Goal: Task Accomplishment & Management: Manage account settings

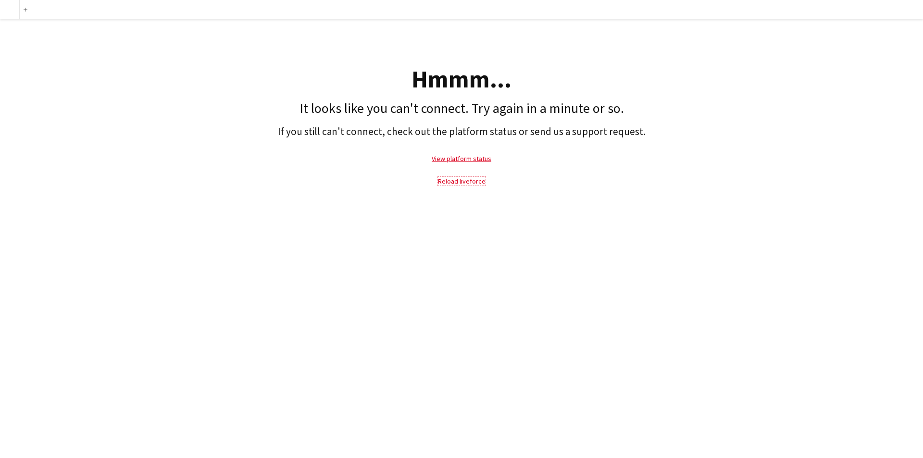
click at [460, 181] on link "Reload liveforce" at bounding box center [462, 181] width 48 height 9
click at [456, 179] on link "Reload liveforce" at bounding box center [462, 181] width 48 height 9
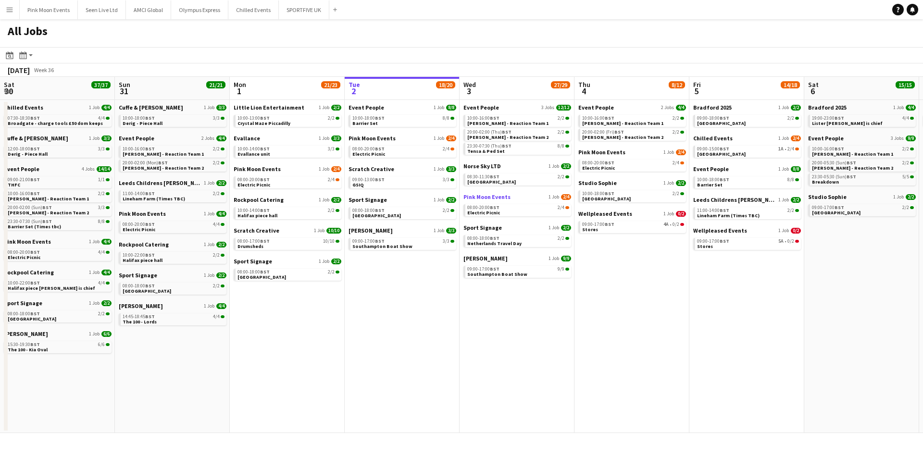
scroll to position [0, 230]
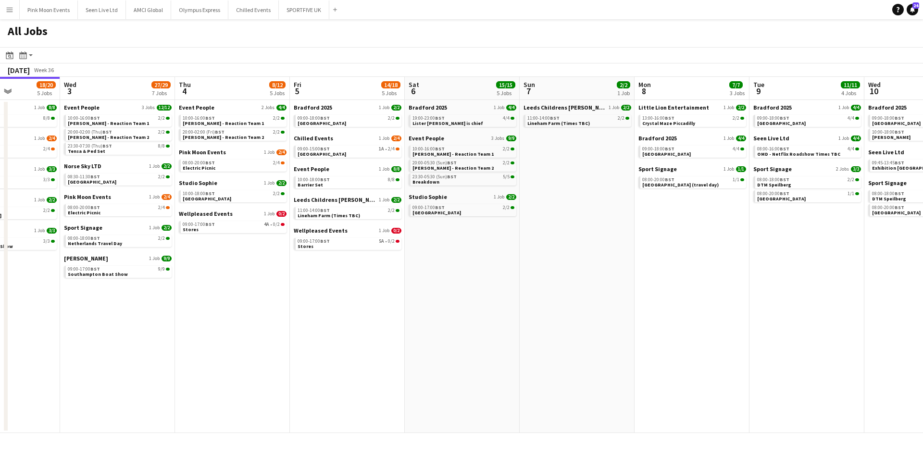
drag, startPoint x: 720, startPoint y: 279, endPoint x: 277, endPoint y: 276, distance: 443.9
click at [277, 276] on app-calendar-viewport "Sat 30 37/37 10 Jobs Sun 31 21/21 8 Jobs Mon 1 21/23 6 Jobs Tue 2 18/20 5 Jobs …" at bounding box center [461, 255] width 923 height 356
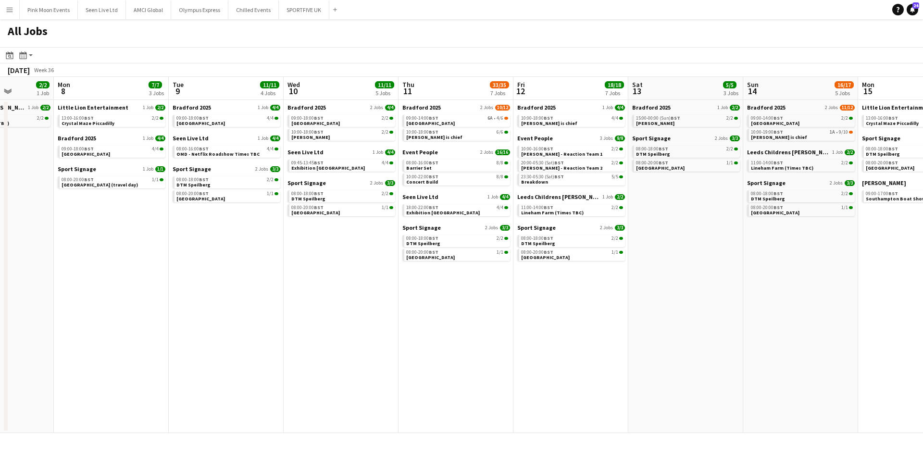
scroll to position [0, 297]
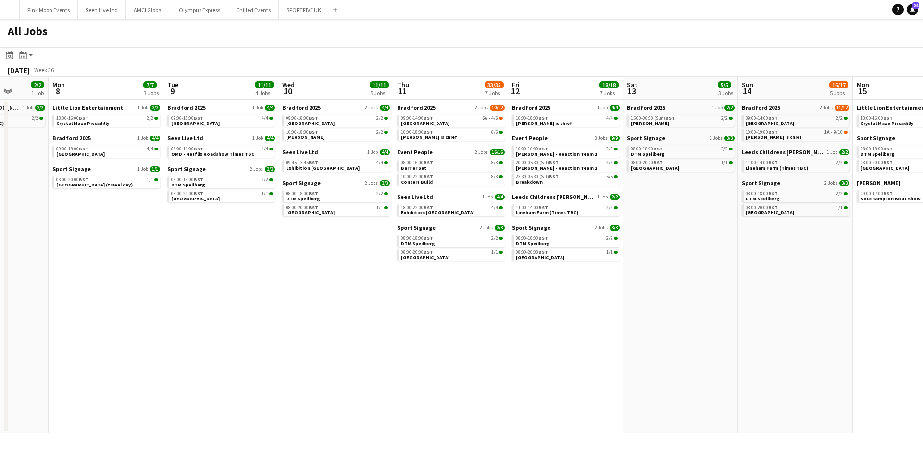
drag, startPoint x: 653, startPoint y: 246, endPoint x: 366, endPoint y: 247, distance: 286.7
click at [356, 248] on app-calendar-viewport "Fri 5 14/18 5 Jobs Sat 6 15/15 5 Jobs Sun 7 2/2 1 Job Mon 8 7/7 3 Jobs Tue 9 11…" at bounding box center [461, 255] width 923 height 356
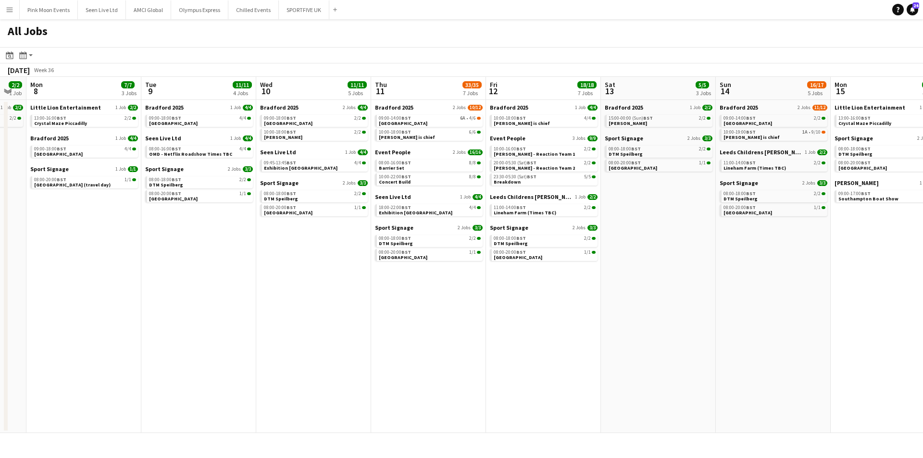
click at [712, 405] on app-calendar-viewport "Fri 5 14/18 5 Jobs Sat 6 15/15 5 Jobs Sun 7 2/2 1 Job Mon 8 7/7 3 Jobs Tue 9 11…" at bounding box center [461, 255] width 923 height 356
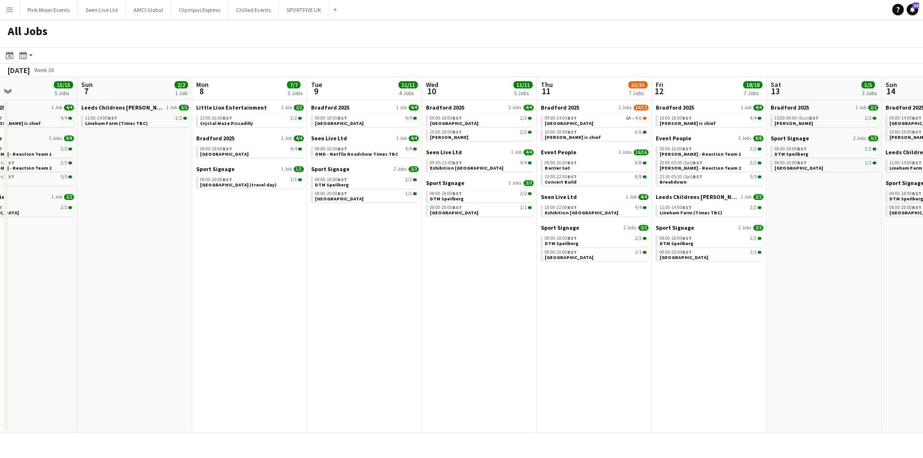
drag, startPoint x: 322, startPoint y: 356, endPoint x: 518, endPoint y: 356, distance: 195.8
click at [518, 356] on app-calendar-viewport "Thu 4 8/12 5 Jobs Fri 5 14/18 5 Jobs Sat 6 15/15 5 Jobs Sun 7 2/2 1 Job Mon 8 7…" at bounding box center [461, 255] width 923 height 356
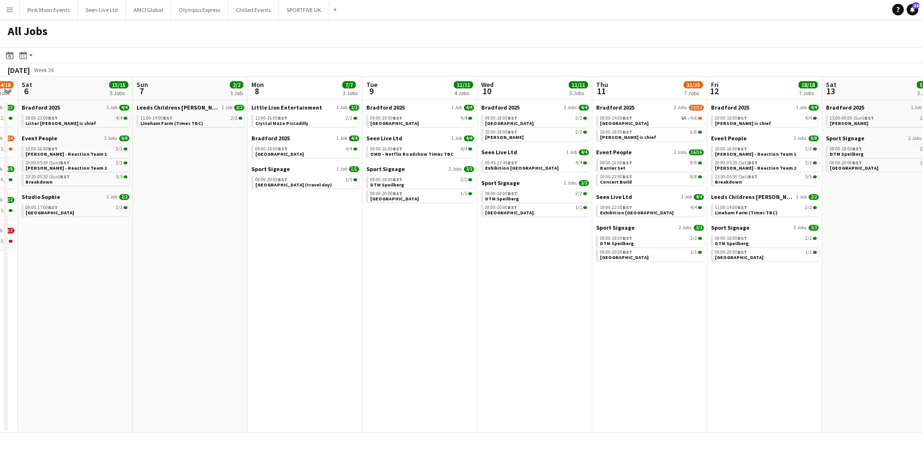
drag, startPoint x: 128, startPoint y: 341, endPoint x: 320, endPoint y: 311, distance: 194.3
click at [318, 313] on app-calendar-viewport "Thu 4 8/12 5 Jobs Fri 5 14/18 5 Jobs Sat 6 15/15 5 Jobs Sun 7 2/2 1 Job Mon 8 7…" at bounding box center [461, 255] width 923 height 356
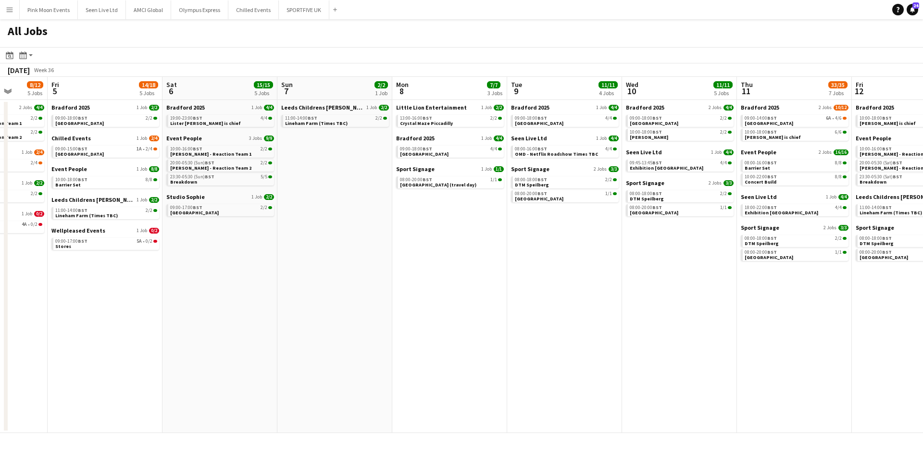
drag, startPoint x: 262, startPoint y: 318, endPoint x: 342, endPoint y: 300, distance: 82.4
click at [342, 300] on app-calendar-viewport "Tue 2 18/20 5 Jobs Wed 3 27/29 7 Jobs Thu 4 8/12 5 Jobs Fri 5 14/18 5 Jobs Sat …" at bounding box center [461, 255] width 923 height 356
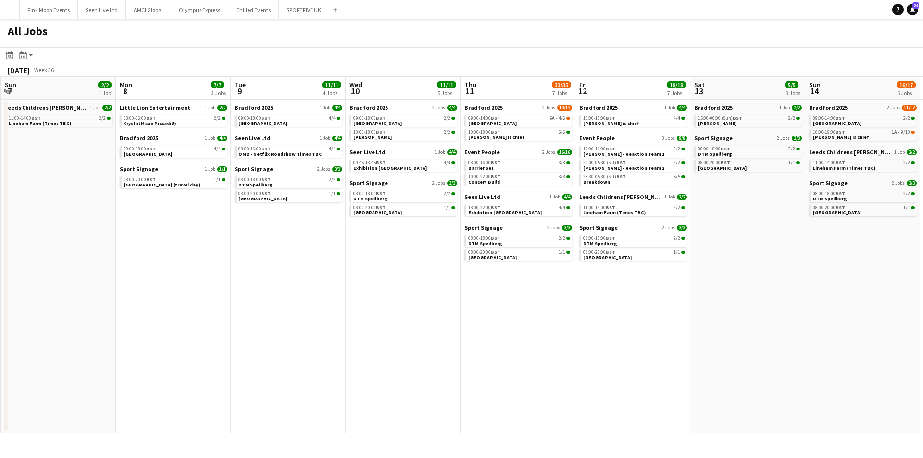
scroll to position [0, 330]
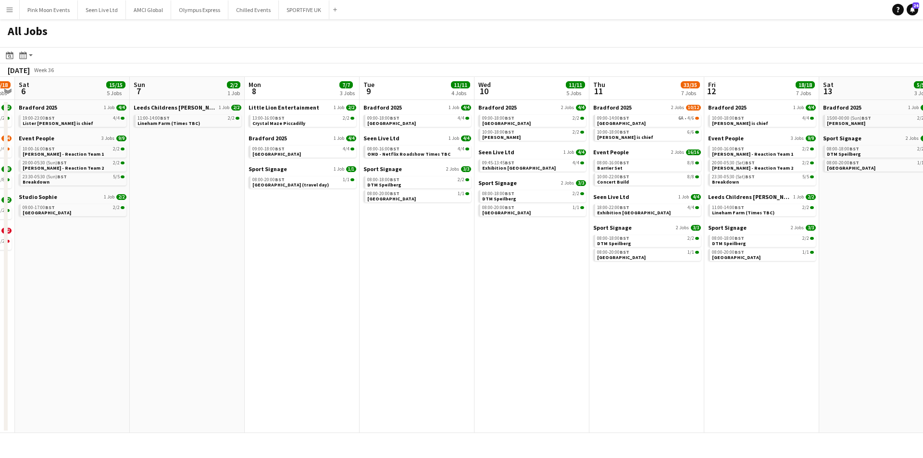
drag, startPoint x: 686, startPoint y: 223, endPoint x: 428, endPoint y: 227, distance: 258.8
click at [428, 227] on app-calendar-viewport "Wed 3 27/29 7 Jobs Thu 4 8/12 5 Jobs Fri 5 14/18 5 Jobs Sat 6 15/15 5 Jobs Sun …" at bounding box center [461, 255] width 923 height 356
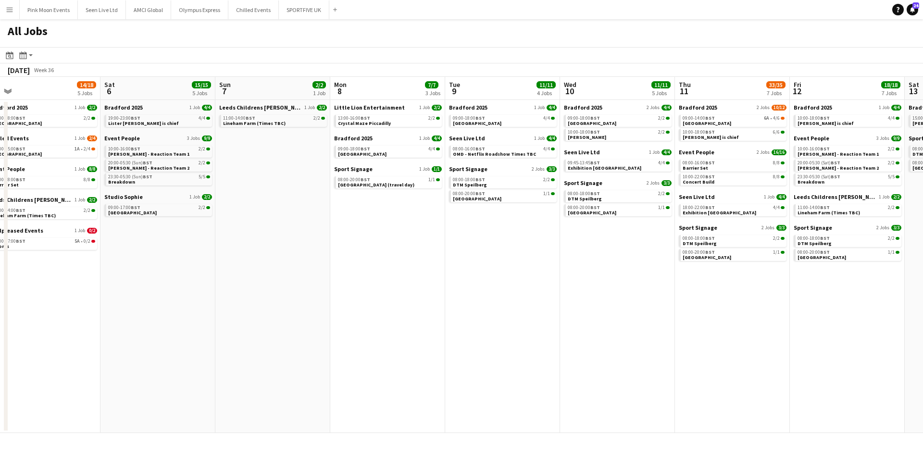
scroll to position [0, 234]
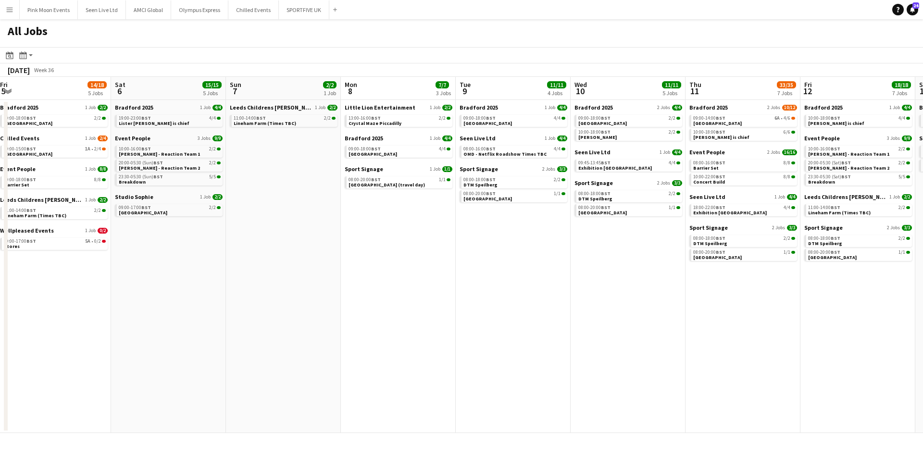
drag, startPoint x: 301, startPoint y: 246, endPoint x: 314, endPoint y: 246, distance: 13.0
click at [314, 246] on app-calendar-viewport "Wed 3 27/29 7 Jobs Thu 4 8/12 5 Jobs Fri 5 14/18 5 Jobs Sat 6 15/15 5 Jobs Sun …" at bounding box center [461, 255] width 923 height 356
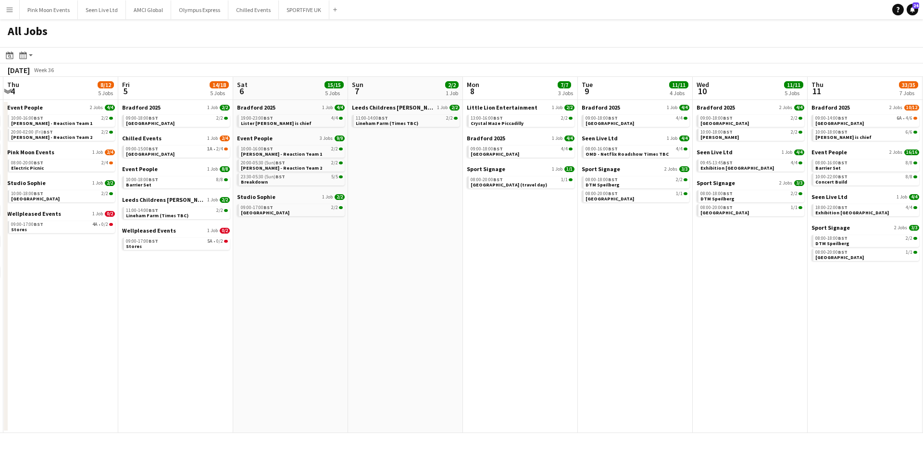
drag, startPoint x: 24, startPoint y: 374, endPoint x: 262, endPoint y: 324, distance: 242.8
click at [262, 324] on app-calendar-viewport "Tue 2 18/20 5 Jobs Wed 3 27/29 7 Jobs Thu 4 8/12 5 Jobs Fri 5 14/18 5 Jobs Sat …" at bounding box center [461, 255] width 923 height 356
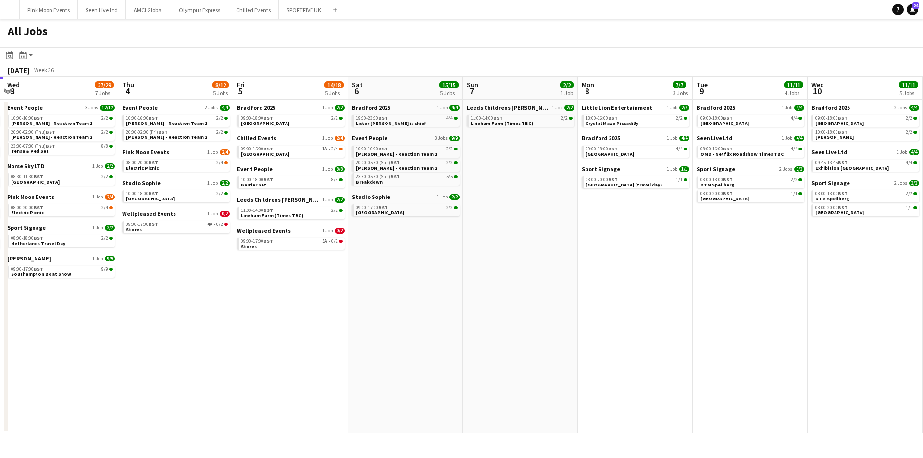
scroll to position [0, 226]
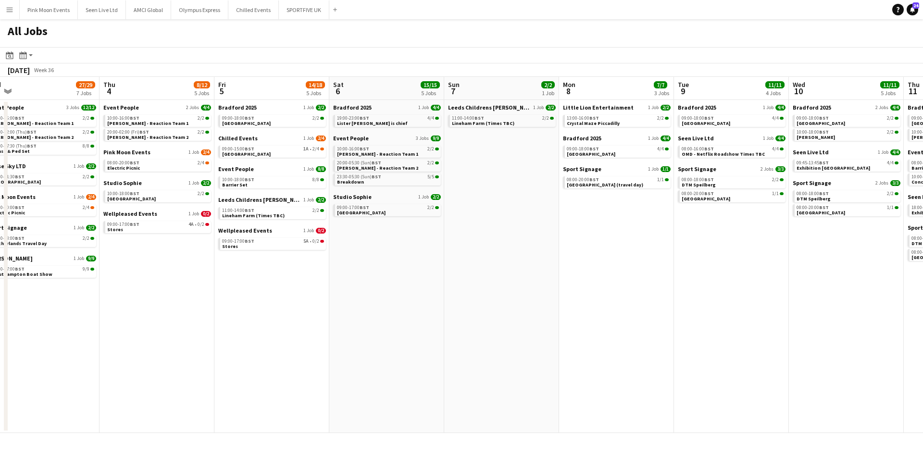
drag, startPoint x: 650, startPoint y: 341, endPoint x: 418, endPoint y: 339, distance: 231.8
click at [418, 339] on app-calendar-viewport "Sat 30 37/37 10 Jobs Sun 31 21/21 8 Jobs Mon 1 21/23 6 Jobs Tue 2 18/20 5 Jobs …" at bounding box center [461, 255] width 923 height 356
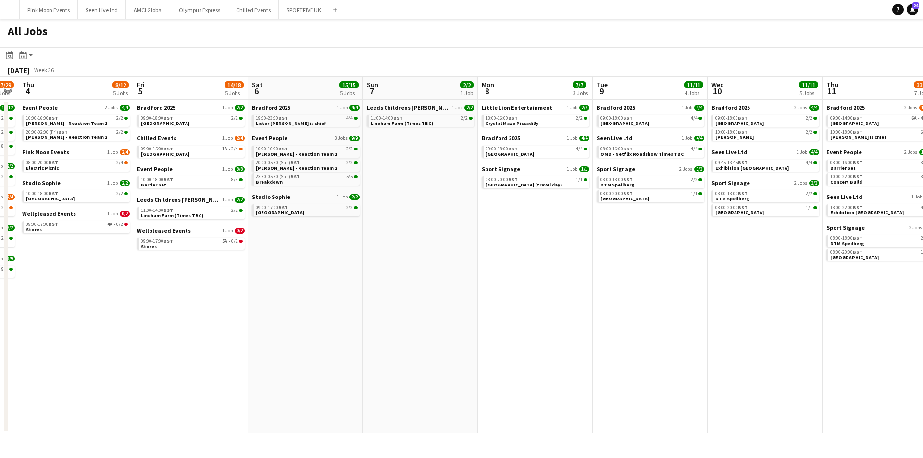
drag, startPoint x: 667, startPoint y: 313, endPoint x: 653, endPoint y: 314, distance: 13.5
click at [653, 314] on app-calendar-viewport "Mon 1 21/23 6 Jobs Tue 2 18/20 5 Jobs Wed 3 27/29 7 Jobs Thu 4 8/12 5 Jobs Fri …" at bounding box center [461, 255] width 923 height 356
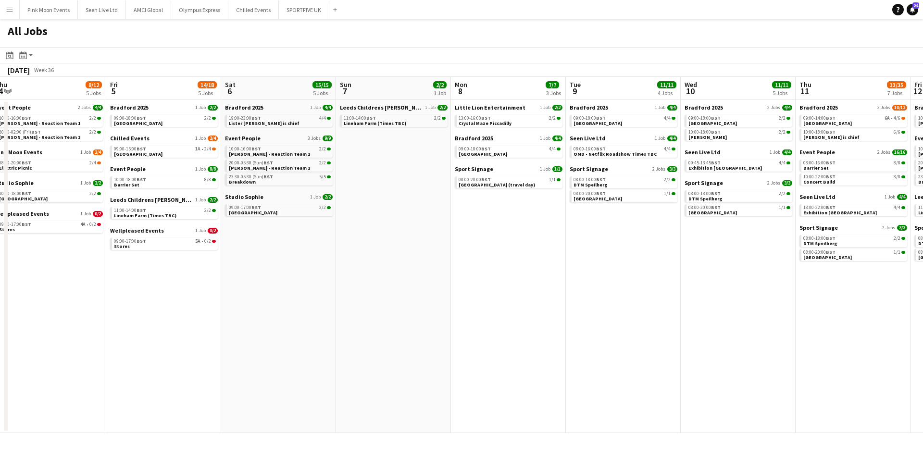
scroll to position [0, 378]
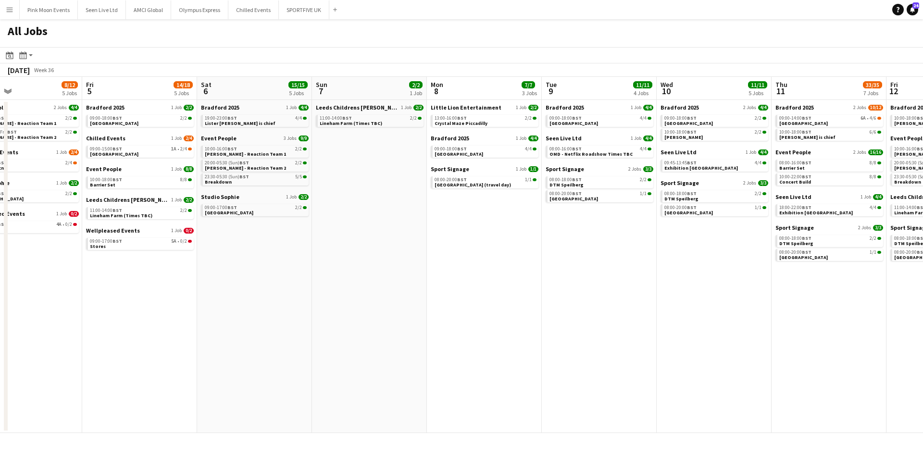
click at [702, 306] on app-calendar-viewport "Mon 1 21/23 6 Jobs Tue 2 18/20 5 Jobs Wed 3 27/29 7 Jobs Thu 4 8/12 5 Jobs Fri …" at bounding box center [461, 255] width 923 height 356
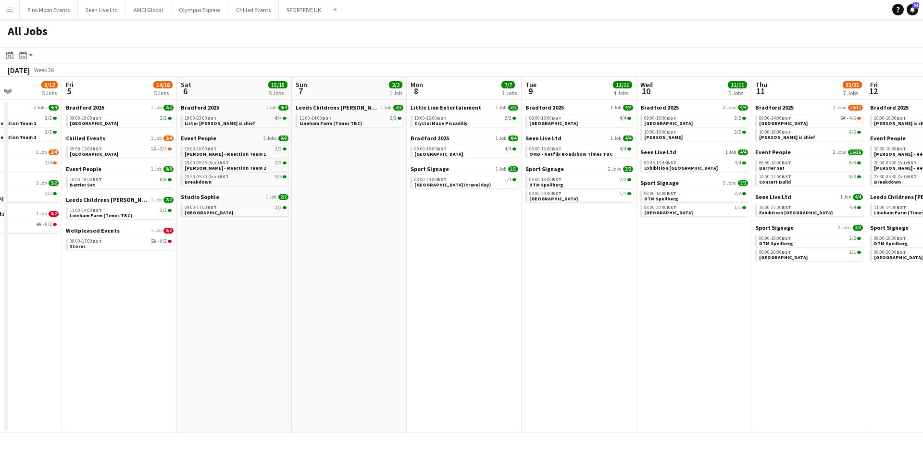
scroll to position [0, 412]
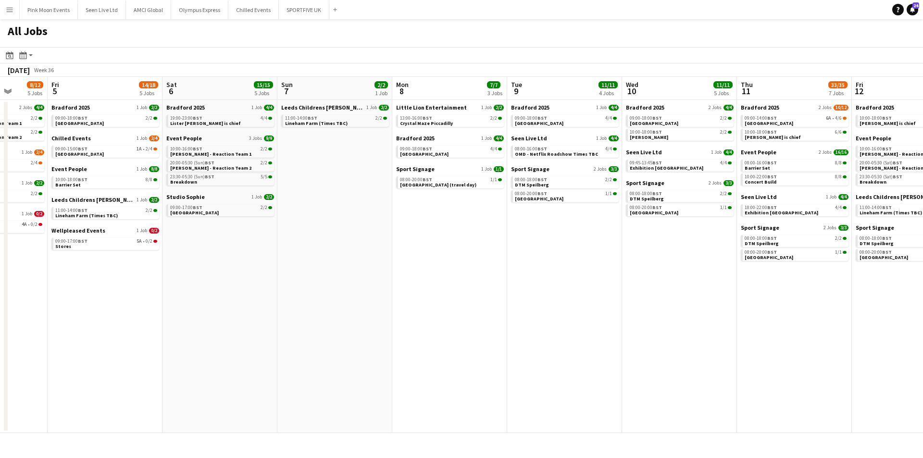
drag, startPoint x: 720, startPoint y: 300, endPoint x: 685, endPoint y: 303, distance: 34.7
click at [685, 303] on app-calendar-viewport "Mon 1 21/23 6 Jobs Tue 2 18/20 5 Jobs Wed 3 27/29 7 Jobs Thu 4 8/12 5 Jobs Fri …" at bounding box center [461, 255] width 923 height 356
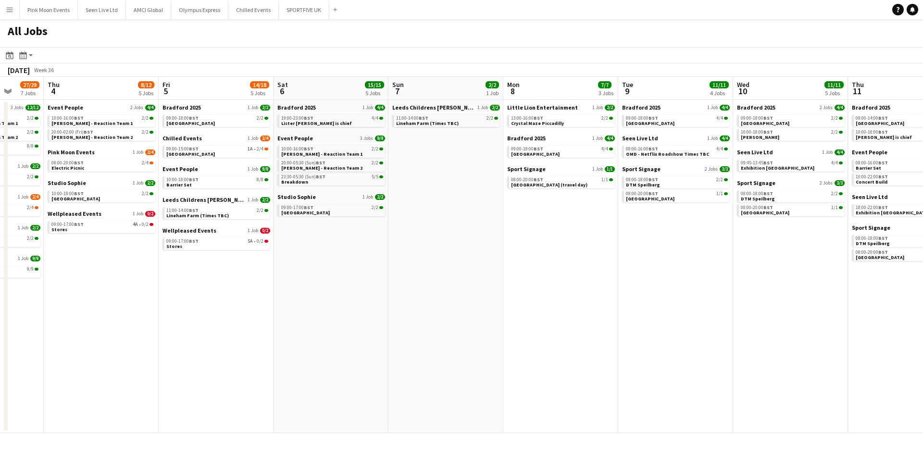
drag, startPoint x: 634, startPoint y: 336, endPoint x: 333, endPoint y: 329, distance: 301.2
click at [333, 329] on app-calendar-viewport "Mon 1 21/23 6 Jobs Tue 2 18/20 5 Jobs Wed 3 27/29 7 Jobs Thu 4 8/12 5 Jobs Fri …" at bounding box center [461, 255] width 923 height 356
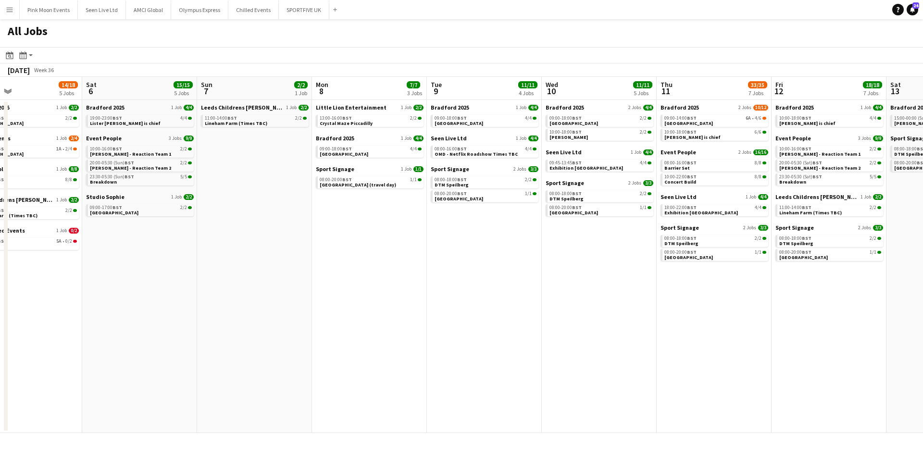
click at [516, 313] on app-all-jobs "All Jobs Date picker SEP 2025 SEP 2025 Monday M Tuesday T Wednesday W Thursday …" at bounding box center [461, 226] width 923 height 414
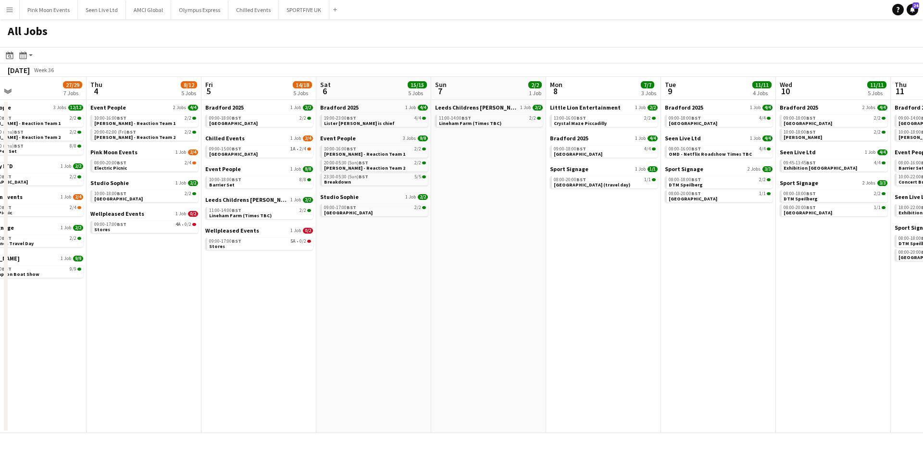
scroll to position [0, 283]
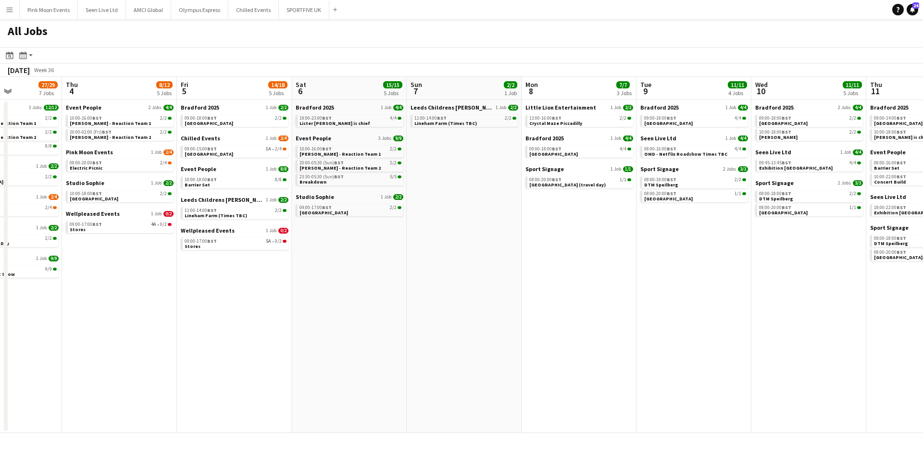
drag, startPoint x: 416, startPoint y: 343, endPoint x: 464, endPoint y: 354, distance: 49.7
click at [464, 354] on app-calendar-viewport "Mon 1 21/23 6 Jobs Tue 2 18/20 5 Jobs Wed 3 27/29 7 Jobs Thu 4 8/12 5 Jobs Fri …" at bounding box center [461, 255] width 923 height 356
click at [716, 156] on span "OMD - Netflix Roadshow Times TBC" at bounding box center [685, 154] width 83 height 6
click at [860, 313] on app-date-cell "Bradford 2025 2 Jobs 4/4 09:00-18:00 BST 2/2 Oxenhope Railway Station 10:00-18:…" at bounding box center [809, 266] width 115 height 333
click at [698, 152] on span "OMD - Netflix Roadshow Times TBC" at bounding box center [685, 154] width 83 height 6
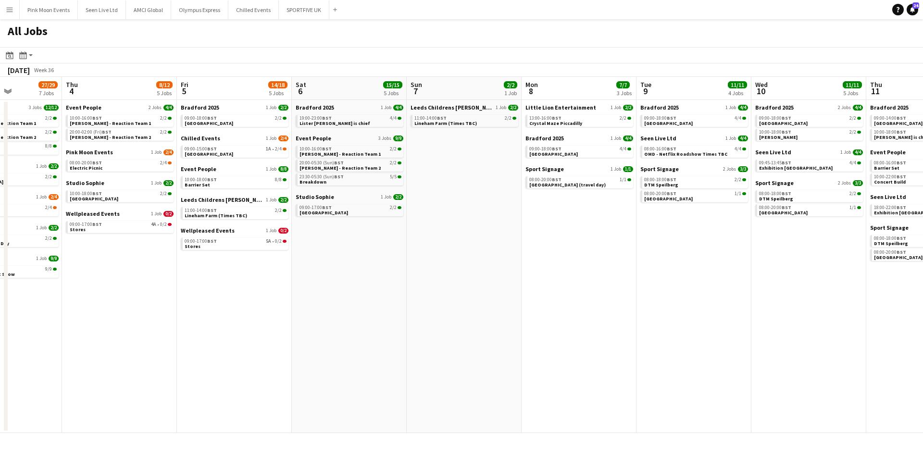
scroll to position [0, 291]
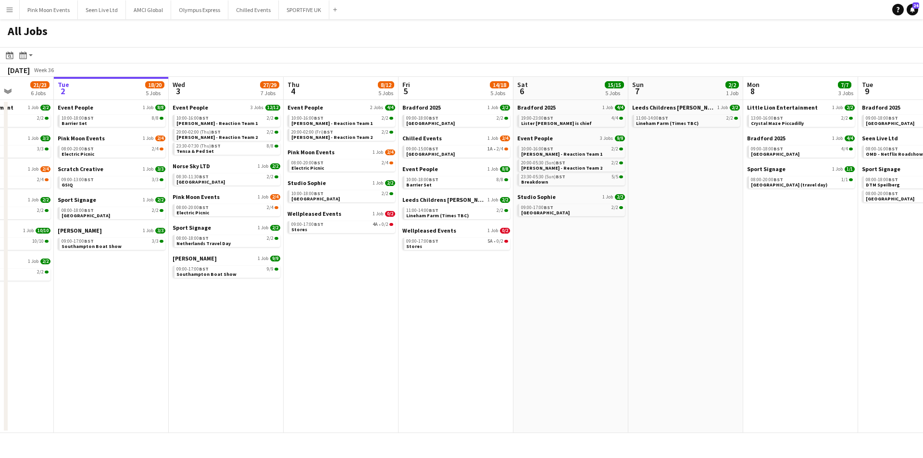
drag, startPoint x: 361, startPoint y: 339, endPoint x: 483, endPoint y: 329, distance: 122.5
click at [483, 329] on app-calendar-viewport "Sat 30 37/37 10 Jobs Sun 31 21/21 8 Jobs Mon 1 21/23 6 Jobs Tue 2 18/20 5 Jobs …" at bounding box center [461, 255] width 923 height 356
click at [352, 228] on link "09:00-17:00 BST 4A • 0/2 Stores" at bounding box center [342, 226] width 102 height 11
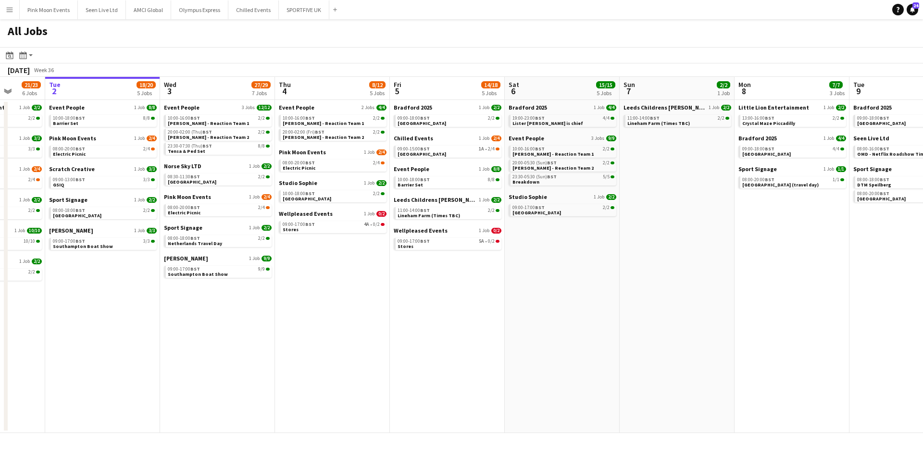
scroll to position [0, 312]
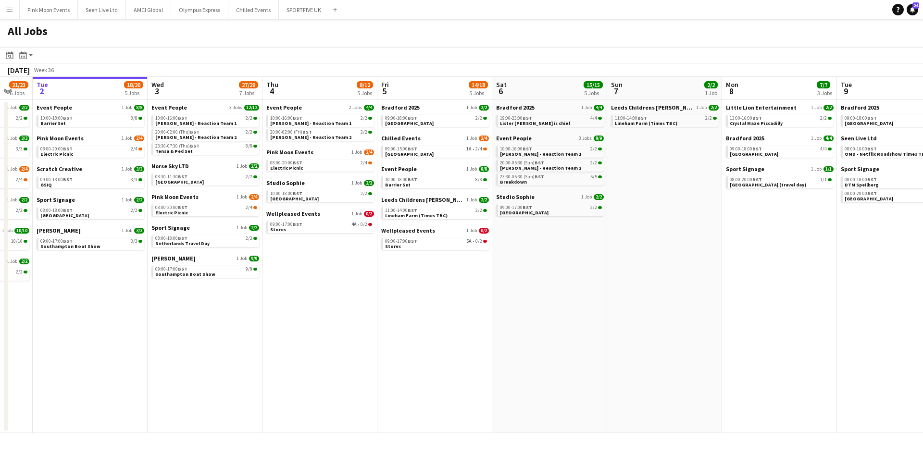
drag, startPoint x: 674, startPoint y: 142, endPoint x: 653, endPoint y: 143, distance: 21.2
click at [653, 143] on app-calendar-viewport "Sat 30 37/37 10 Jobs Sun 31 21/21 8 Jobs Mon 1 21/23 6 Jobs Tue 2 18/20 5 Jobs …" at bounding box center [461, 255] width 923 height 356
click at [764, 155] on span "Oxenhope Railway Station" at bounding box center [754, 154] width 49 height 6
click at [427, 316] on app-date-cell "Bradford 2025 1 Job 2/2 09:00-18:00 BST 2/2 Lister Park Chilled Events 1 Job 2/…" at bounding box center [435, 266] width 115 height 333
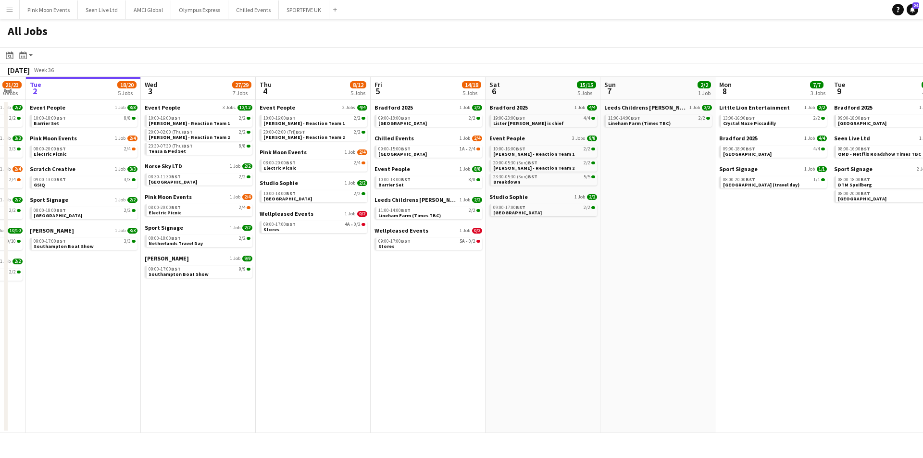
drag, startPoint x: 613, startPoint y: 321, endPoint x: 603, endPoint y: 321, distance: 10.1
click at [604, 321] on app-calendar-viewport "Sat 30 37/37 10 Jobs Sun 31 21/21 8 Jobs Mon 1 21/23 6 Jobs Tue 2 18/20 5 Jobs …" at bounding box center [461, 255] width 923 height 356
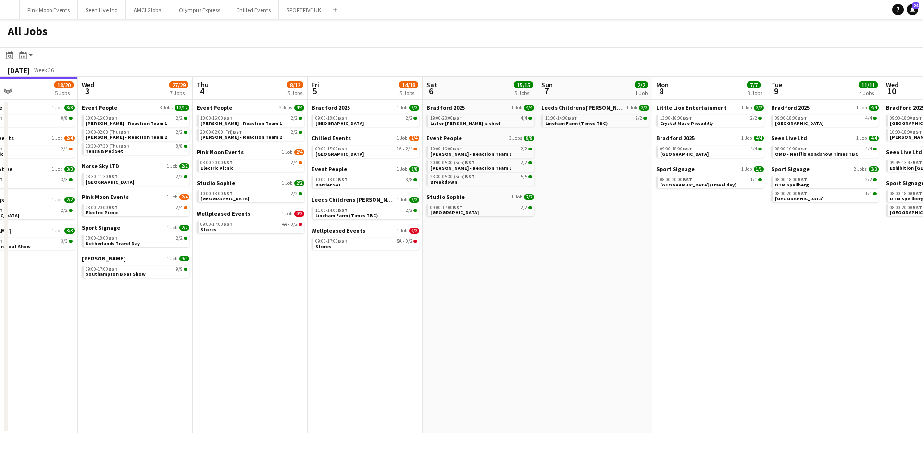
drag, startPoint x: 726, startPoint y: 302, endPoint x: 677, endPoint y: 302, distance: 49.5
click at [677, 302] on app-calendar-viewport "Sat 30 37/37 10 Jobs Sun 31 21/21 8 Jobs Mon 1 21/23 6 Jobs Tue 2 18/20 5 Jobs …" at bounding box center [461, 255] width 923 height 356
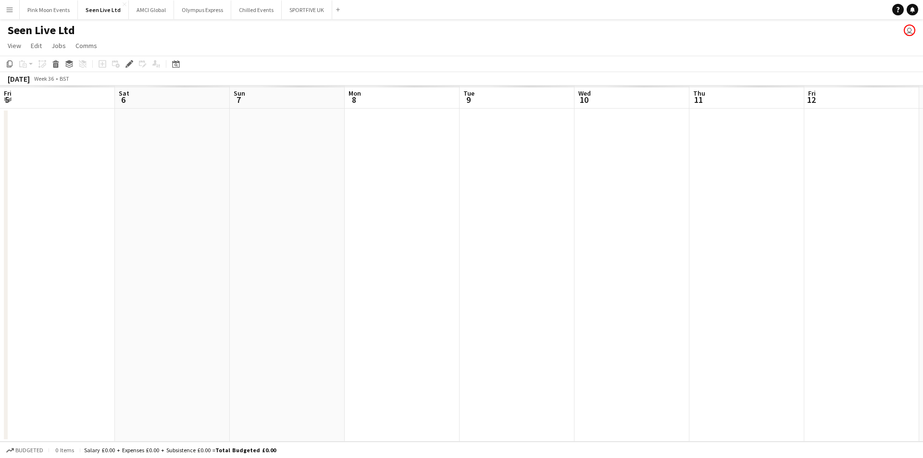
scroll to position [0, 331]
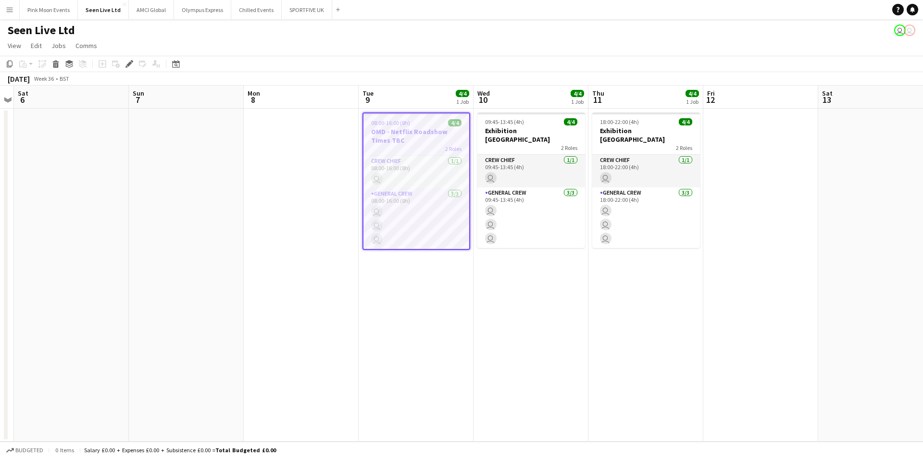
scroll to position [0, 331]
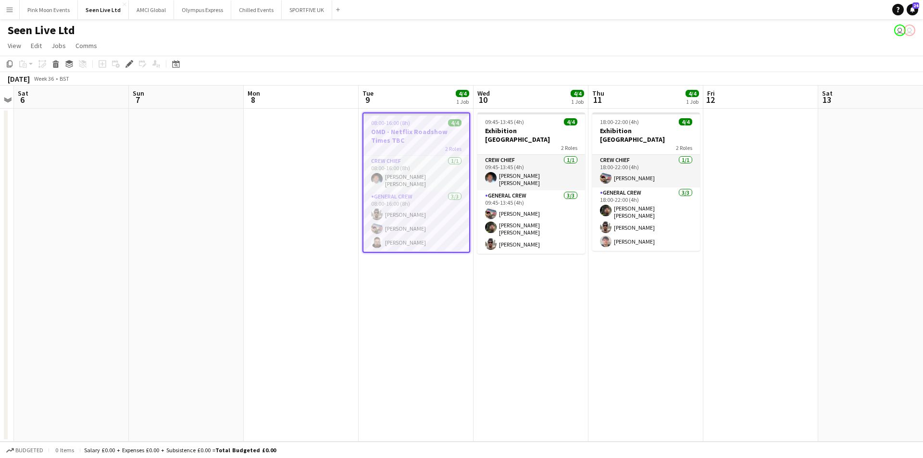
click at [405, 93] on app-board-header-date "Tue 9 4/4 1 Job" at bounding box center [416, 97] width 115 height 23
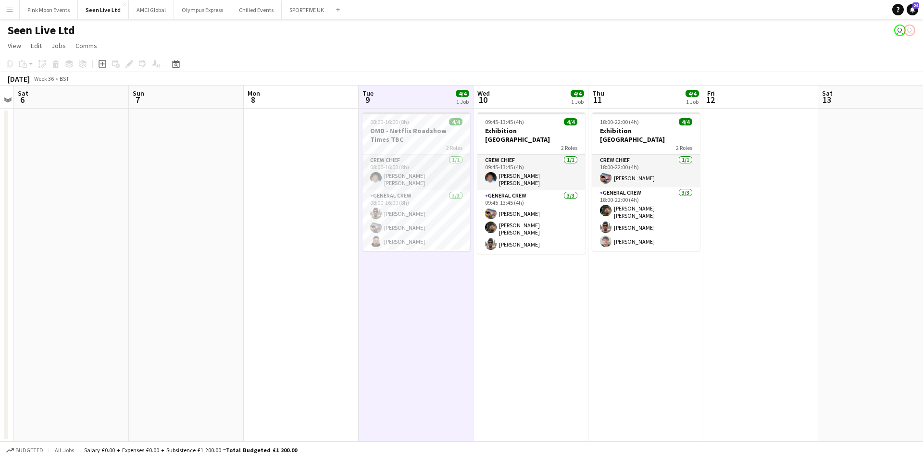
click at [497, 273] on app-date-cell "09:45-13:45 (4h) 4/4 Exhibition White city 2 Roles Crew Chief [DATE] 09:45-13:4…" at bounding box center [531, 275] width 115 height 333
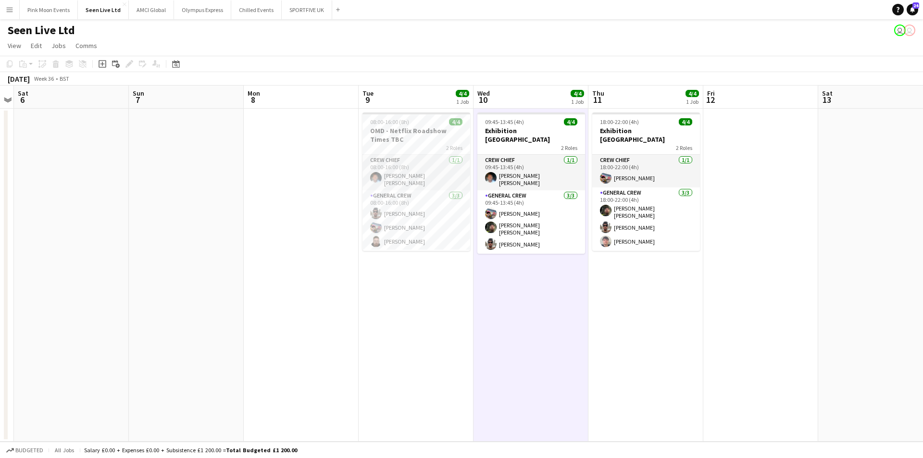
click at [699, 280] on app-date-cell "18:00-22:00 (4h) 4/4 Exhibition White city 2 Roles Crew Chief [DATE] 18:00-22:0…" at bounding box center [646, 275] width 115 height 333
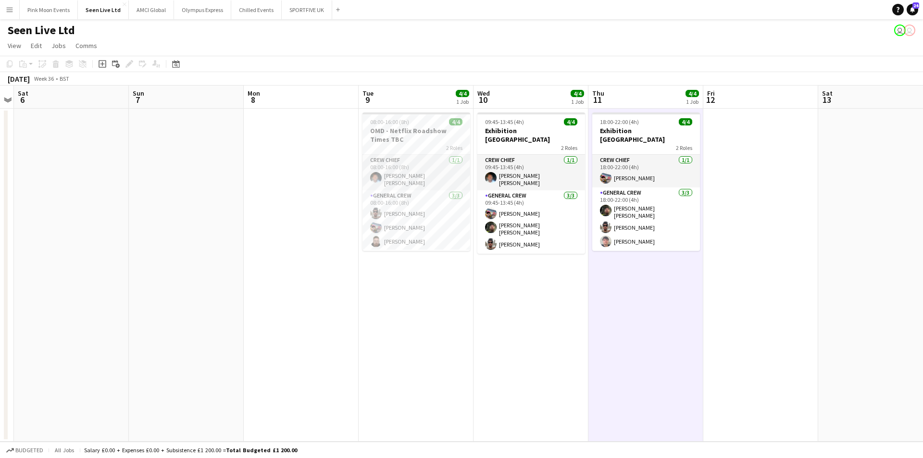
click at [779, 265] on app-date-cell at bounding box center [761, 275] width 115 height 333
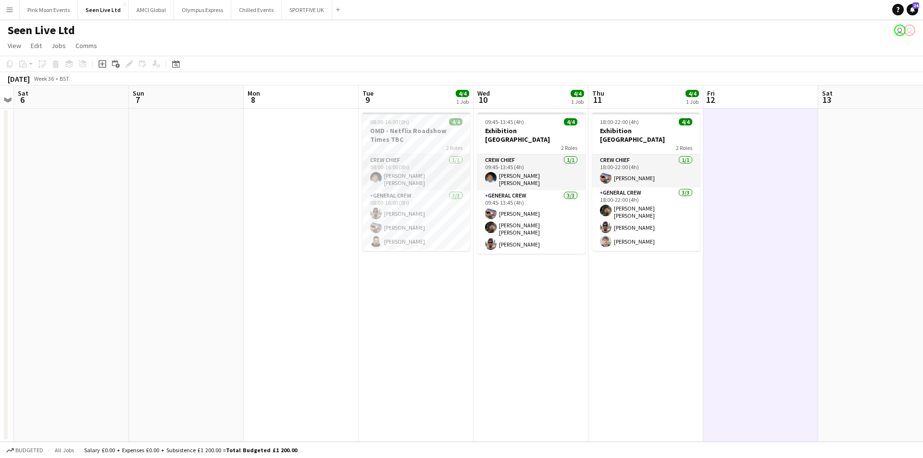
click at [657, 304] on app-date-cell "18:00-22:00 (4h) 4/4 Exhibition White city 2 Roles Crew Chief [DATE] 18:00-22:0…" at bounding box center [646, 275] width 115 height 333
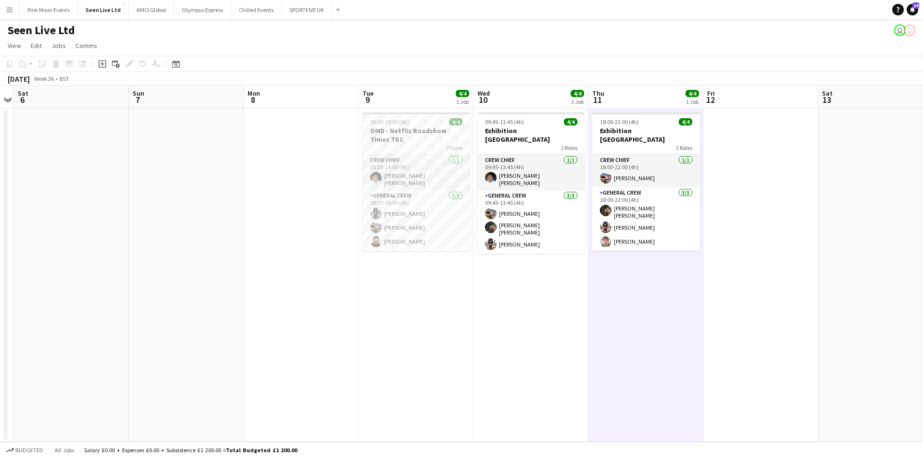
drag, startPoint x: 552, startPoint y: 318, endPoint x: 293, endPoint y: 314, distance: 258.8
click at [539, 321] on app-calendar-viewport "Wed 3 Thu 4 Fri 5 Sat 6 Sun 7 Mon 8 Tue 9 4/4 1 Job Wed 10 4/4 1 Job Thu 11 4/4…" at bounding box center [461, 264] width 923 height 356
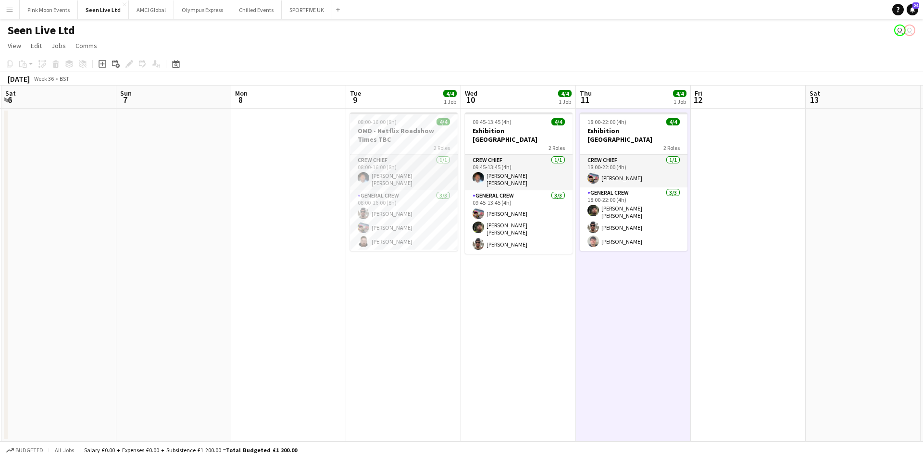
click at [300, 310] on app-date-cell at bounding box center [288, 275] width 115 height 333
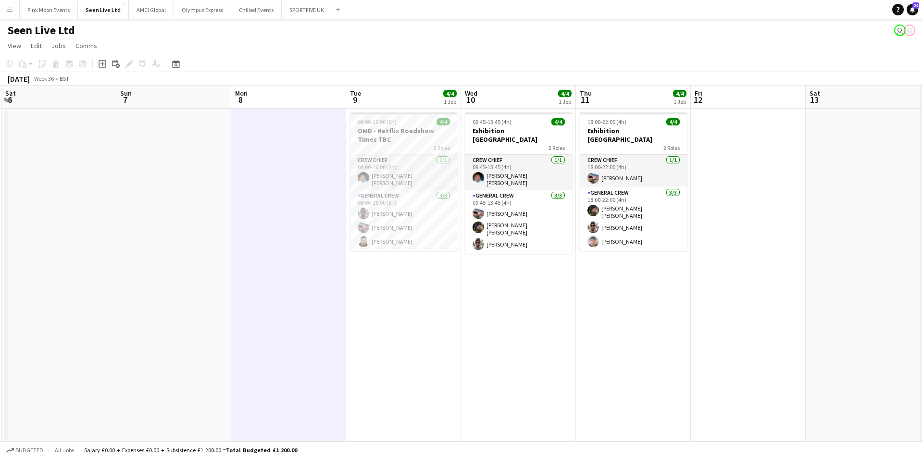
click at [770, 250] on app-date-cell at bounding box center [748, 275] width 115 height 333
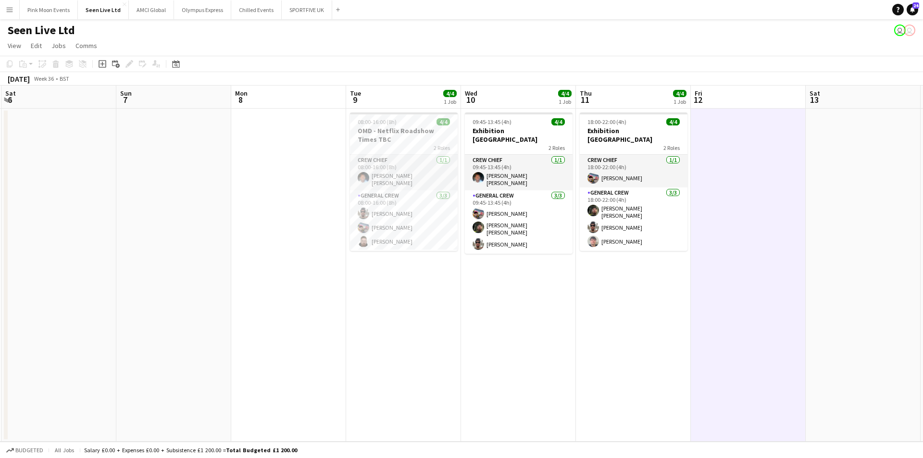
click at [282, 257] on app-date-cell at bounding box center [288, 275] width 115 height 333
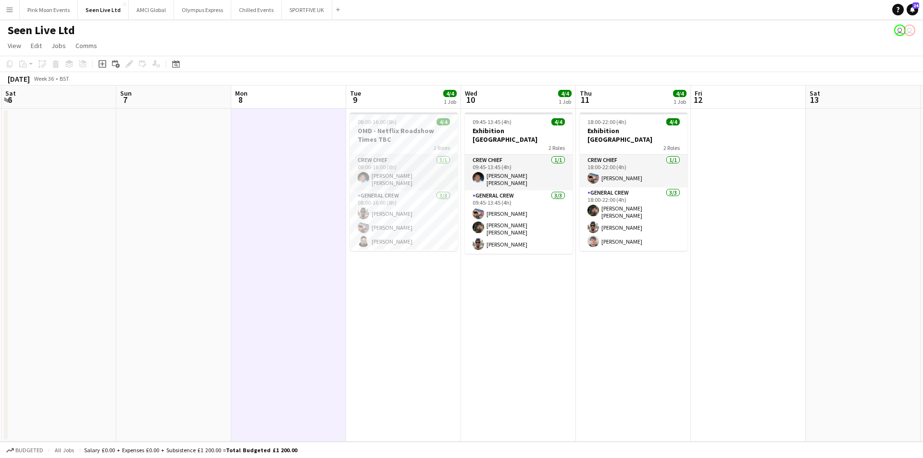
click at [853, 157] on app-date-cell at bounding box center [863, 275] width 115 height 333
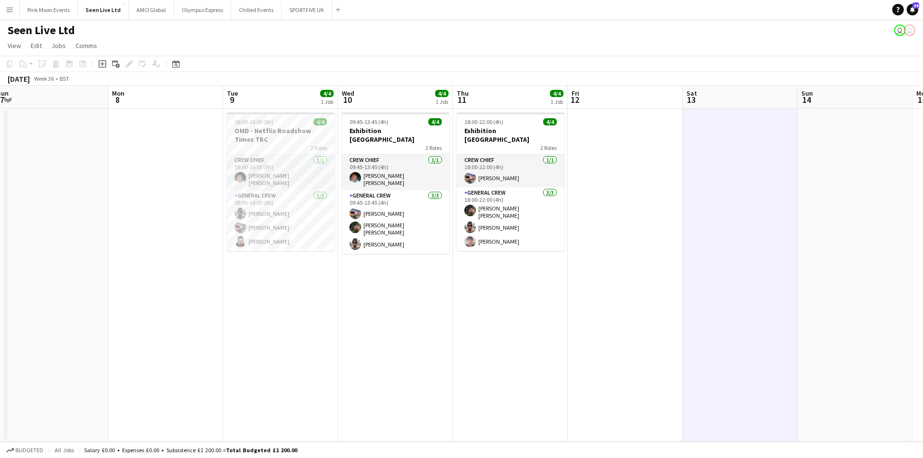
drag, startPoint x: 436, startPoint y: 287, endPoint x: 313, endPoint y: 296, distance: 123.5
click at [313, 296] on app-calendar-viewport "Wed 3 Thu 4 Fri 5 Sat 6 Sun 7 Mon 8 Tue 9 4/4 1 Job Wed 10 4/4 1 Job Thu 11 4/4…" at bounding box center [461, 264] width 923 height 356
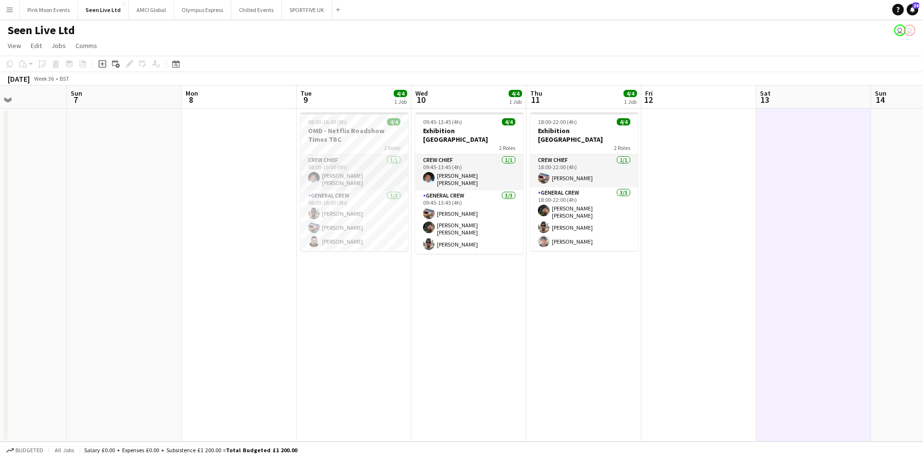
drag, startPoint x: 496, startPoint y: 287, endPoint x: 570, endPoint y: 274, distance: 74.6
click at [570, 274] on app-calendar-viewport "Wed 3 Thu 4 Fri 5 Sat 6 Sun 7 Mon 8 Tue 9 4/4 1 Job Wed 10 4/4 1 Job Thu 11 4/4…" at bounding box center [461, 264] width 923 height 356
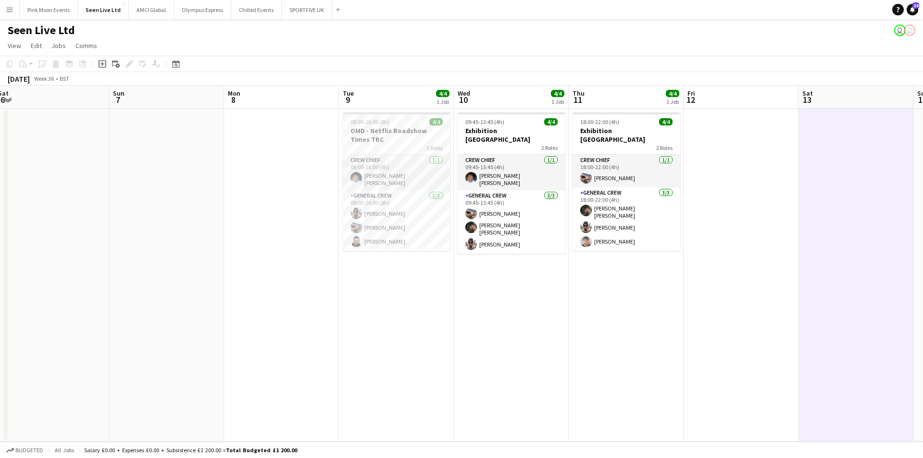
scroll to position [0, 350]
drag, startPoint x: 659, startPoint y: 264, endPoint x: 702, endPoint y: 261, distance: 43.4
click at [702, 261] on app-calendar-viewport "Wed 3 Thu 4 Fri 5 Sat 6 Sun 7 Mon 8 Tue 9 4/4 1 Job Wed 10 4/4 1 Job Thu 11 4/4…" at bounding box center [461, 264] width 923 height 356
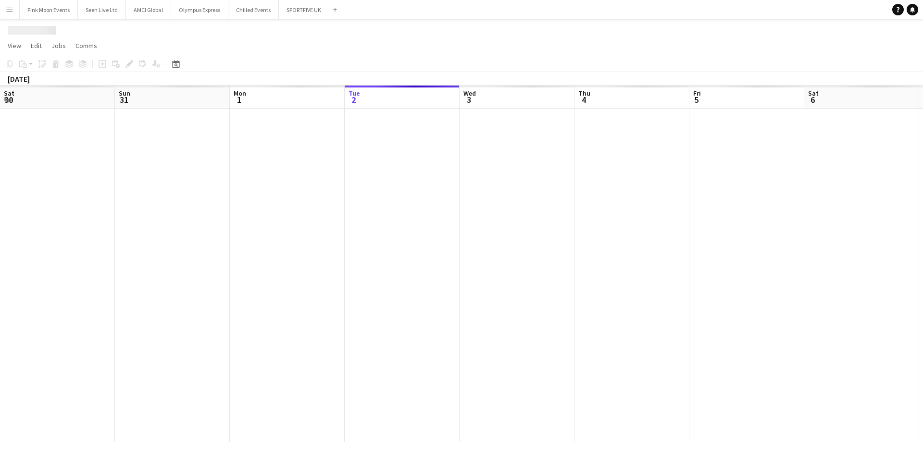
scroll to position [0, 331]
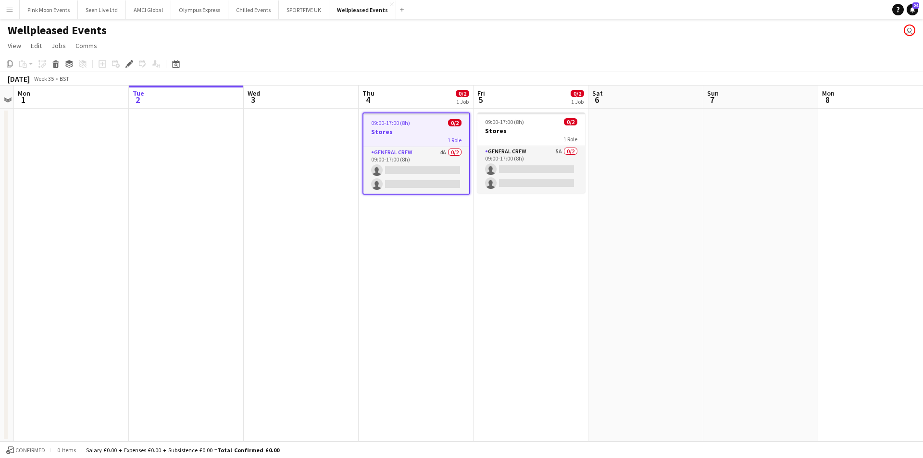
click at [535, 239] on app-date-cell "09:00-17:00 (8h) 0/2 Stores 1 Role General Crew 5A 0/2 09:00-17:00 (8h) single-…" at bounding box center [531, 275] width 115 height 333
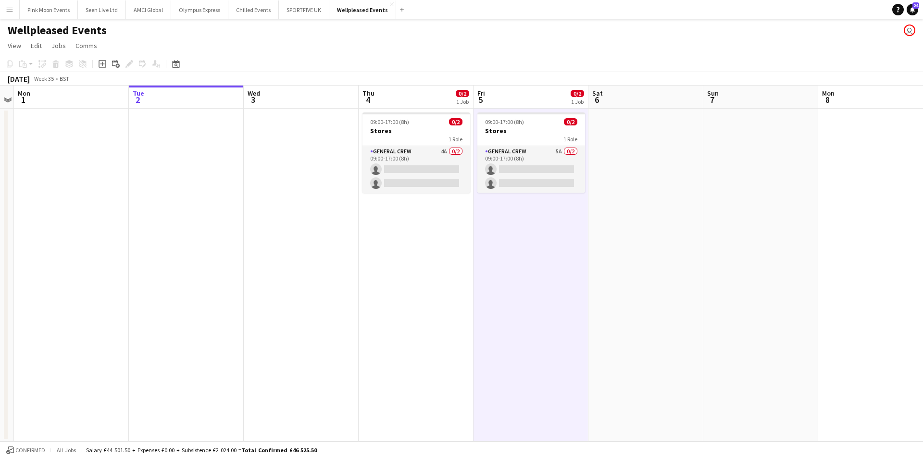
scroll to position [0, 329]
click at [407, 140] on div "1 Role" at bounding box center [419, 139] width 108 height 8
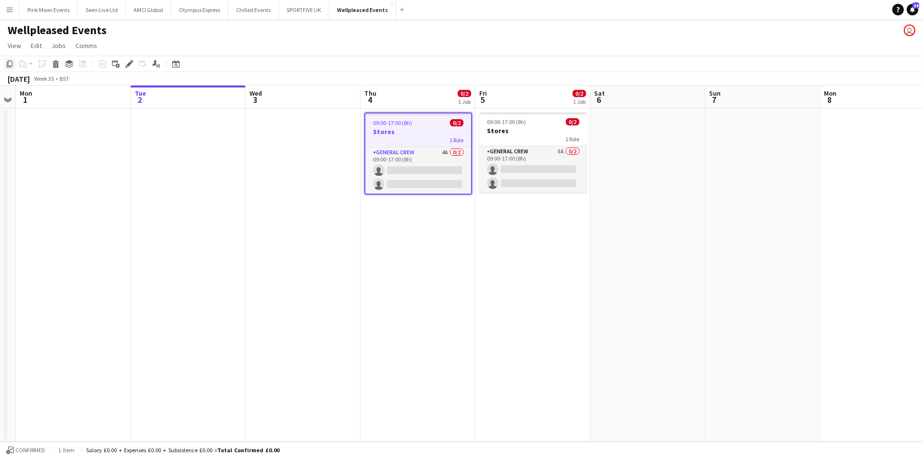
click at [10, 65] on icon "Copy" at bounding box center [10, 64] width 8 height 8
click at [284, 156] on app-date-cell at bounding box center [303, 275] width 115 height 333
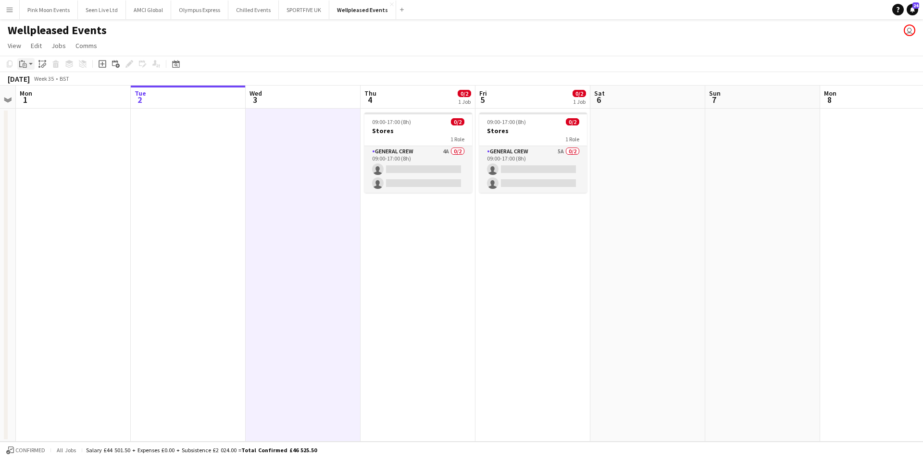
click at [25, 62] on icon "Paste" at bounding box center [23, 64] width 8 height 8
click at [37, 98] on link "Paste with crew Ctrl+Shift+V" at bounding box center [70, 98] width 90 height 9
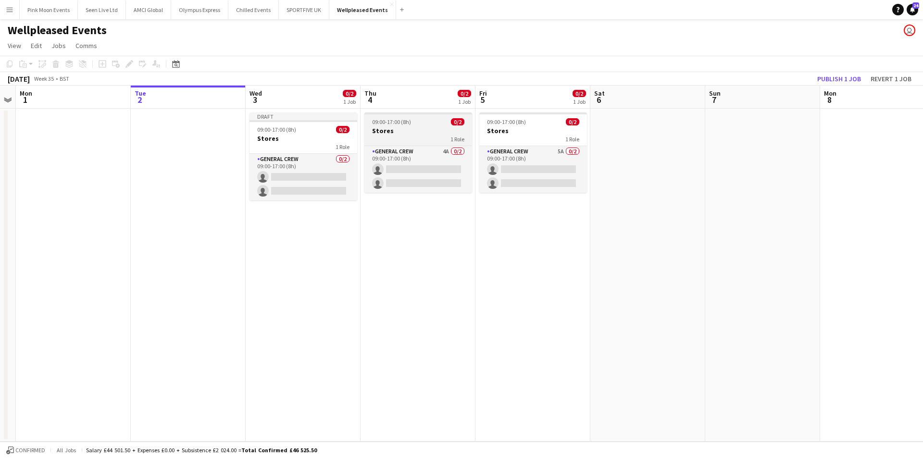
click at [388, 135] on h3 "Stores" at bounding box center [419, 130] width 108 height 9
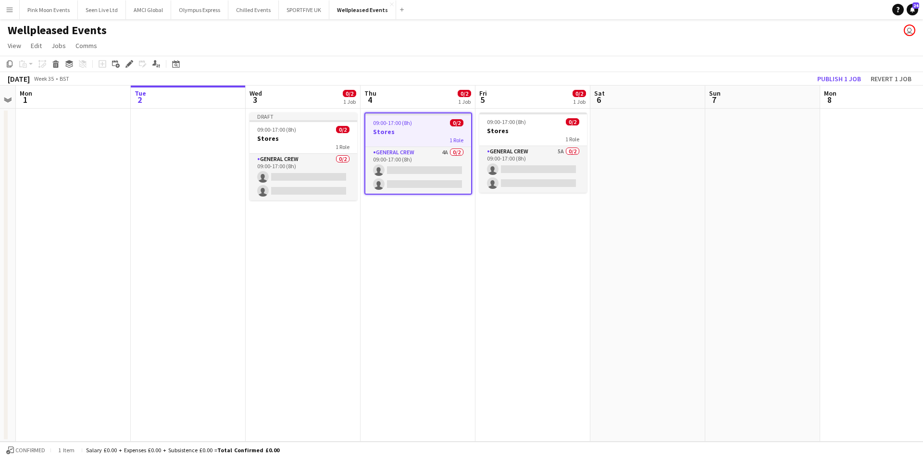
drag, startPoint x: 58, startPoint y: 64, endPoint x: 211, endPoint y: 110, distance: 160.2
click at [59, 64] on icon "Delete" at bounding box center [56, 64] width 8 height 8
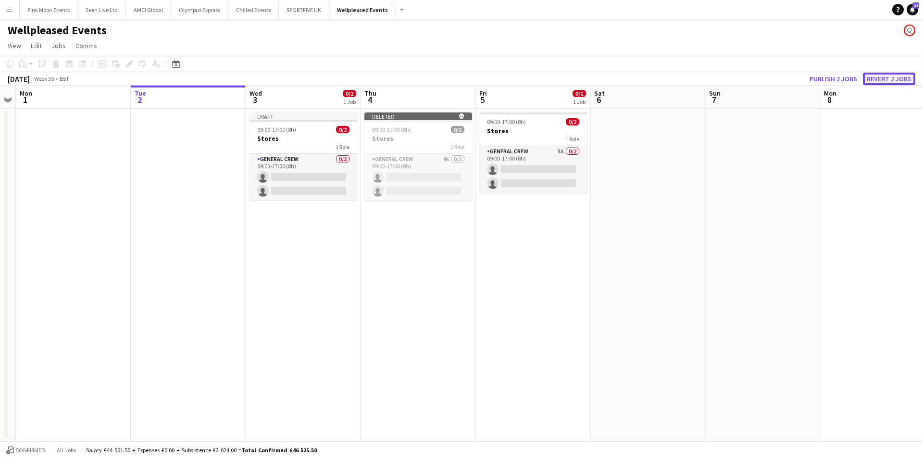
click at [899, 76] on button "Revert 2 jobs" at bounding box center [889, 79] width 52 height 13
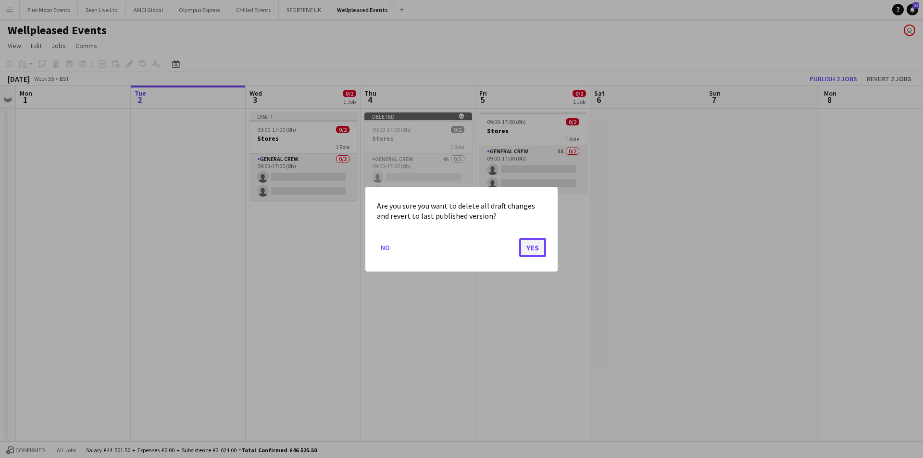
click at [539, 246] on button "Yes" at bounding box center [532, 247] width 27 height 19
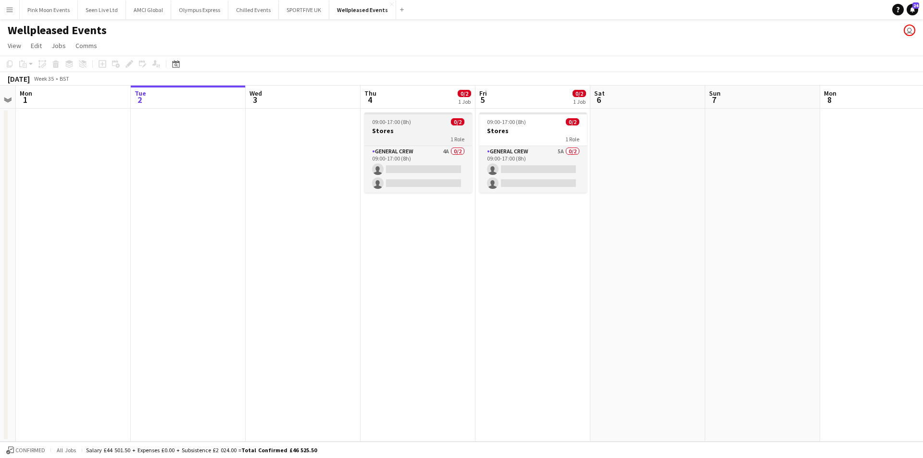
click at [414, 139] on div "1 Role" at bounding box center [419, 139] width 108 height 8
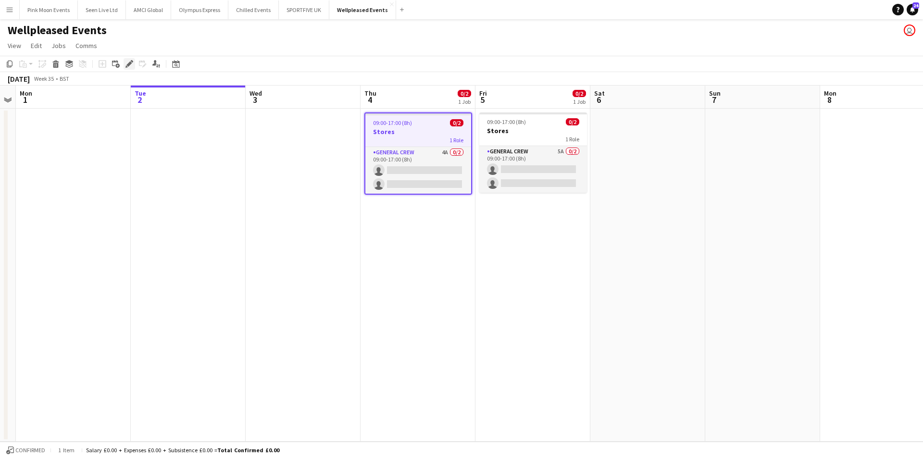
click at [126, 58] on div "Edit" at bounding box center [130, 64] width 12 height 12
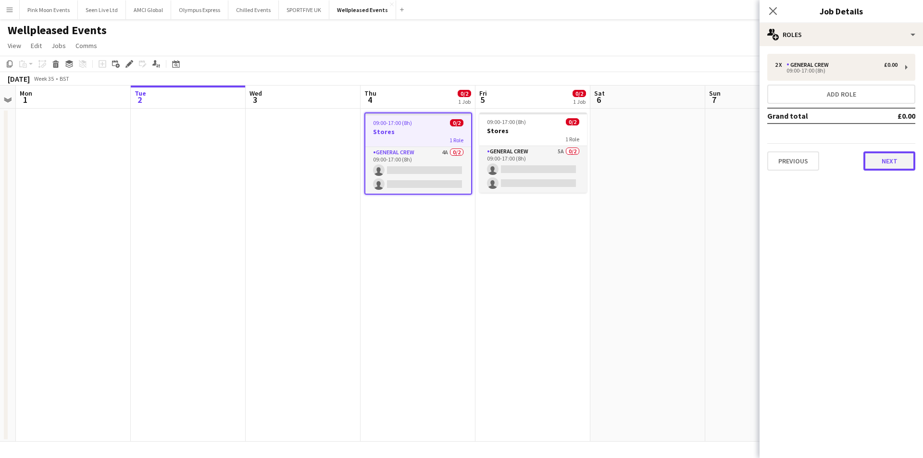
click at [890, 161] on button "Next" at bounding box center [890, 161] width 52 height 19
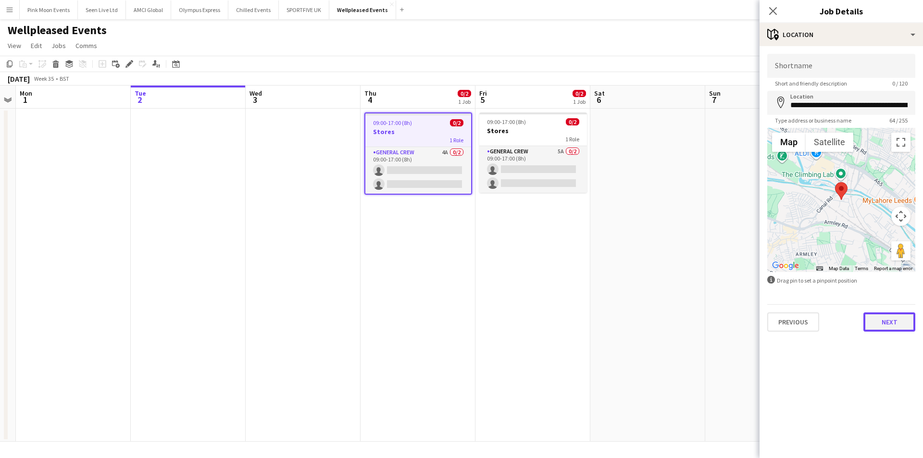
click at [872, 320] on button "Next" at bounding box center [890, 322] width 52 height 19
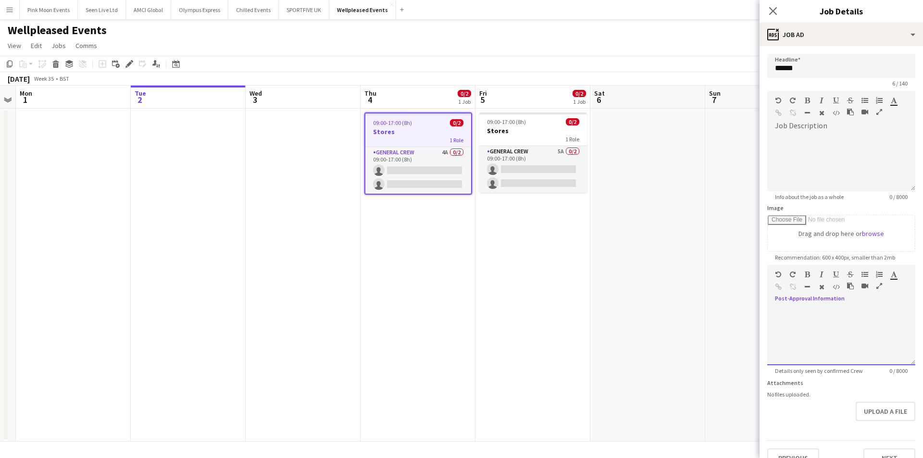
click at [871, 321] on div at bounding box center [842, 337] width 148 height 58
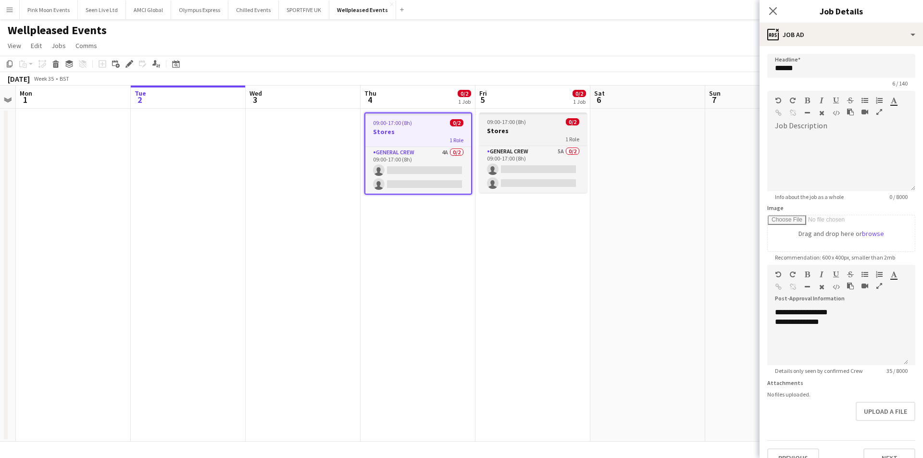
click at [575, 124] on span "0/2" at bounding box center [572, 121] width 13 height 7
type input "******"
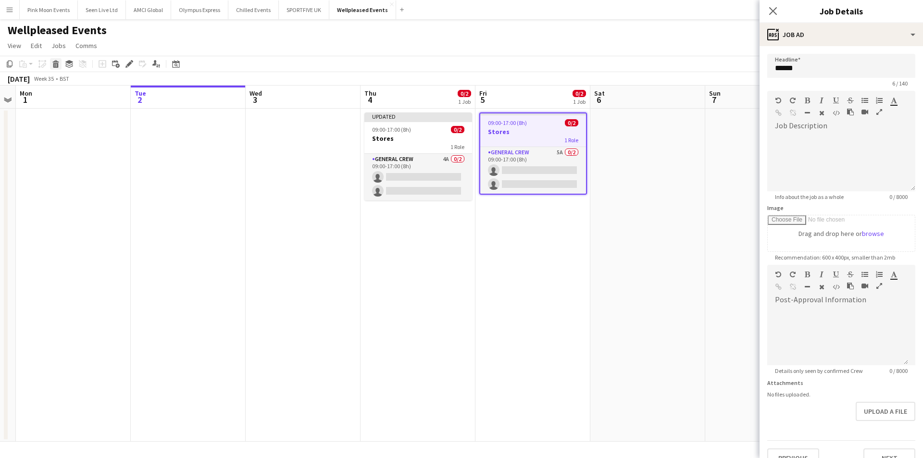
click at [57, 63] on icon at bounding box center [55, 61] width 6 height 2
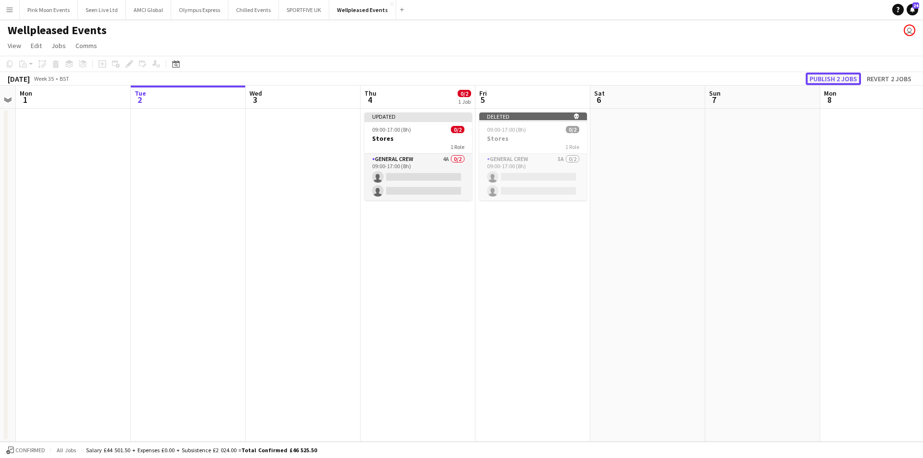
click at [851, 82] on button "Publish 2 jobs" at bounding box center [833, 79] width 55 height 13
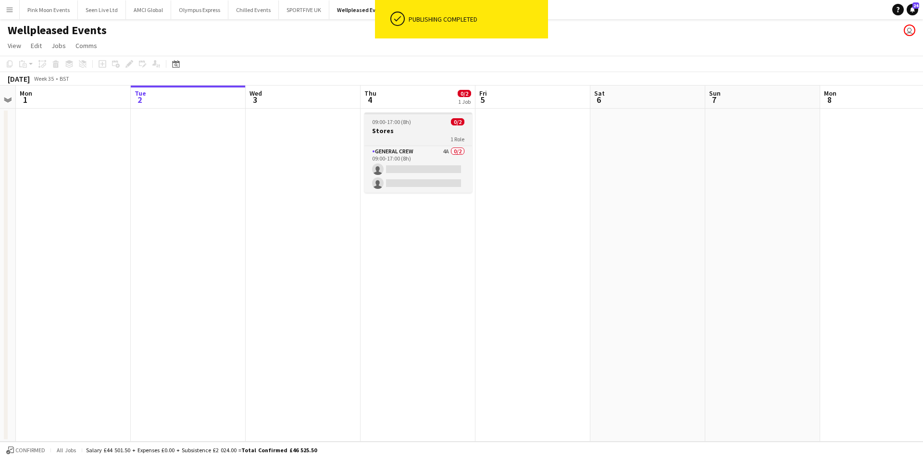
click at [406, 137] on div "1 Role" at bounding box center [419, 139] width 108 height 8
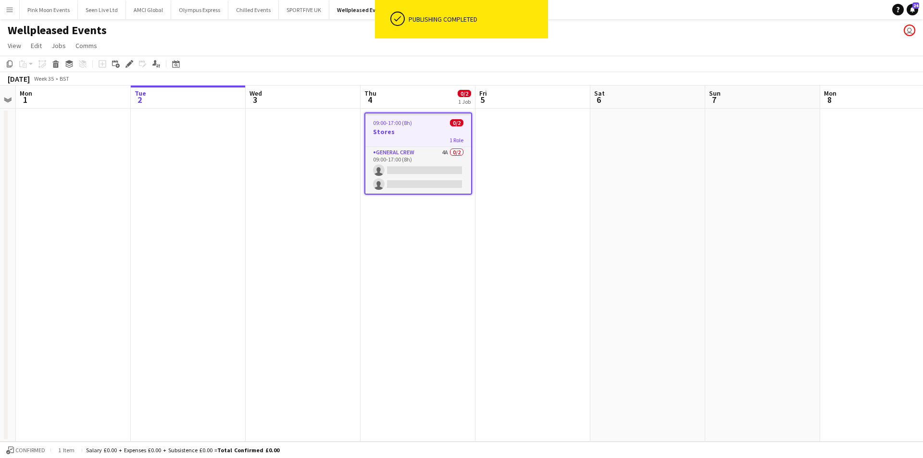
click at [474, 165] on app-date-cell "09:00-17:00 (8h) 0/2 Stores 1 Role General Crew 4A 0/2 09:00-17:00 (8h) single-…" at bounding box center [418, 275] width 115 height 333
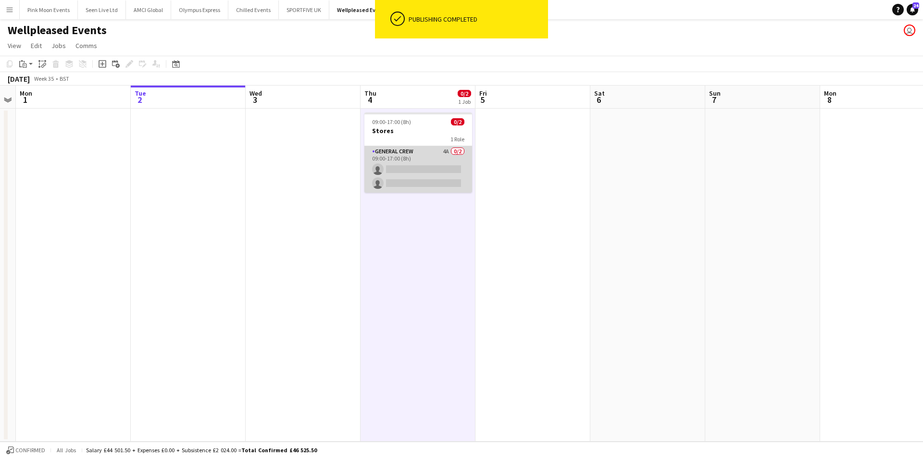
click at [433, 174] on app-card-role "General Crew 4A 0/2 09:00-17:00 (8h) single-neutral-actions single-neutral-acti…" at bounding box center [419, 169] width 108 height 47
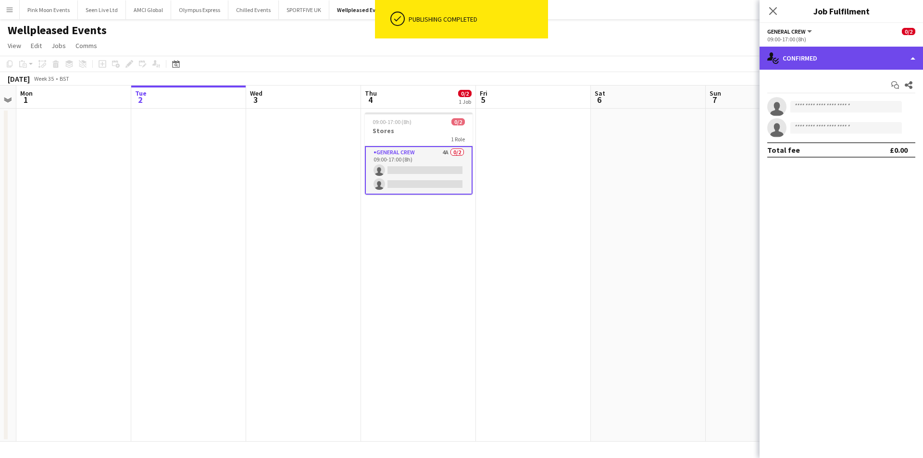
click at [809, 63] on div "single-neutral-actions-check-2 Confirmed" at bounding box center [842, 58] width 164 height 23
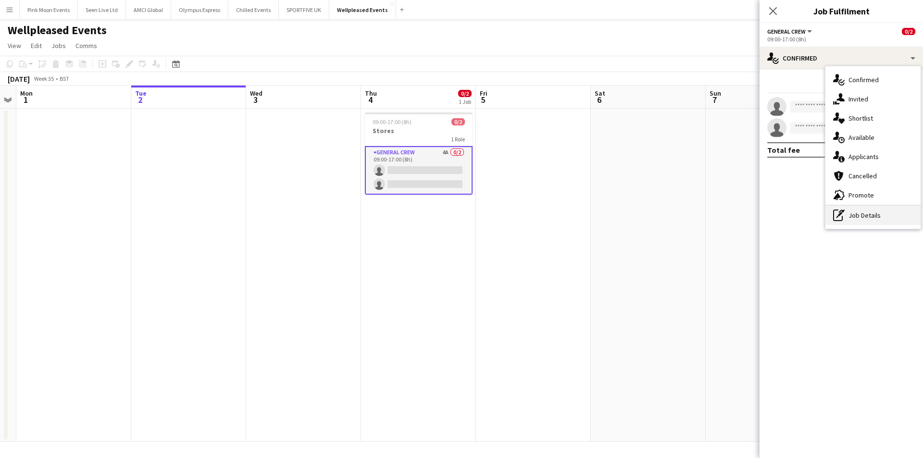
click at [837, 210] on icon "pen-write" at bounding box center [840, 216] width 12 height 12
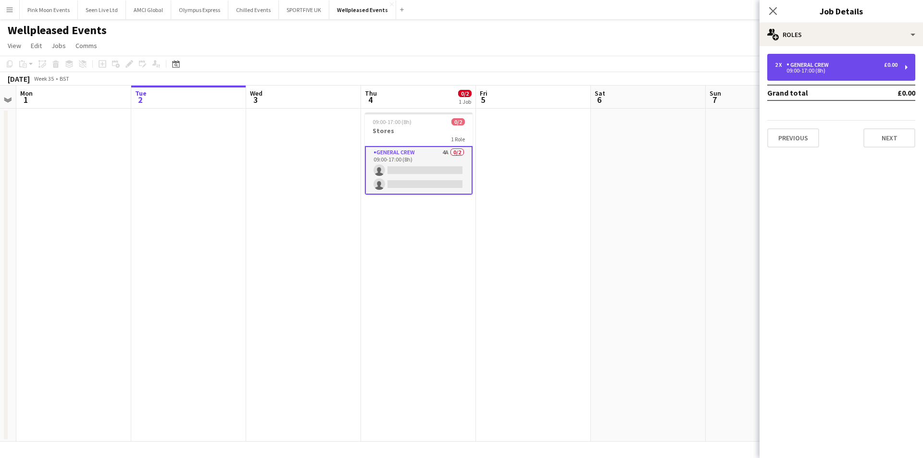
click at [811, 71] on div "09:00-17:00 (8h)" at bounding box center [836, 70] width 123 height 5
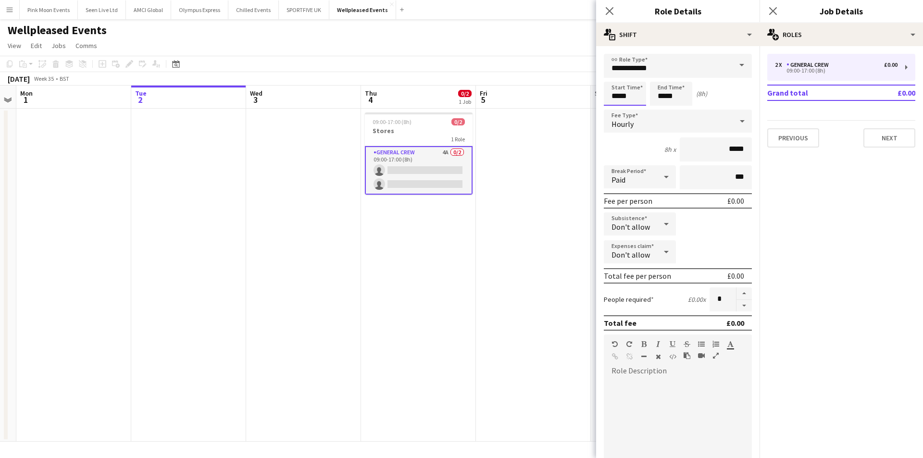
click at [632, 90] on input "*****" at bounding box center [625, 94] width 42 height 24
type input "*****"
click at [613, 76] on div at bounding box center [615, 77] width 19 height 10
click at [425, 178] on app-card-role "General Crew 4A 0/2 09:00-17:00 (8h) single-neutral-actions single-neutral-acti…" at bounding box center [419, 170] width 108 height 49
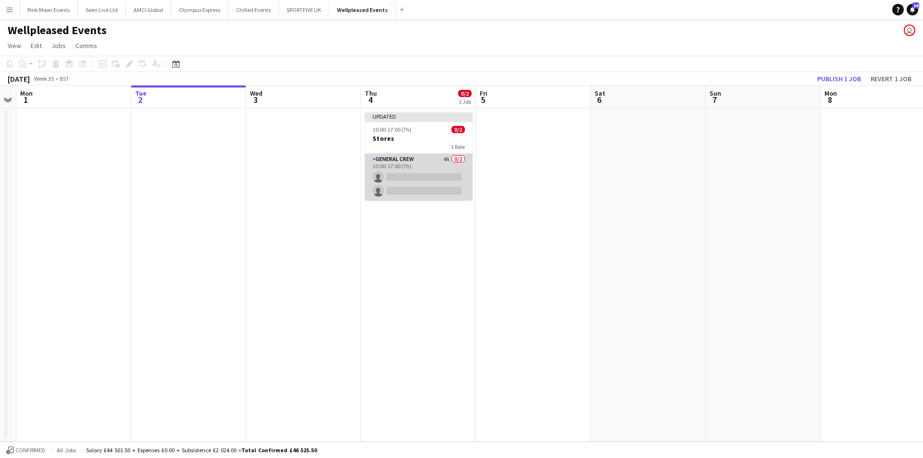
click at [425, 178] on app-card-role "General Crew 4A 0/2 10:00-17:00 (7h) single-neutral-actions single-neutral-acti…" at bounding box center [419, 177] width 108 height 47
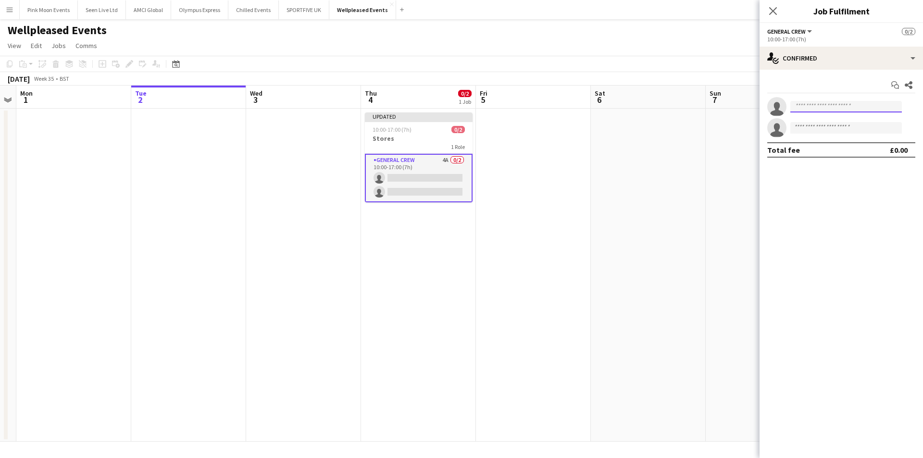
click at [834, 110] on input at bounding box center [847, 107] width 112 height 12
type input "****"
click at [827, 121] on span "Charlie Mason" at bounding box center [825, 120] width 55 height 8
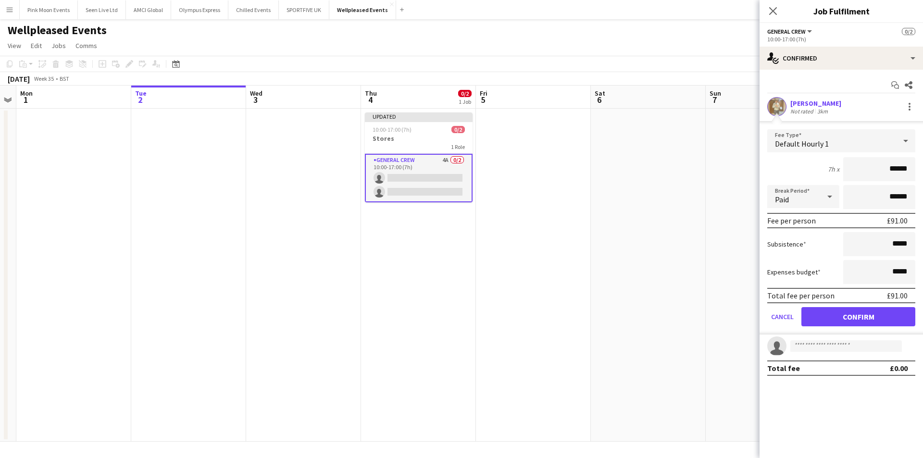
drag, startPoint x: 872, startPoint y: 166, endPoint x: 943, endPoint y: 165, distance: 70.7
click at [923, 165] on html "Menu Boards Boards Boards All jobs Status Workforce Workforce My Workforce Recr…" at bounding box center [461, 229] width 923 height 458
type input "***"
click at [861, 310] on button "Confirm" at bounding box center [859, 316] width 114 height 19
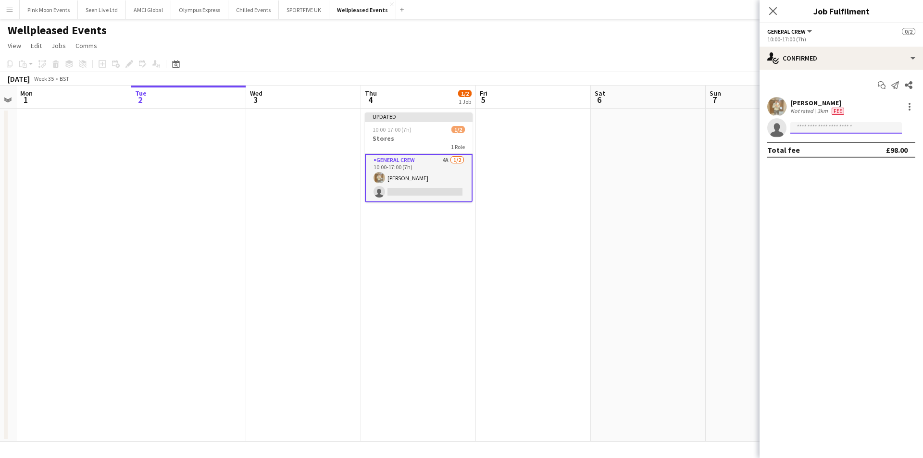
click at [808, 125] on input at bounding box center [847, 128] width 112 height 12
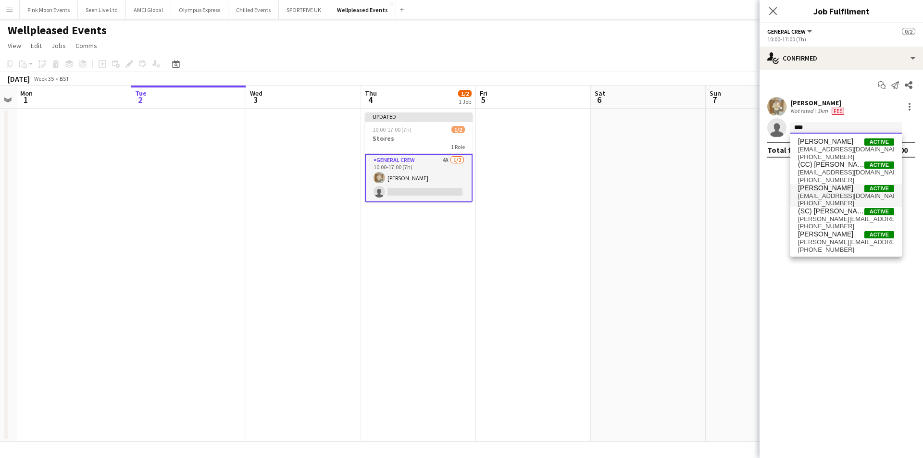
type input "****"
click at [831, 201] on span "+4407988801656" at bounding box center [846, 204] width 96 height 8
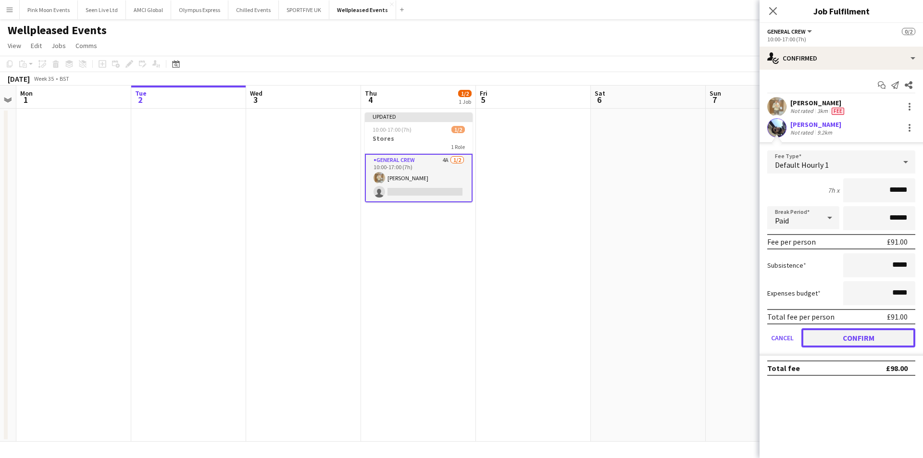
click at [874, 329] on button "Confirm" at bounding box center [859, 338] width 114 height 19
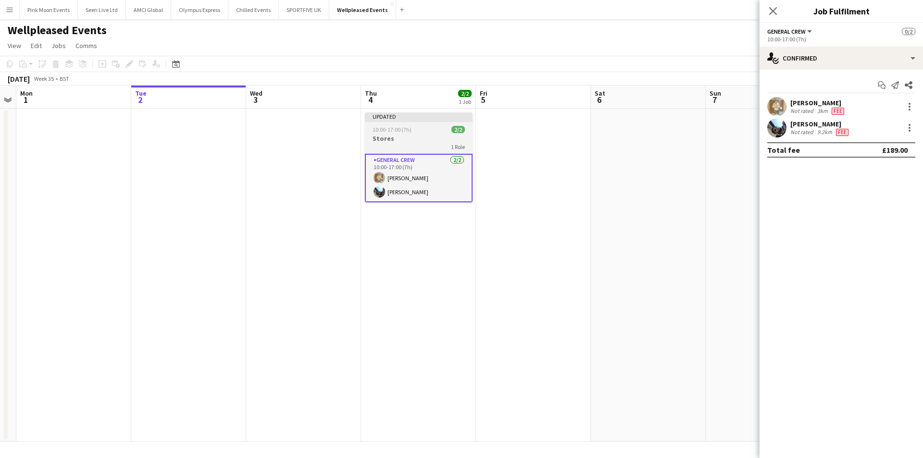
click at [374, 128] on span "10:00-17:00 (7h)" at bounding box center [392, 129] width 39 height 7
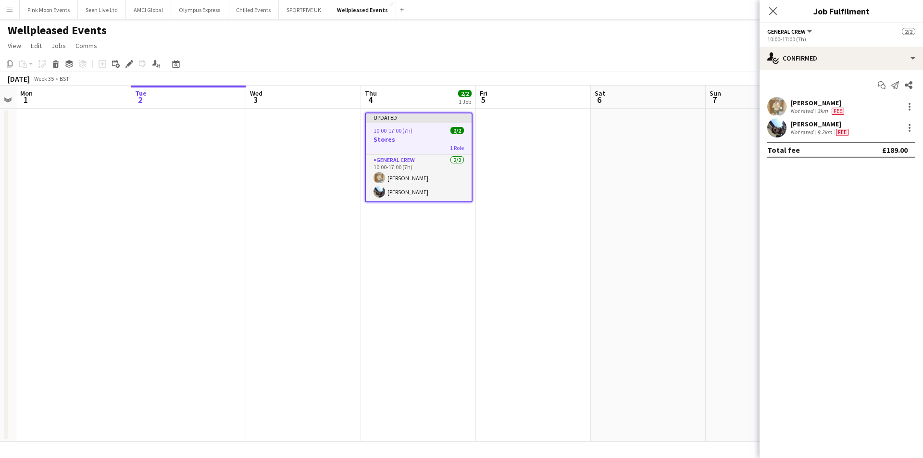
drag, startPoint x: 11, startPoint y: 63, endPoint x: 355, endPoint y: 121, distance: 348.7
click at [14, 63] on div "Copy" at bounding box center [10, 64] width 12 height 12
click at [551, 172] on app-date-cell at bounding box center [533, 275] width 115 height 333
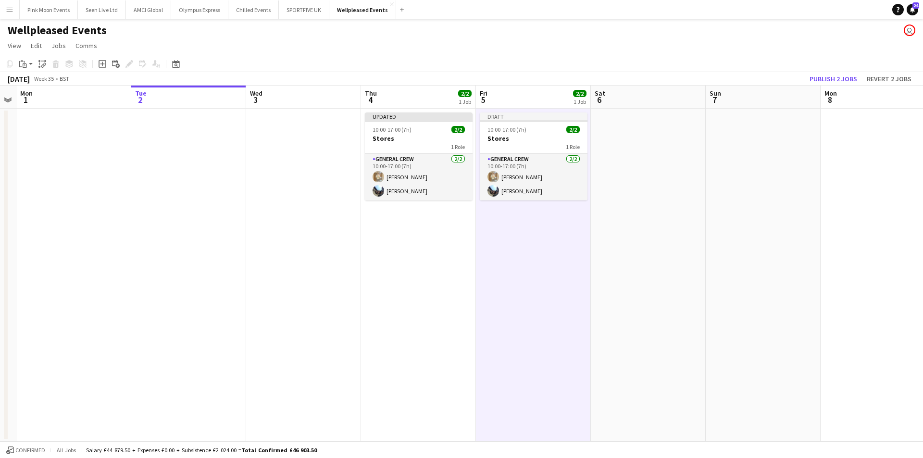
click at [293, 138] on app-date-cell at bounding box center [303, 275] width 115 height 333
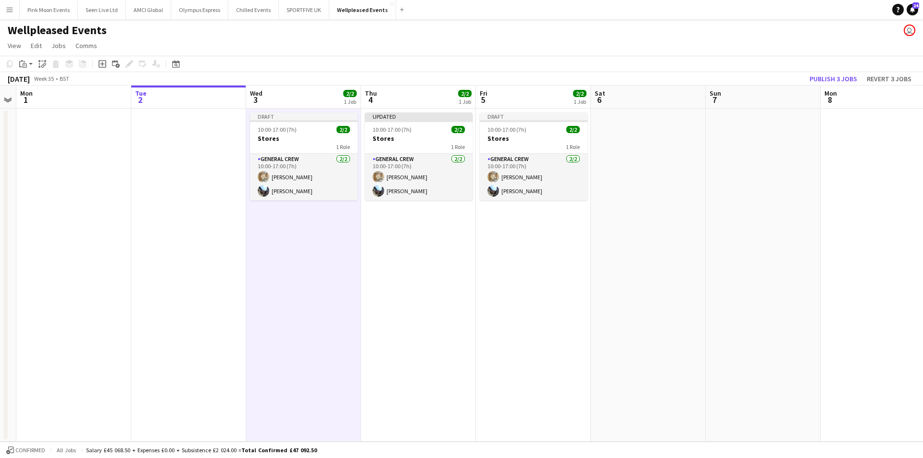
click at [293, 138] on h3 "Stores" at bounding box center [304, 138] width 108 height 9
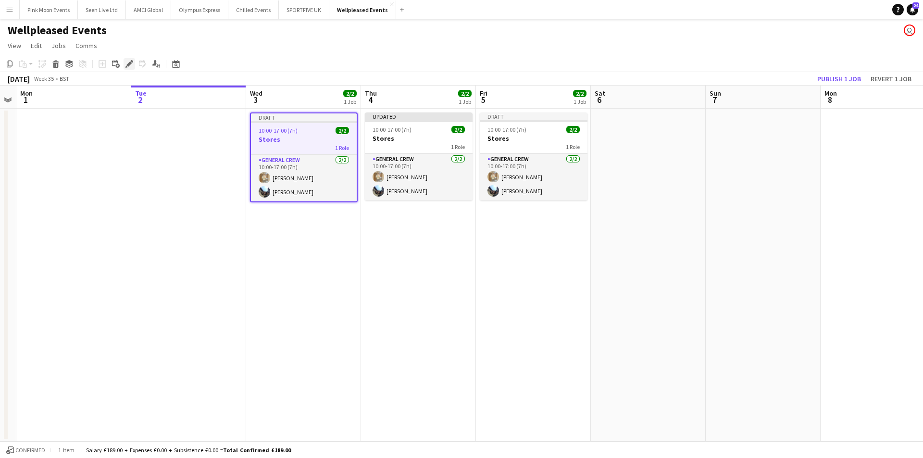
click at [129, 61] on icon "Edit" at bounding box center [130, 64] width 8 height 8
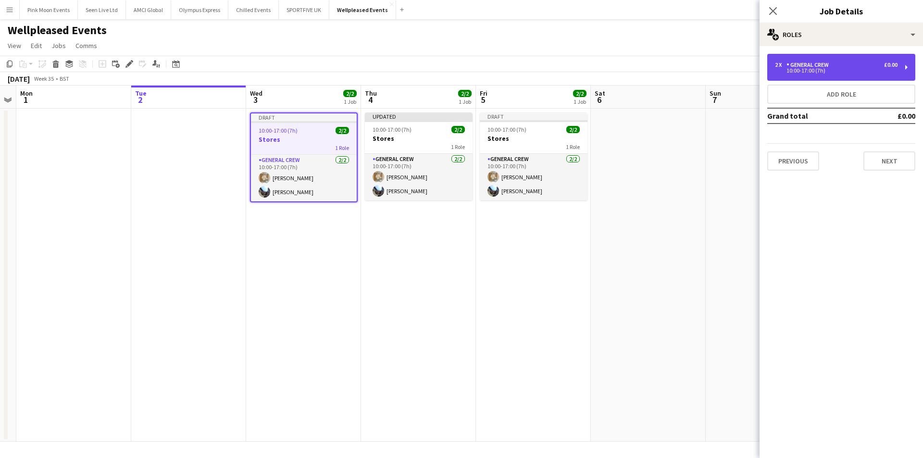
click at [881, 69] on div "10:00-17:00 (7h)" at bounding box center [836, 70] width 123 height 5
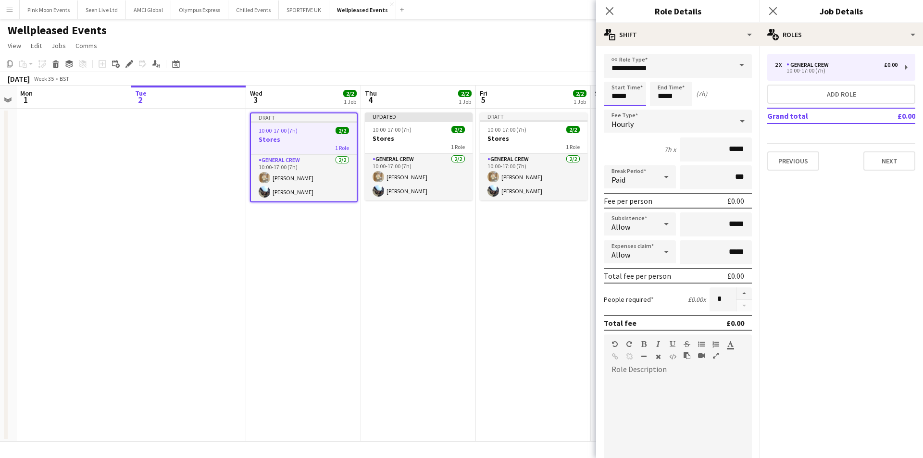
click at [640, 100] on input "*****" at bounding box center [625, 94] width 42 height 24
click at [617, 74] on div at bounding box center [615, 77] width 19 height 10
type input "*****"
click at [617, 74] on div at bounding box center [615, 77] width 19 height 10
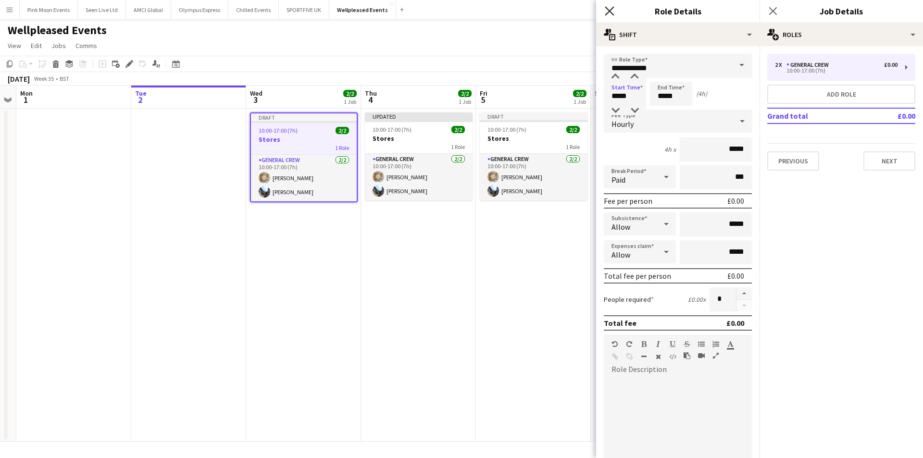
click at [610, 11] on icon at bounding box center [609, 10] width 9 height 9
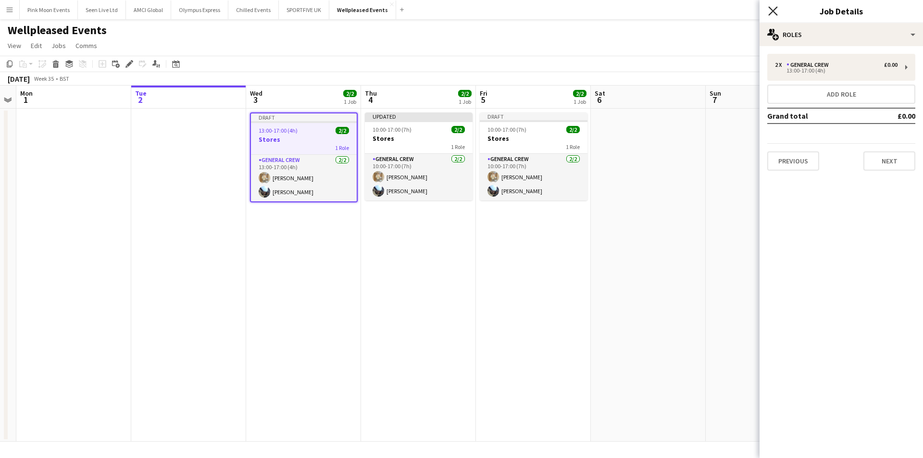
click at [770, 9] on icon "Close pop-in" at bounding box center [773, 10] width 9 height 9
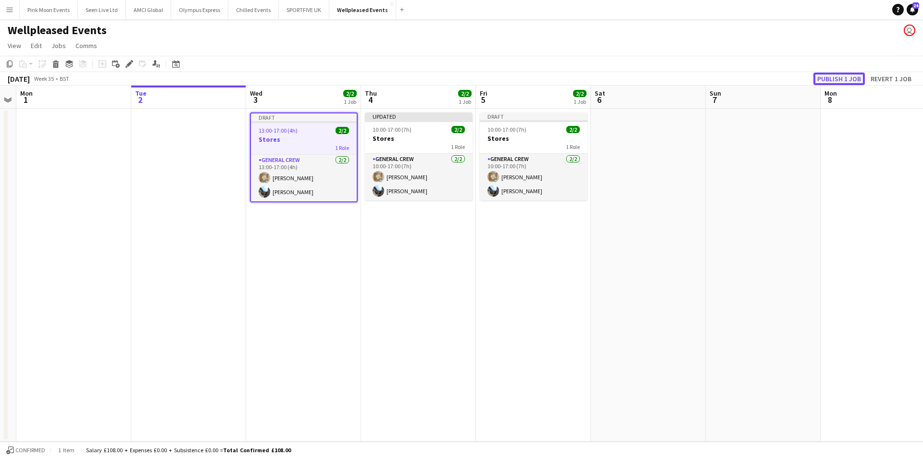
click at [851, 85] on button "Publish 1 job" at bounding box center [839, 79] width 51 height 13
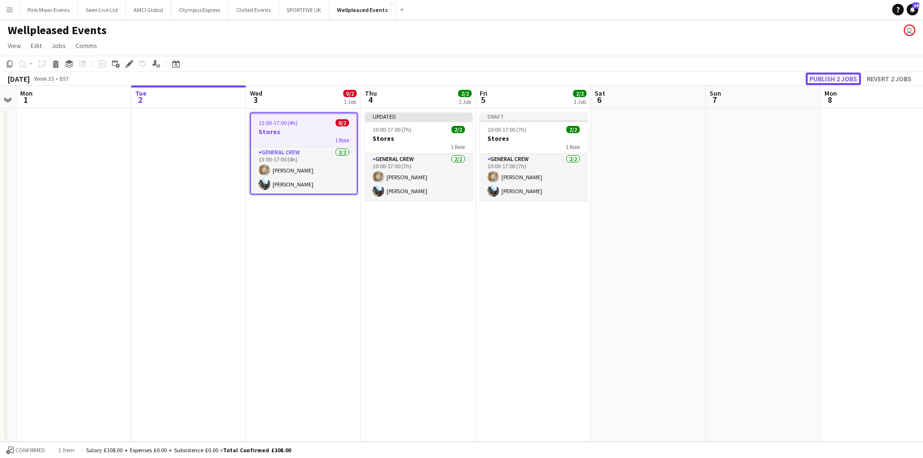
click at [851, 78] on button "Publish 2 jobs" at bounding box center [833, 79] width 55 height 13
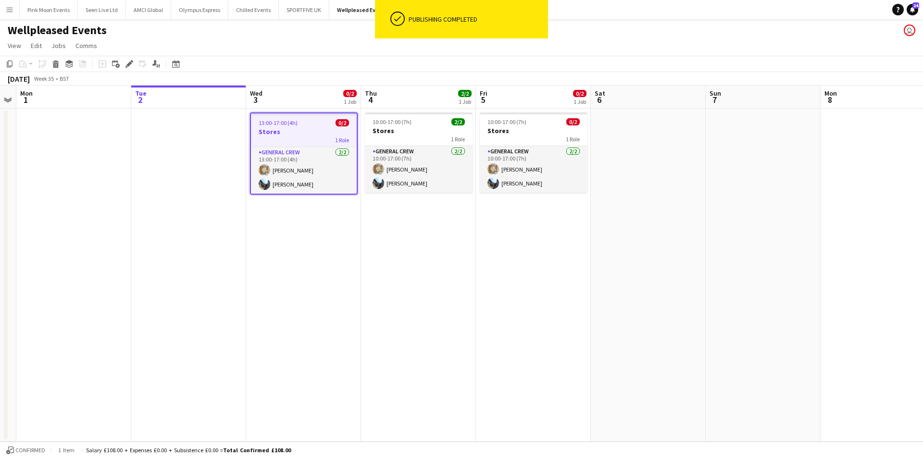
click at [851, 78] on div "September 2025 Week 35 • BST" at bounding box center [461, 78] width 923 height 13
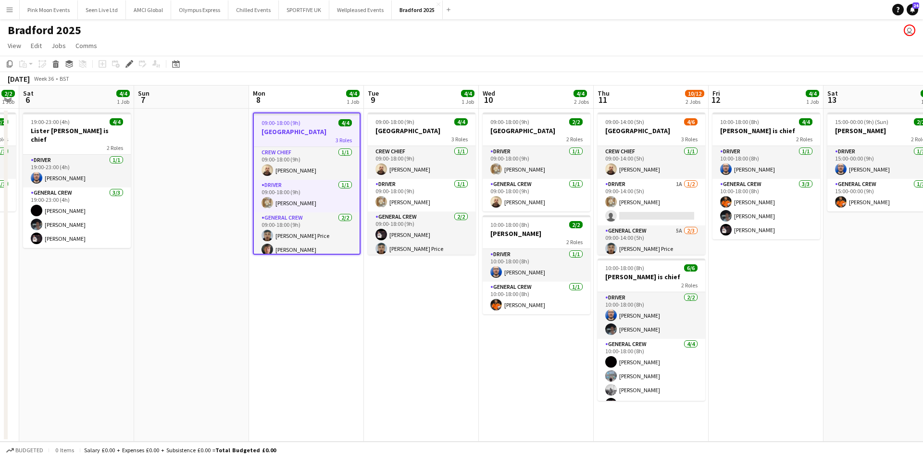
drag, startPoint x: 477, startPoint y: 267, endPoint x: 355, endPoint y: 264, distance: 121.7
click at [360, 265] on app-calendar-viewport "Tue 2 Wed 3 Thu 4 Fri 5 2/2 1 Job Sat 6 4/4 1 Job Sun 7 Mon 8 4/4 1 Job Tue 9 4…" at bounding box center [461, 264] width 923 height 356
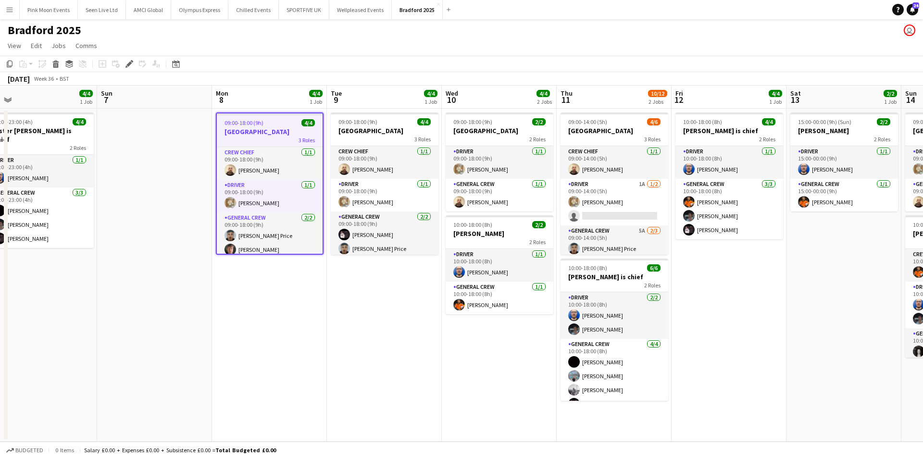
drag, startPoint x: 415, startPoint y: 252, endPoint x: 382, endPoint y: 252, distance: 32.7
click at [384, 252] on app-calendar-viewport "Tue 2 Wed 3 Thu 4 Fri 5 2/2 1 Job Sat 6 4/4 1 Job Sun 7 Mon 8 4/4 1 Job Tue 9 4…" at bounding box center [461, 264] width 923 height 356
click at [485, 167] on app-card-role "Driver 1/1 09:00-18:00 (9h) Charlie Mason" at bounding box center [499, 162] width 108 height 33
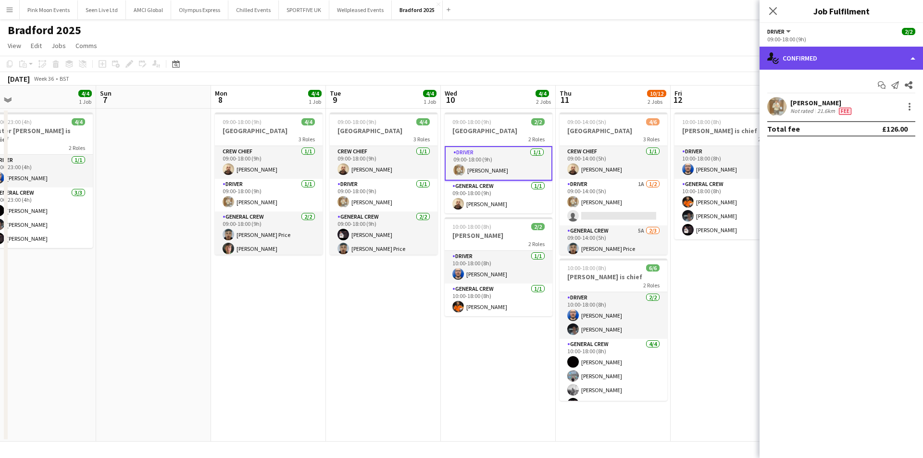
click at [808, 67] on div "single-neutral-actions-check-2 Confirmed" at bounding box center [842, 58] width 164 height 23
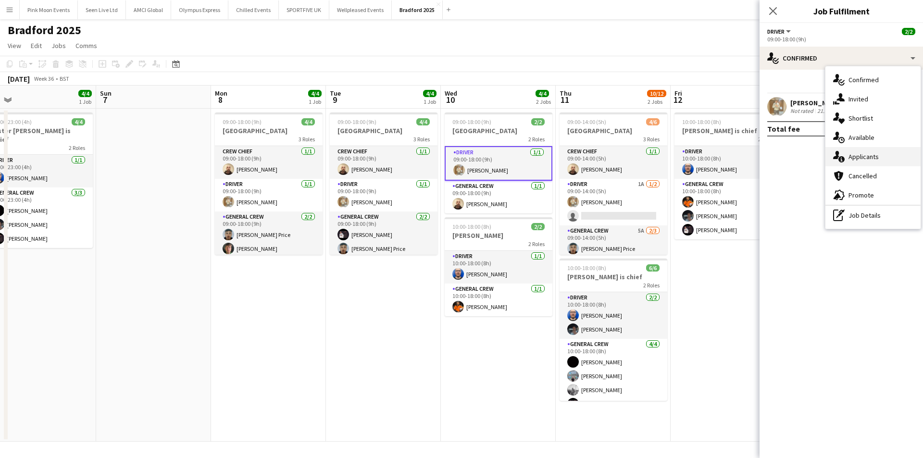
click at [890, 162] on div "single-neutral-actions-information Applicants" at bounding box center [873, 156] width 95 height 19
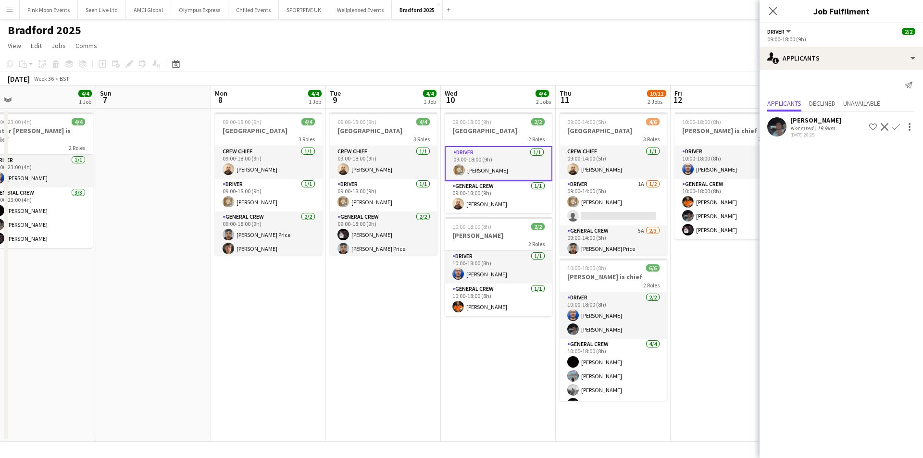
click at [489, 167] on app-card-role "Driver 1/1 09:00-18:00 (9h) Charlie Mason" at bounding box center [499, 163] width 108 height 35
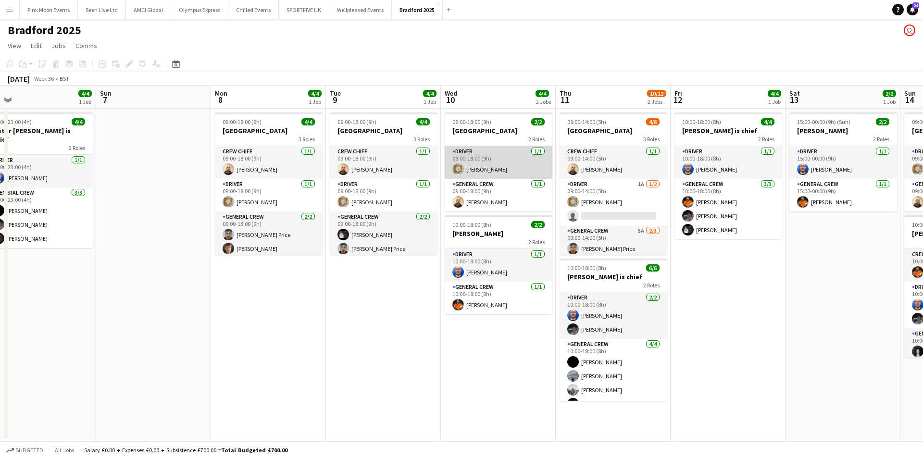
click at [493, 169] on app-card-role "Driver 1/1 09:00-18:00 (9h) Charlie Mason" at bounding box center [499, 162] width 108 height 33
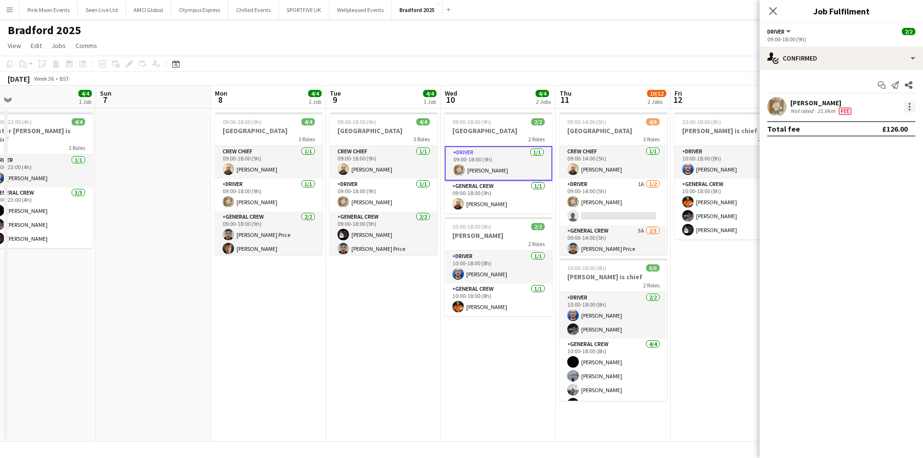
click at [909, 111] on div at bounding box center [910, 107] width 12 height 12
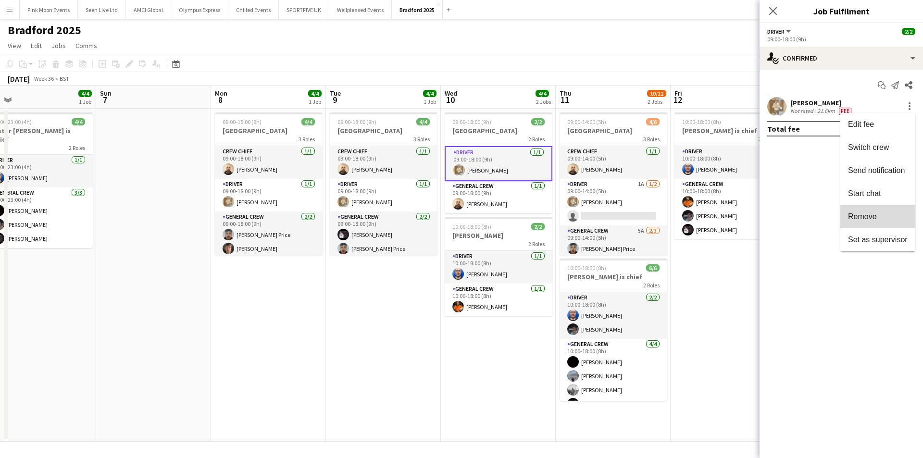
click at [866, 211] on button "Remove" at bounding box center [878, 216] width 75 height 23
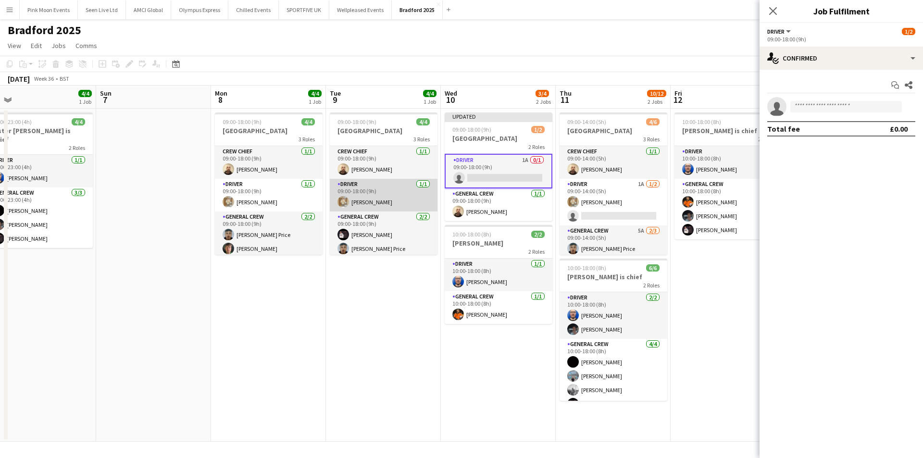
click at [377, 202] on app-card-role "Driver 1/1 09:00-18:00 (9h) Charlie Mason" at bounding box center [384, 195] width 108 height 33
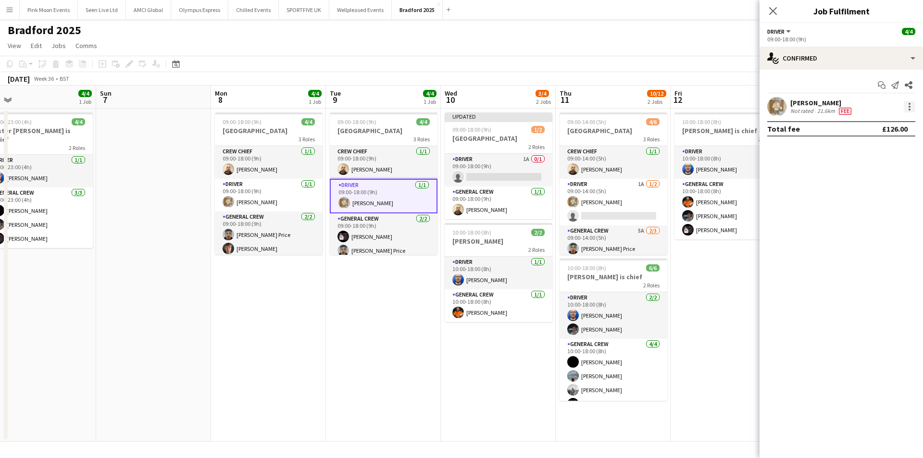
click at [907, 105] on div at bounding box center [910, 107] width 12 height 12
click at [849, 225] on button "Remove" at bounding box center [878, 216] width 75 height 23
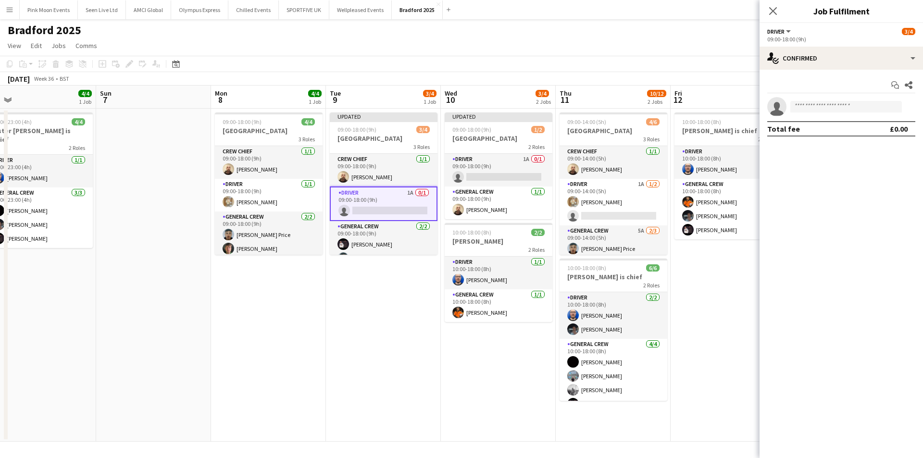
click at [397, 200] on app-card-role "Driver 1A 0/1 09:00-18:00 (9h) single-neutral-actions" at bounding box center [384, 204] width 108 height 35
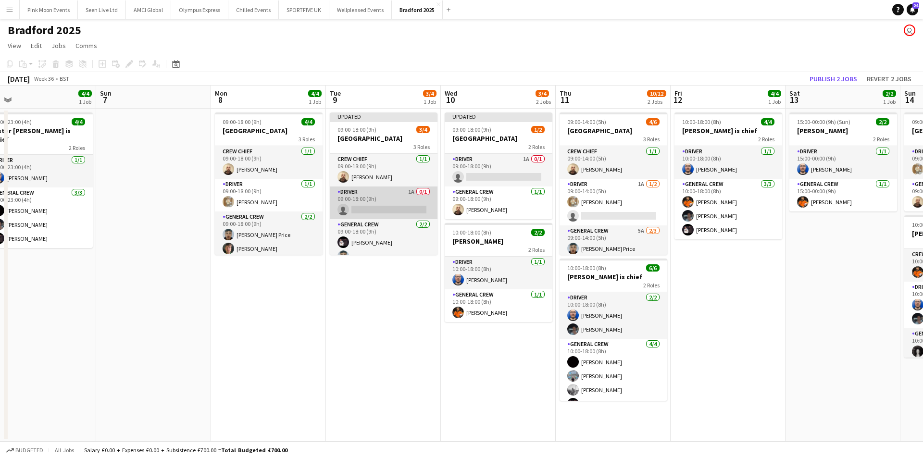
click at [397, 200] on app-card-role "Driver 1A 0/1 09:00-18:00 (9h) single-neutral-actions" at bounding box center [384, 203] width 108 height 33
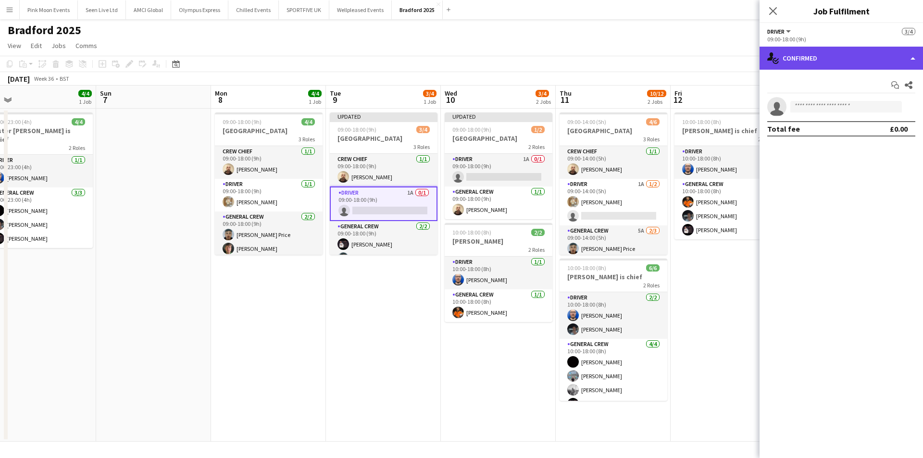
click at [828, 64] on div "single-neutral-actions-check-2 Confirmed" at bounding box center [842, 58] width 164 height 23
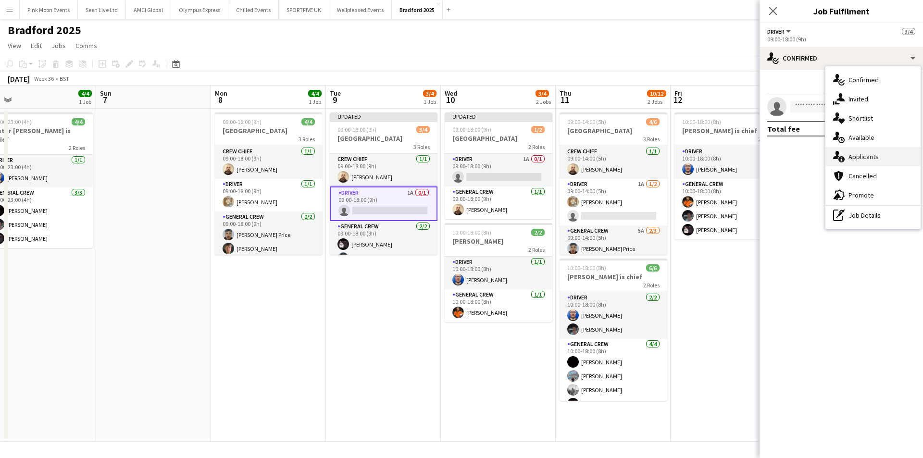
click at [855, 162] on div "single-neutral-actions-information Applicants" at bounding box center [873, 156] width 95 height 19
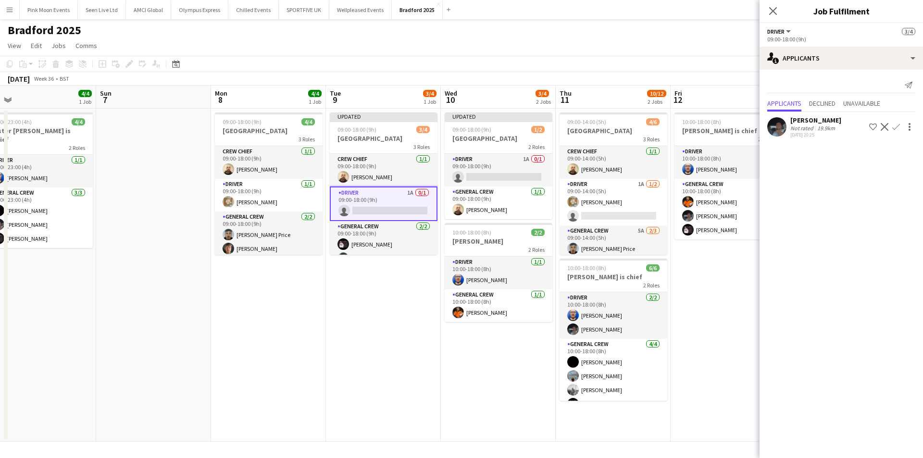
click at [898, 125] on app-icon "Confirm" at bounding box center [897, 127] width 8 height 8
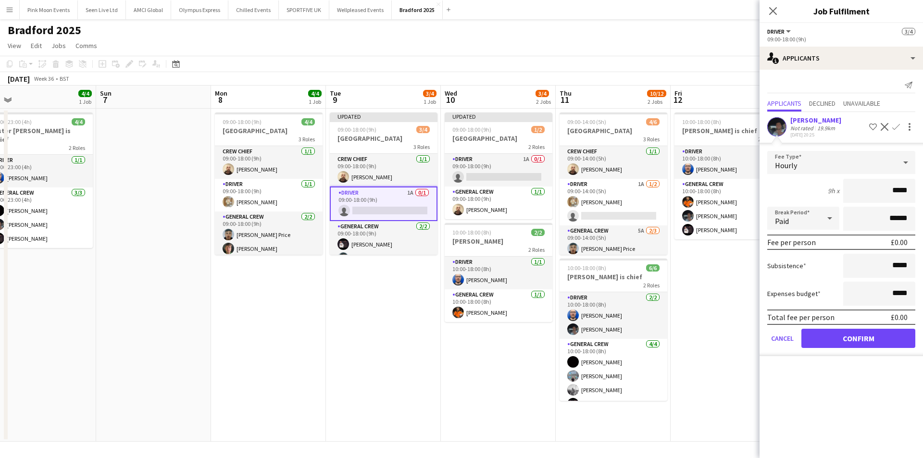
drag, startPoint x: 874, startPoint y: 184, endPoint x: 915, endPoint y: 184, distance: 40.9
click at [915, 184] on input "*****" at bounding box center [880, 191] width 72 height 24
type input "***"
click at [881, 343] on button "Confirm" at bounding box center [859, 338] width 114 height 19
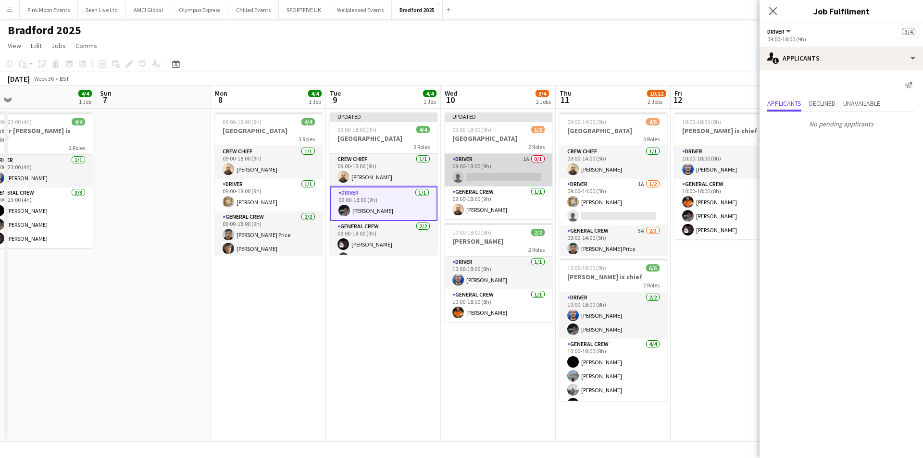
click at [502, 173] on app-card-role "Driver 1A 0/1 09:00-18:00 (9h) single-neutral-actions" at bounding box center [499, 170] width 108 height 33
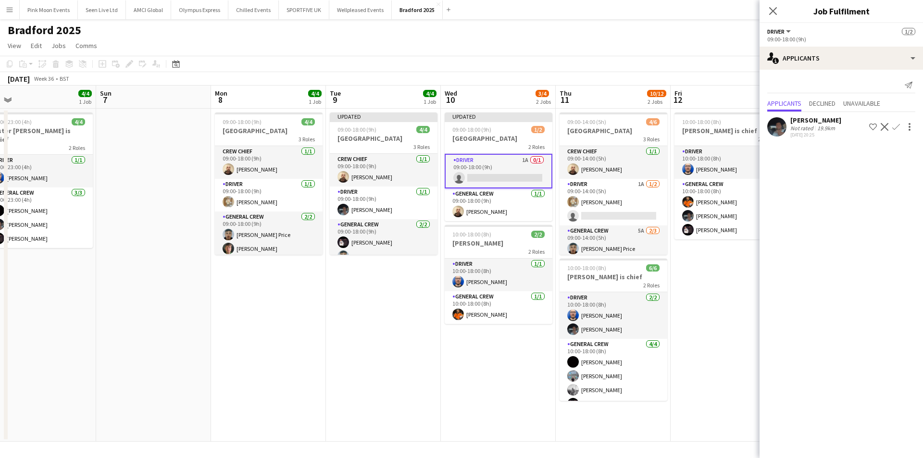
click at [897, 126] on app-icon "Confirm" at bounding box center [897, 127] width 8 height 8
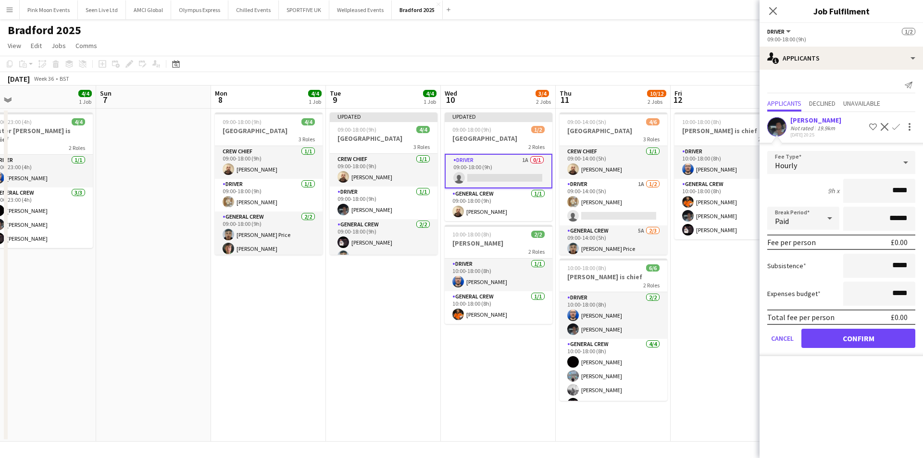
drag, startPoint x: 885, startPoint y: 195, endPoint x: 920, endPoint y: 190, distance: 34.5
click at [920, 190] on form "Fee Type Hourly 9h x ***** Break Period Paid ****** Fee per person £0.00 Subsis…" at bounding box center [842, 253] width 164 height 205
type input "***"
click at [842, 336] on button "Confirm" at bounding box center [859, 338] width 114 height 19
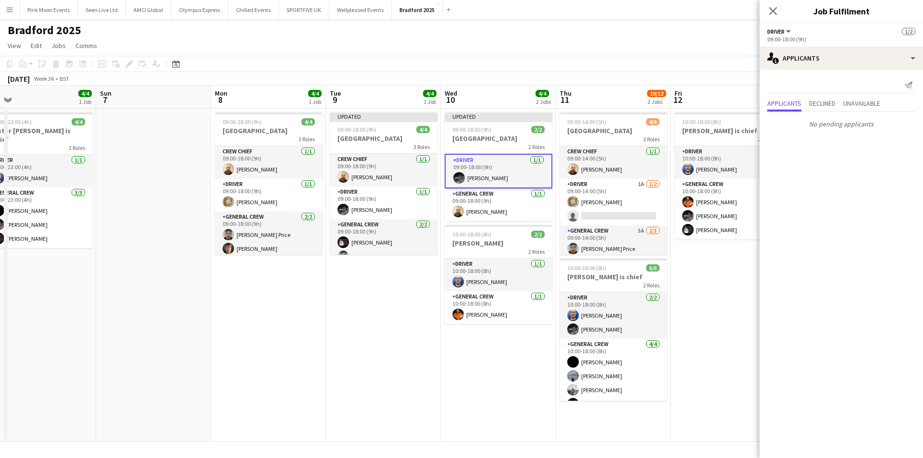
click at [769, 18] on div "Close pop-in" at bounding box center [773, 11] width 27 height 22
click at [771, 13] on icon at bounding box center [773, 10] width 9 height 9
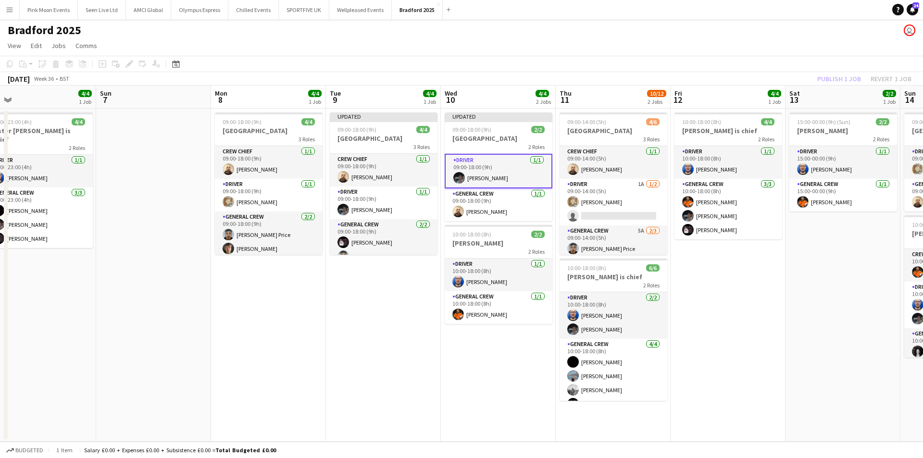
click at [837, 73] on div "Publish 1 job Revert 1 job" at bounding box center [864, 79] width 117 height 13
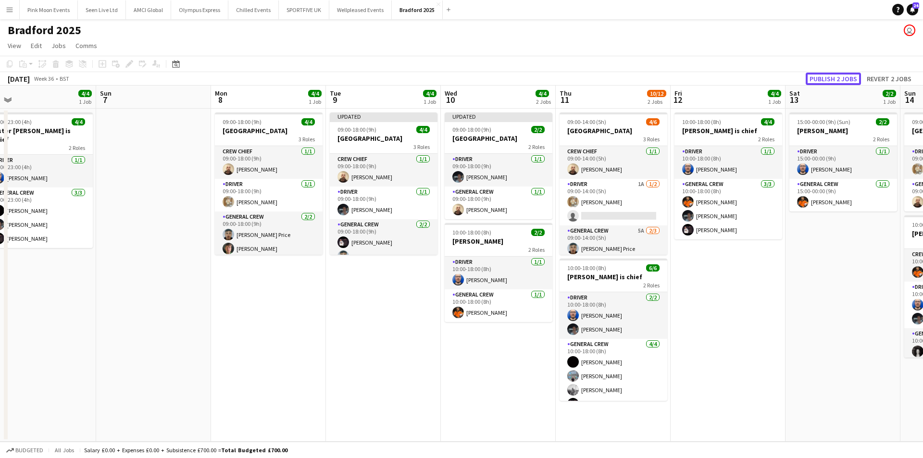
click at [837, 73] on button "Publish 2 jobs" at bounding box center [833, 79] width 55 height 13
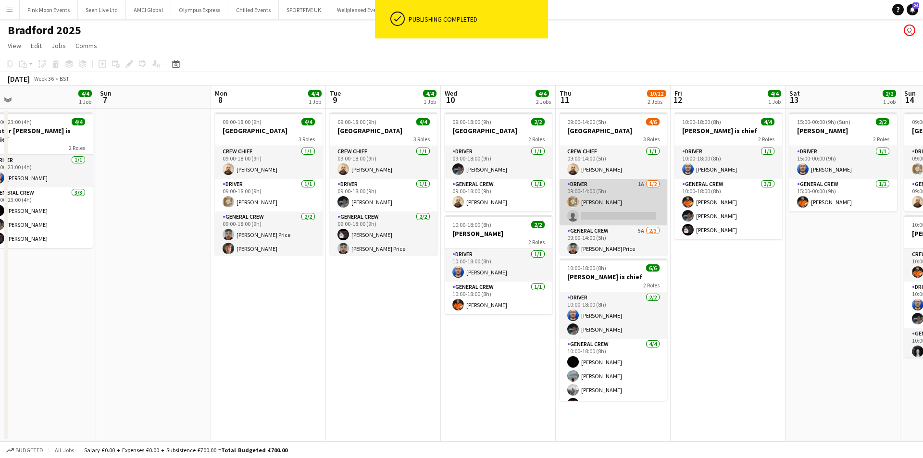
click at [617, 211] on app-card-role "Driver 1A 1/2 09:00-14:00 (5h) Charlie Mason single-neutral-actions" at bounding box center [614, 202] width 108 height 47
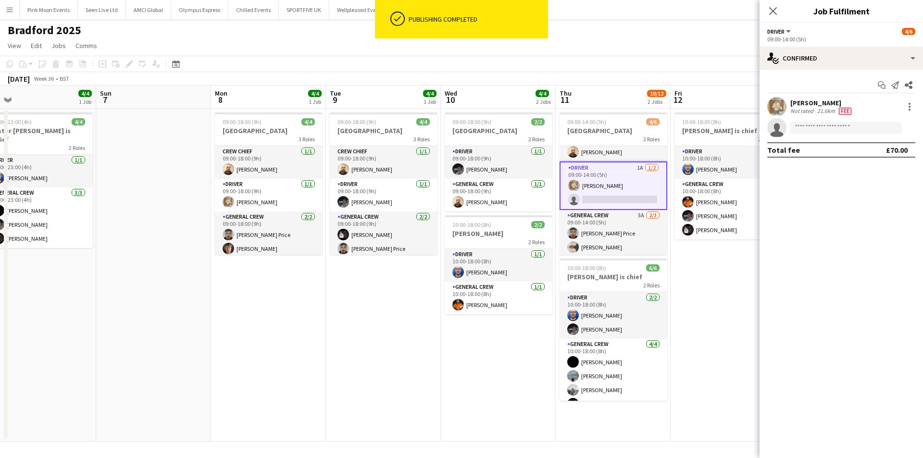
scroll to position [33, 0]
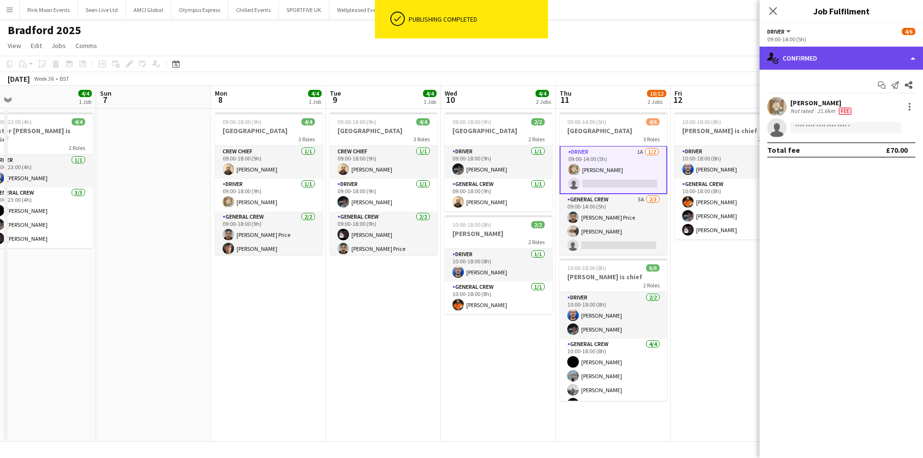
click at [806, 61] on div "single-neutral-actions-check-2 Confirmed" at bounding box center [842, 58] width 164 height 23
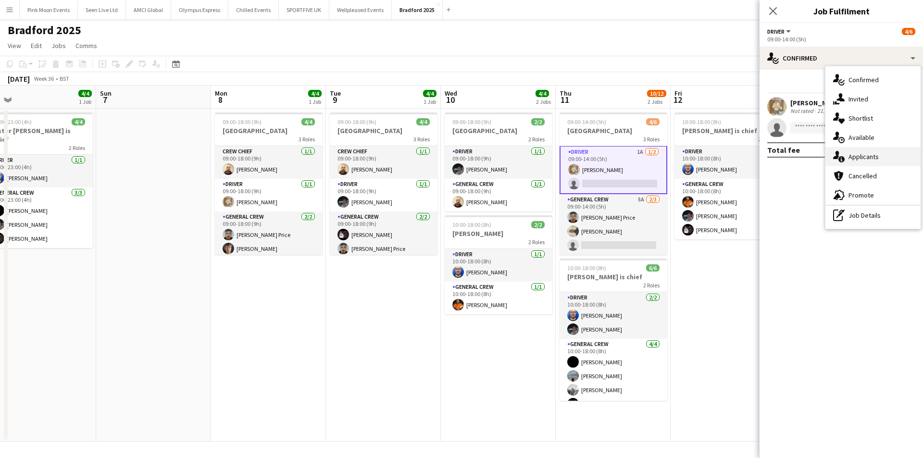
click at [877, 161] on span "Applicants" at bounding box center [864, 156] width 30 height 9
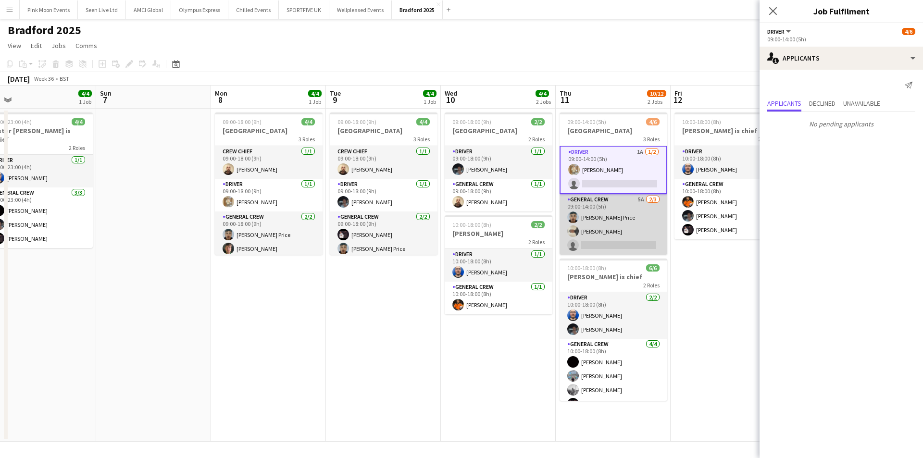
click at [625, 241] on app-card-role "General Crew 5A 2/3 09:00-14:00 (5h) Samuel Newell Price Stefano rowe single-ne…" at bounding box center [614, 224] width 108 height 61
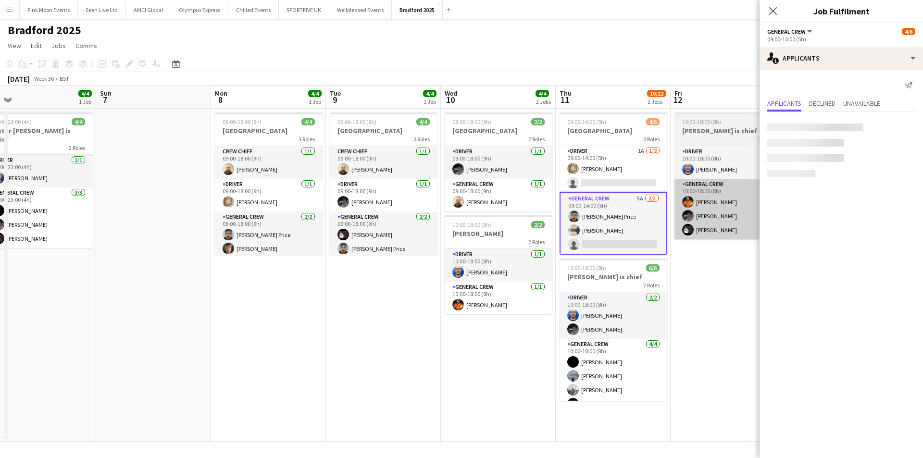
scroll to position [32, 0]
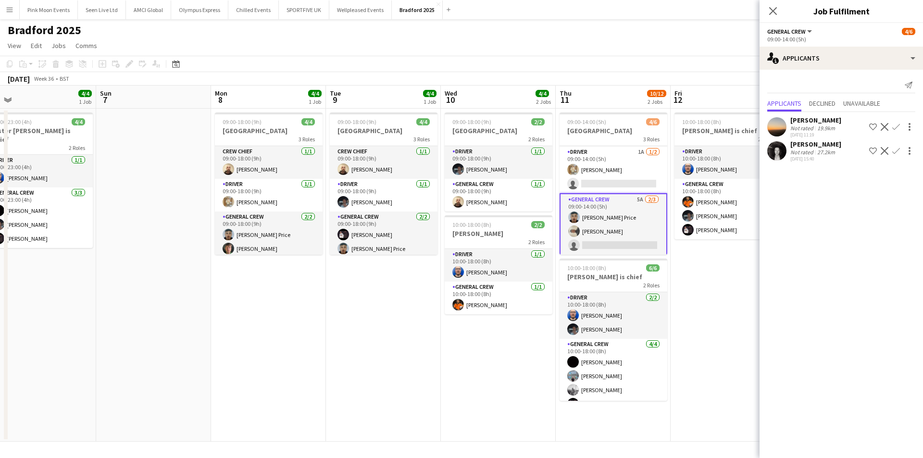
click at [891, 129] on button "Confirm" at bounding box center [897, 127] width 12 height 12
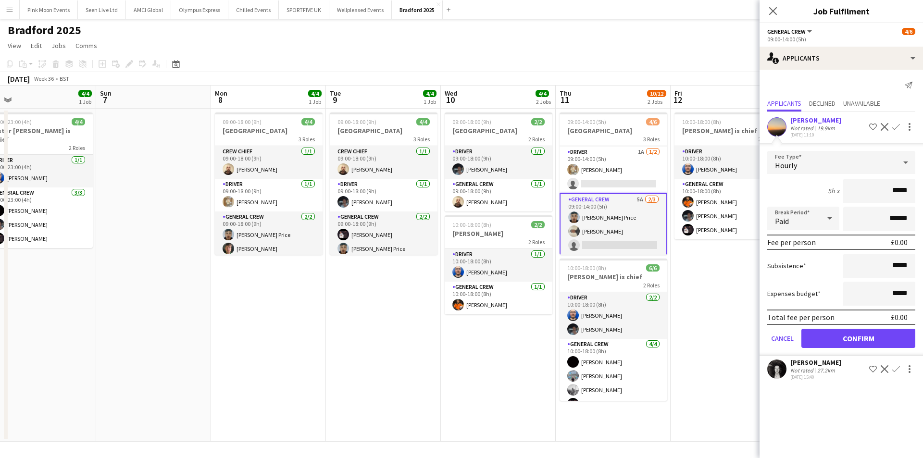
drag, startPoint x: 876, startPoint y: 193, endPoint x: 1087, endPoint y: 181, distance: 211.5
click at [923, 181] on html "Menu Boards Boards Boards All jobs Status Workforce Workforce My Workforce Recr…" at bounding box center [461, 229] width 923 height 458
type input "***"
click at [815, 339] on button "Confirm" at bounding box center [859, 338] width 114 height 19
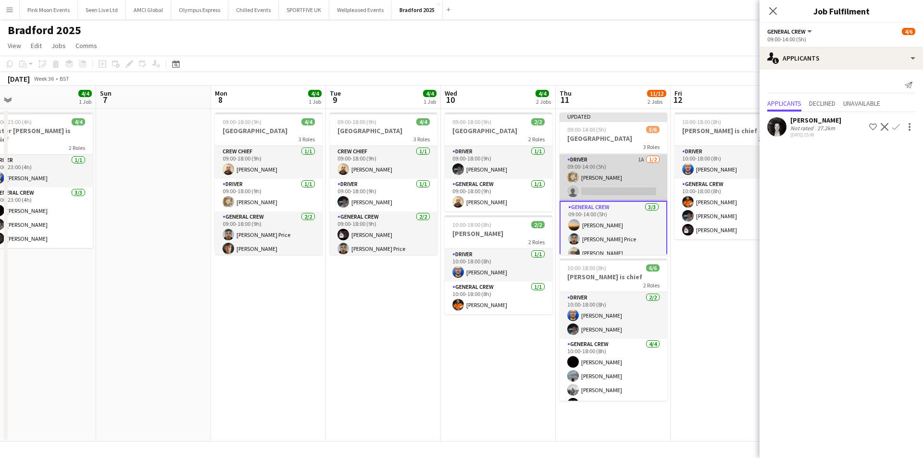
scroll to position [0, 0]
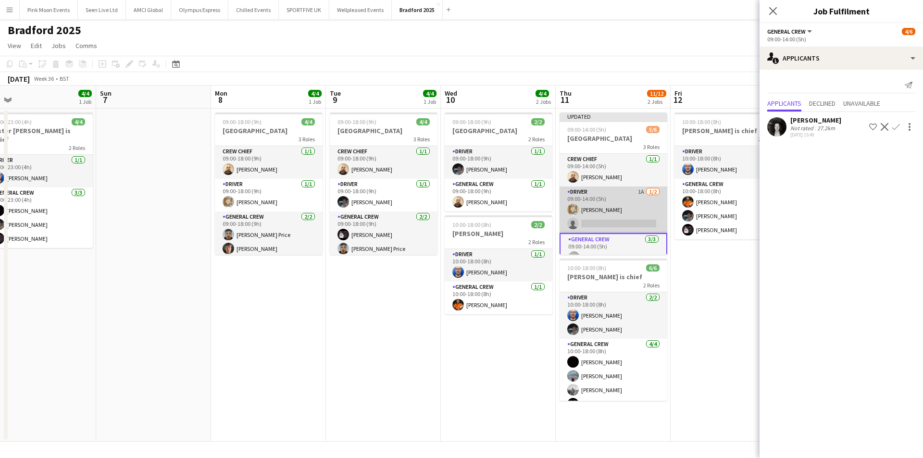
click at [622, 223] on app-card-role "Driver 1A 1/2 09:00-14:00 (5h) Charlie Mason single-neutral-actions" at bounding box center [614, 210] width 108 height 47
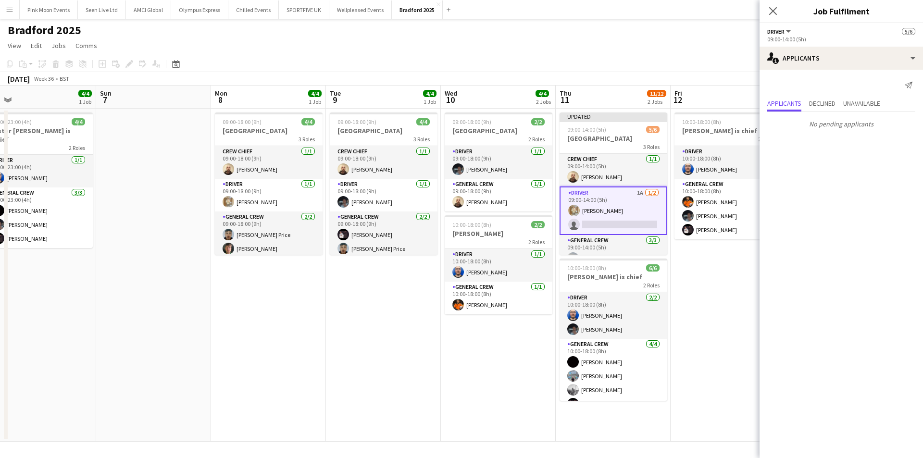
click at [618, 230] on app-card-role "Driver 1A 1/2 09:00-14:00 (5h) Charlie Mason single-neutral-actions" at bounding box center [614, 211] width 108 height 49
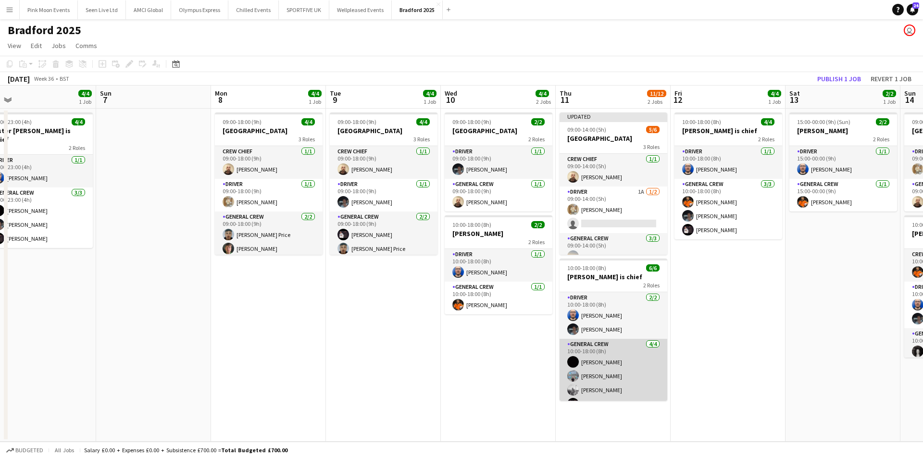
scroll to position [13, 0]
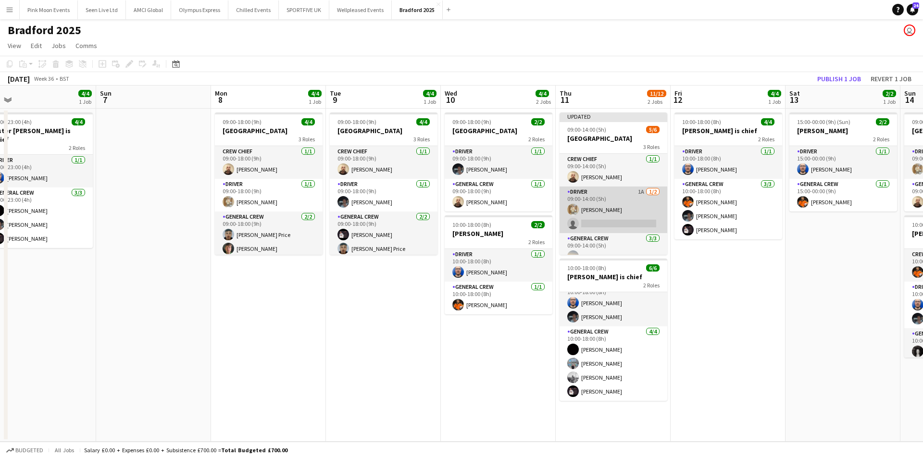
click at [587, 210] on app-card-role "Driver 1A 1/2 09:00-14:00 (5h) Charlie Mason single-neutral-actions" at bounding box center [614, 210] width 108 height 47
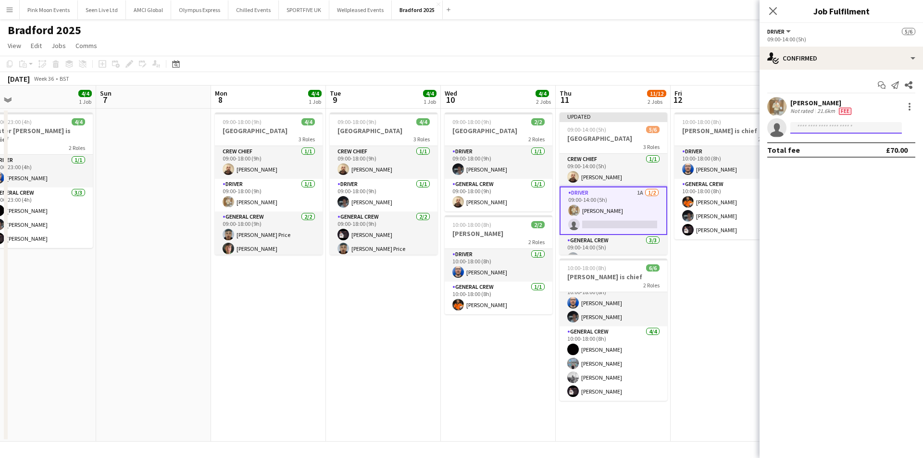
click at [860, 129] on input at bounding box center [847, 128] width 112 height 12
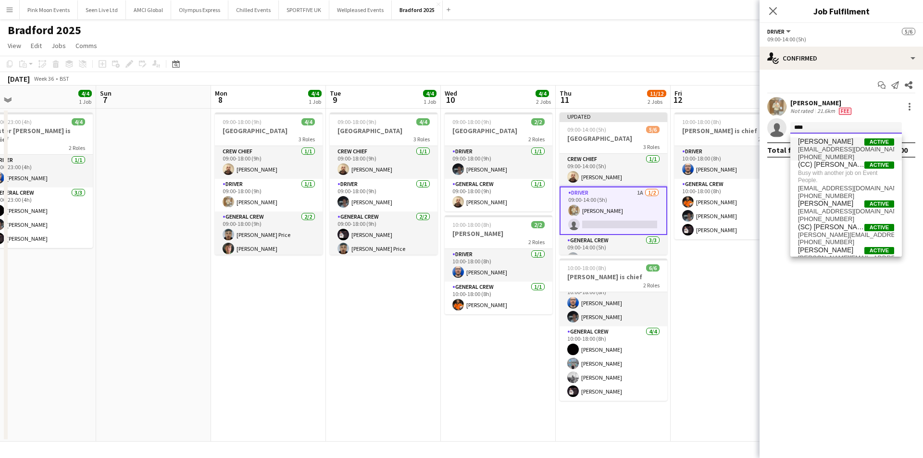
type input "****"
click at [845, 142] on span "Joshua Artis Active" at bounding box center [846, 142] width 96 height 8
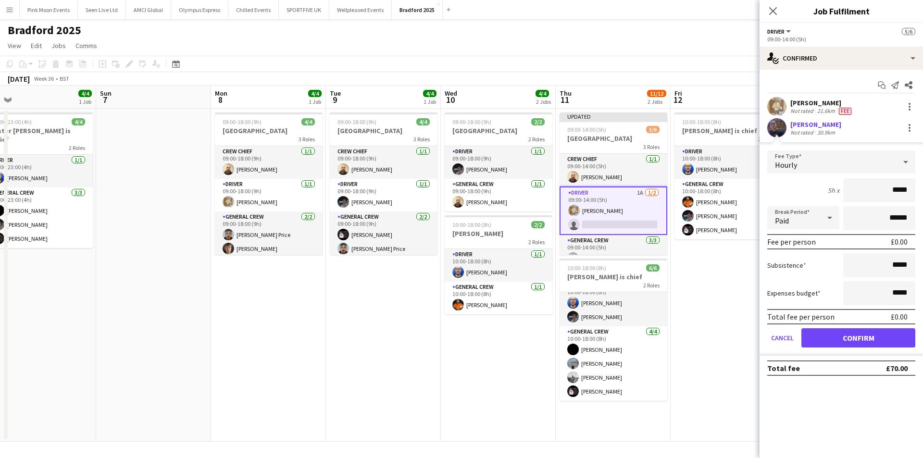
drag, startPoint x: 881, startPoint y: 192, endPoint x: 940, endPoint y: 190, distance: 59.2
click at [923, 190] on html "Menu Boards Boards Boards All jobs Status Workforce Workforce My Workforce Recr…" at bounding box center [461, 229] width 923 height 458
type input "***"
click at [843, 349] on form "Fee Type Hourly 5h x *** Break Period Paid ****** Fee per person £65.00 Subsist…" at bounding box center [842, 253] width 164 height 205
click at [843, 343] on button "Confirm" at bounding box center [859, 338] width 114 height 19
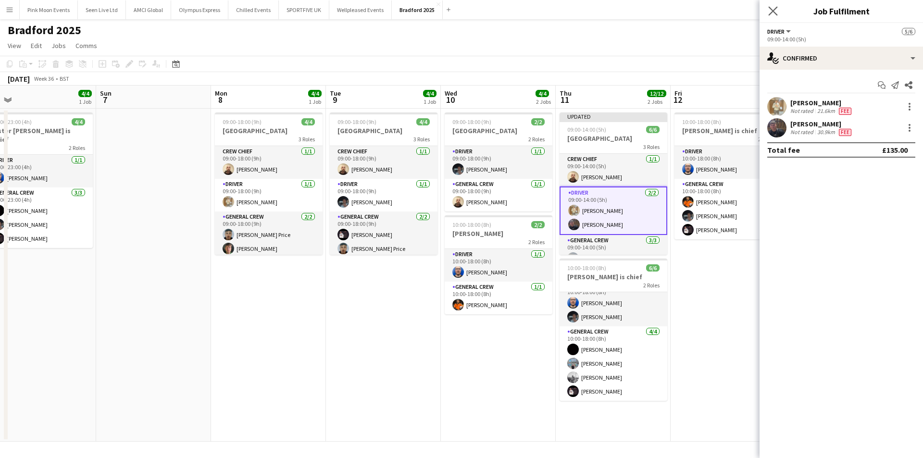
click at [770, 15] on icon "Close pop-in" at bounding box center [773, 10] width 9 height 9
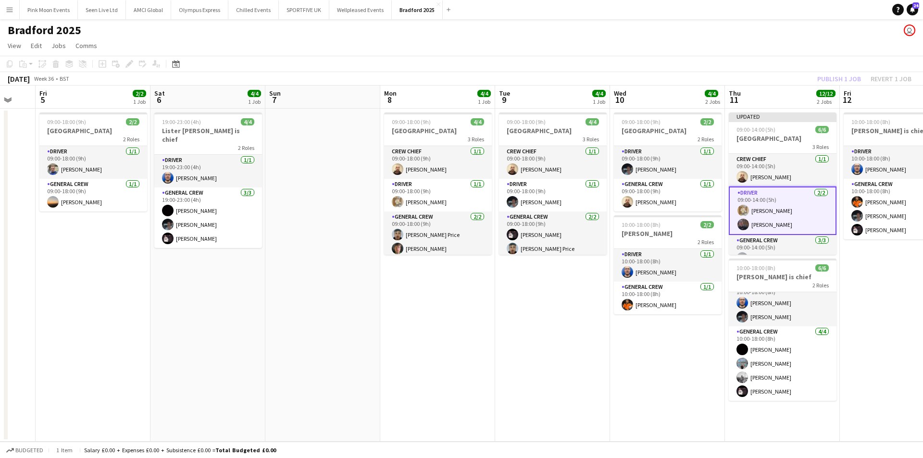
drag, startPoint x: 754, startPoint y: 255, endPoint x: 701, endPoint y: 252, distance: 53.0
click at [704, 253] on app-calendar-viewport "Tue 2 Wed 3 Thu 4 Fri 5 2/2 1 Job Sat 6 4/4 1 Job Sun 7 Mon 8 4/4 1 Job Tue 9 4…" at bounding box center [461, 264] width 923 height 356
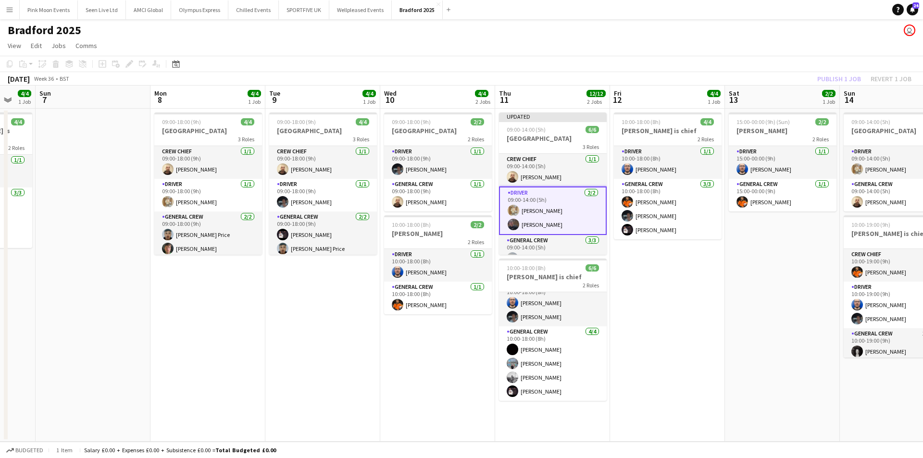
scroll to position [0, 317]
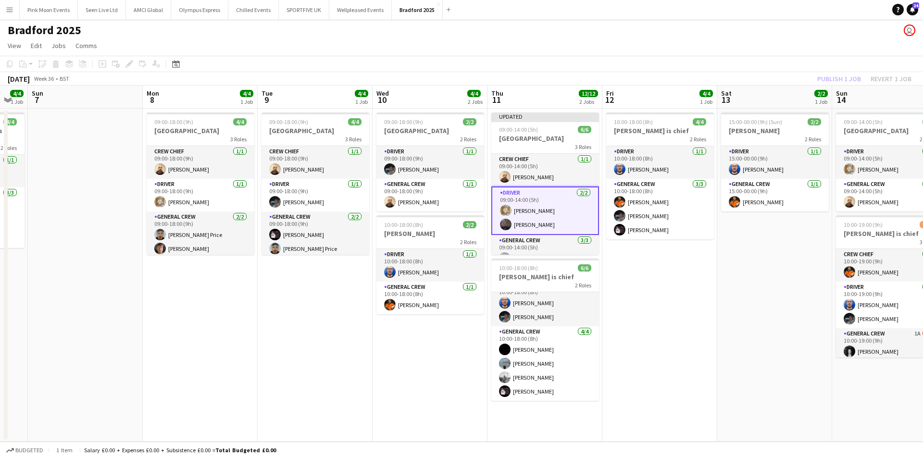
click at [847, 79] on div "Publish 1 job Revert 1 job" at bounding box center [864, 79] width 117 height 13
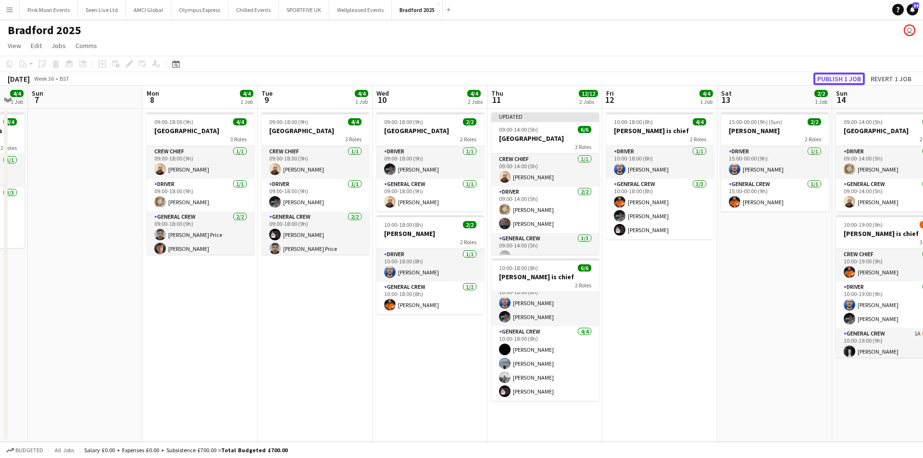
click at [847, 79] on button "Publish 1 job" at bounding box center [839, 79] width 51 height 13
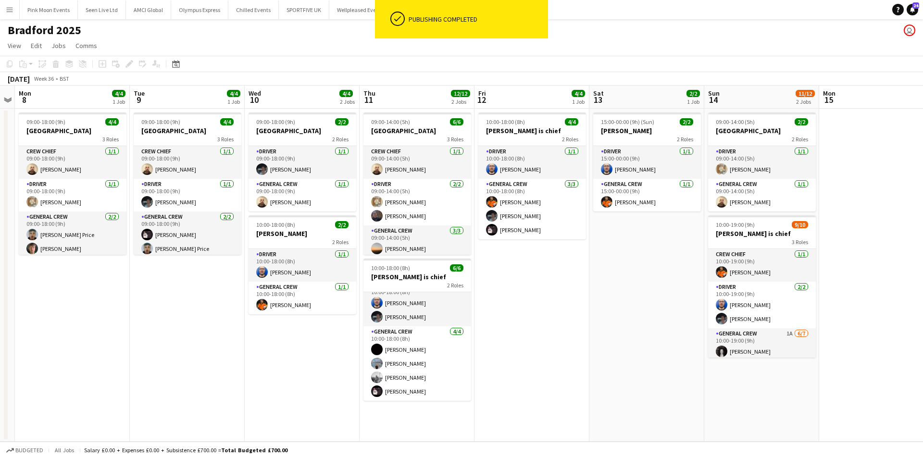
drag, startPoint x: 755, startPoint y: 341, endPoint x: 630, endPoint y: 343, distance: 125.1
click at [627, 345] on app-calendar-viewport "Thu 4 Fri 5 2/2 1 Job Sat 6 4/4 1 Job Sun 7 Mon 8 4/4 1 Job Tue 9 4/4 1 Job Wed…" at bounding box center [461, 264] width 923 height 356
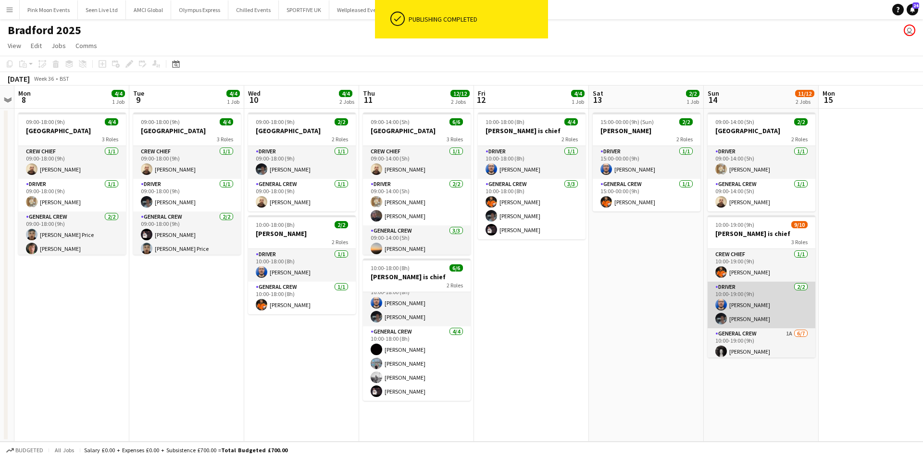
scroll to position [87, 0]
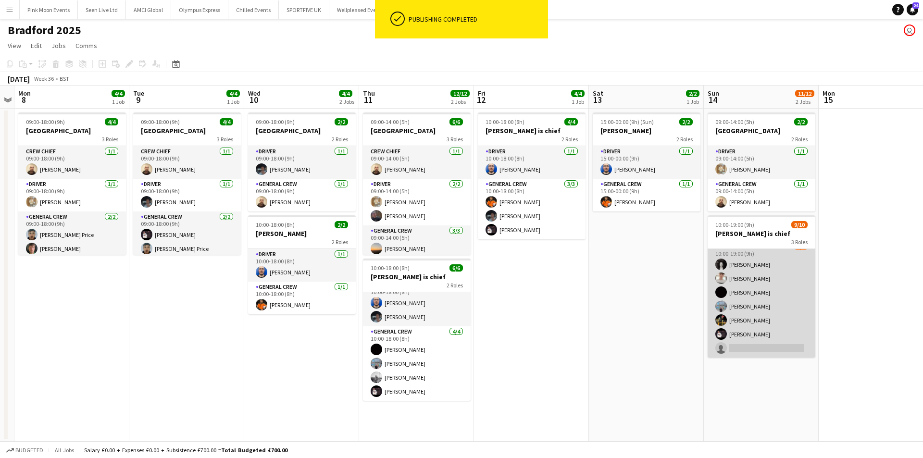
click at [753, 342] on app-card-role "General Crew 1A 6/7 10:00-19:00 (9h) Aaron Beck Cian Fearnley Joseph Bennett Ja…" at bounding box center [762, 299] width 108 height 116
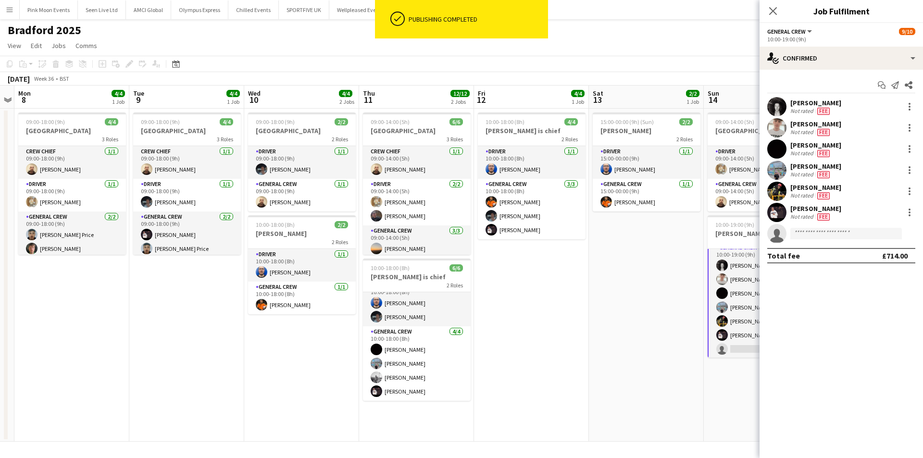
scroll to position [88, 0]
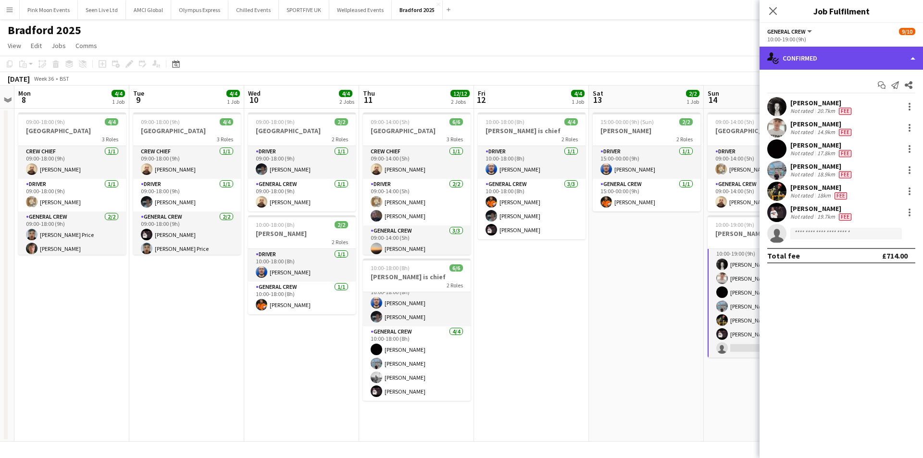
click at [847, 61] on div "single-neutral-actions-check-2 Confirmed" at bounding box center [842, 58] width 164 height 23
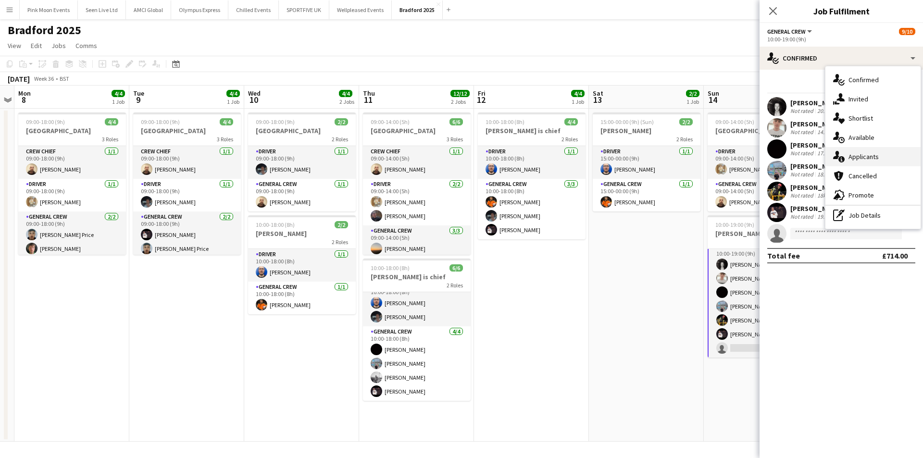
click at [869, 151] on div "single-neutral-actions-information Applicants" at bounding box center [873, 156] width 95 height 19
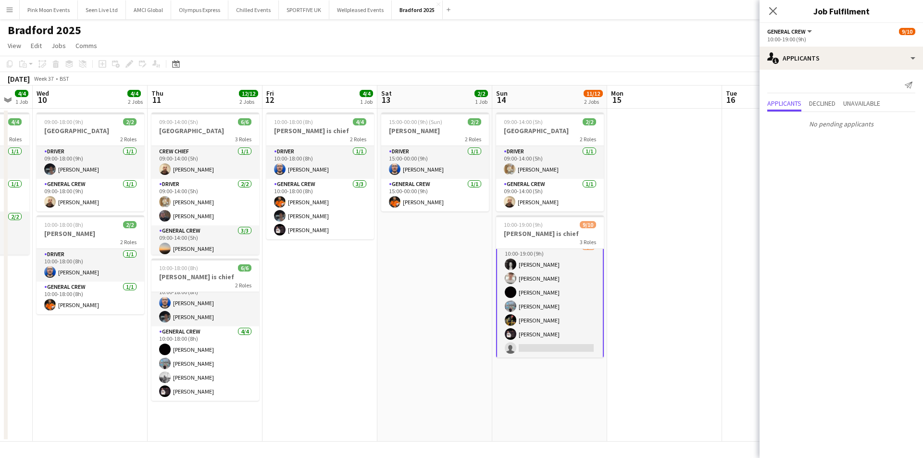
drag, startPoint x: 571, startPoint y: 358, endPoint x: 338, endPoint y: 369, distance: 233.5
click at [338, 369] on app-calendar-viewport "Sat 6 4/4 1 Job Sun 7 Mon 8 4/4 1 Job Tue 9 4/4 1 Job Wed 10 4/4 2 Jobs Thu 11 …" at bounding box center [461, 264] width 923 height 356
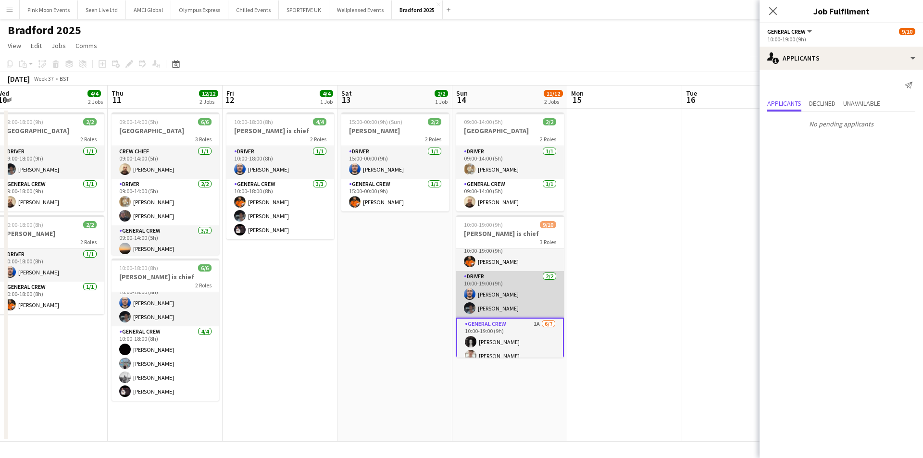
scroll to position [0, 0]
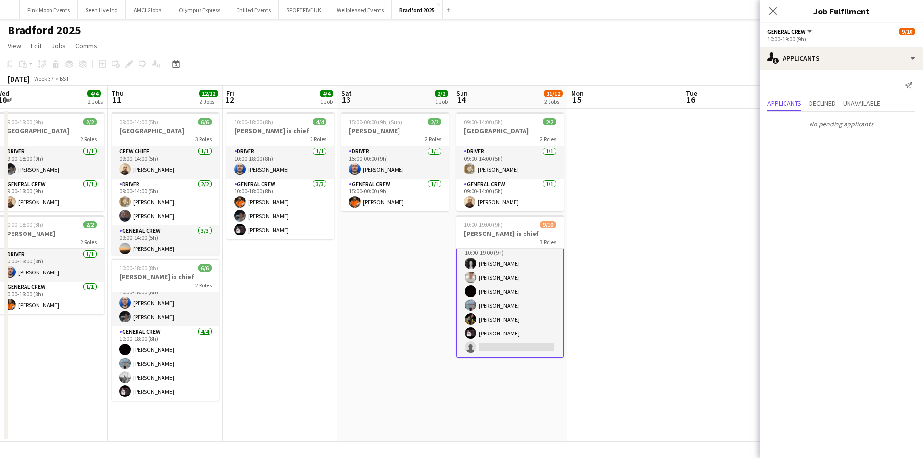
click at [517, 322] on app-card-role "General Crew 1A 6/7 10:00-19:00 (9h) Aaron Beck Cian Fearnley Joseph Bennett Ja…" at bounding box center [510, 299] width 108 height 118
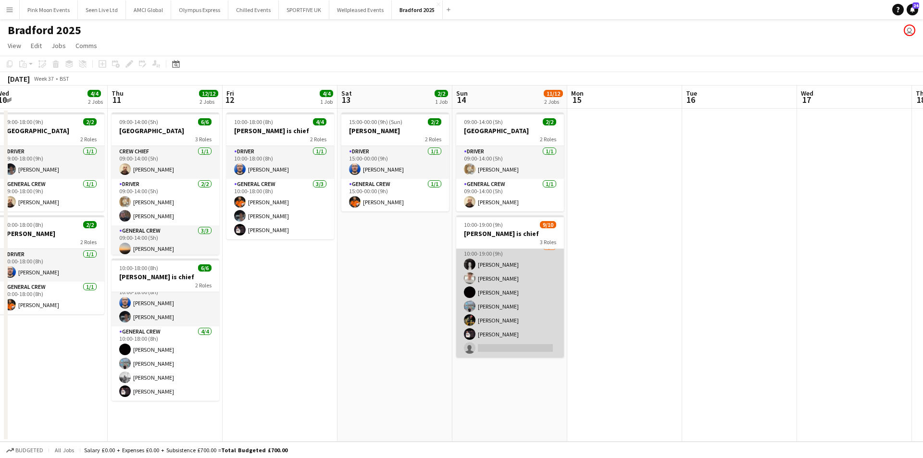
click at [507, 324] on app-card-role "General Crew 1A 6/7 10:00-19:00 (9h) Aaron Beck Cian Fearnley Joseph Bennett Ja…" at bounding box center [510, 299] width 108 height 116
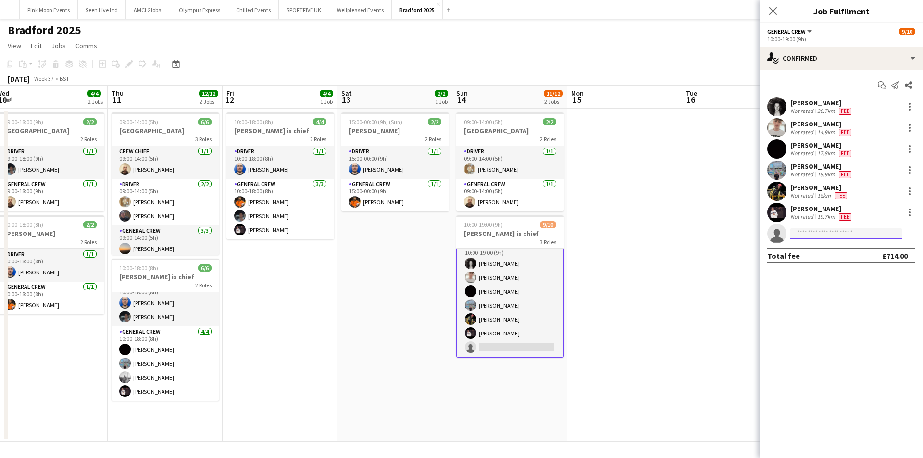
click at [806, 234] on input at bounding box center [847, 234] width 112 height 12
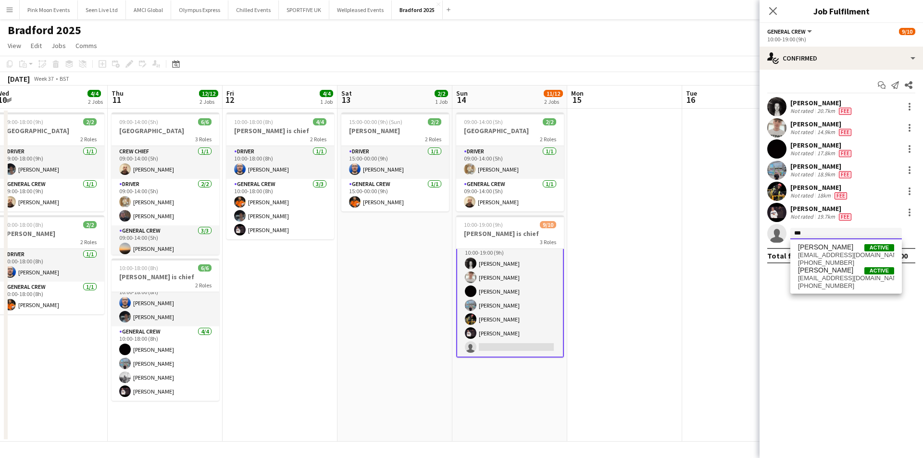
type input "***"
click at [823, 241] on div "Ethan Morton Active ethan.morton301202@icloud.com +447749352094 Ethan Swan Acti…" at bounding box center [847, 267] width 112 height 54
click at [822, 244] on span "Ethan Morton" at bounding box center [825, 247] width 55 height 8
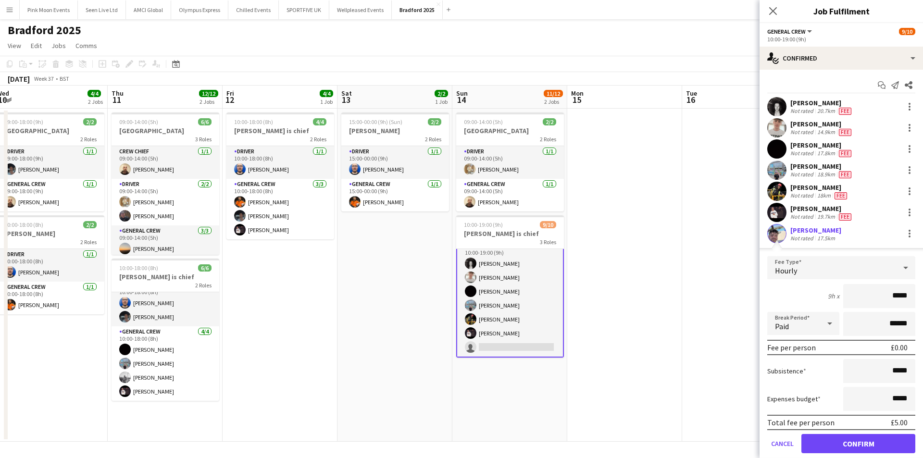
drag, startPoint x: 880, startPoint y: 300, endPoint x: 952, endPoint y: 295, distance: 72.3
click at [923, 295] on html "Menu Boards Boards Boards All jobs Status Workforce Workforce My Workforce Recr…" at bounding box center [461, 229] width 923 height 458
type input "***"
click at [833, 452] on button "Confirm" at bounding box center [859, 443] width 114 height 19
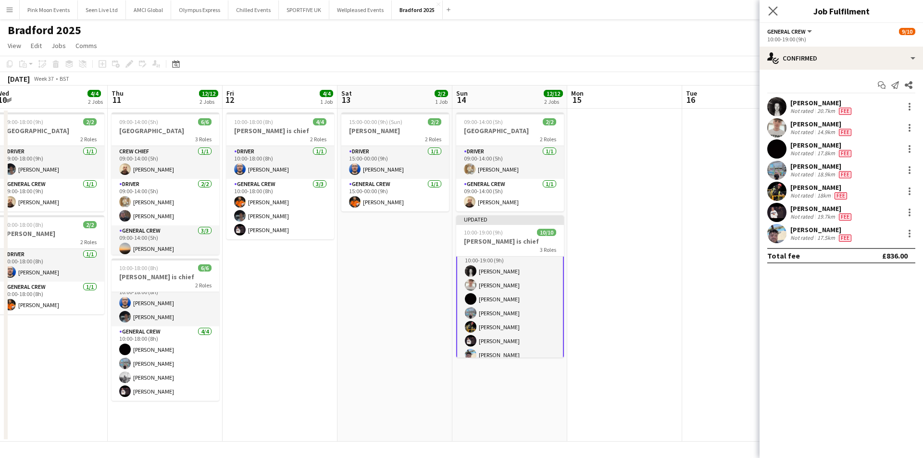
click at [778, 12] on app-icon "Close pop-in" at bounding box center [774, 11] width 14 height 14
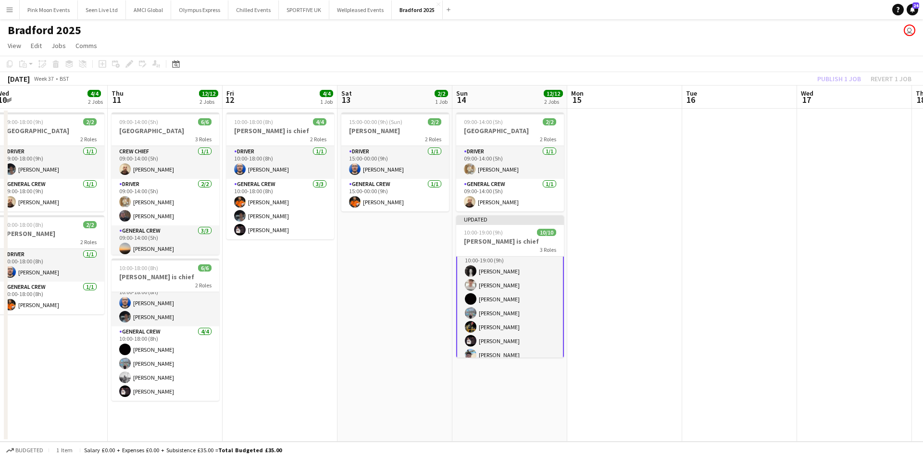
click at [845, 81] on div "Publish 1 job Revert 1 job" at bounding box center [864, 79] width 117 height 13
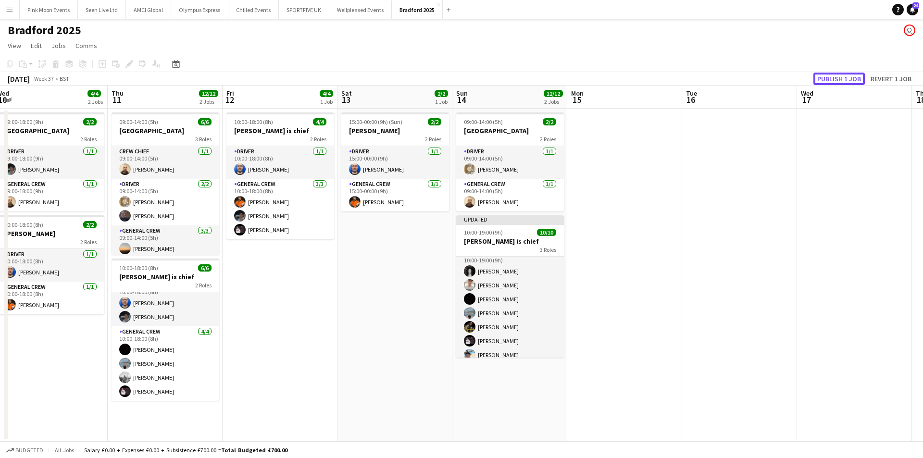
click at [845, 81] on button "Publish 1 job" at bounding box center [839, 79] width 51 height 13
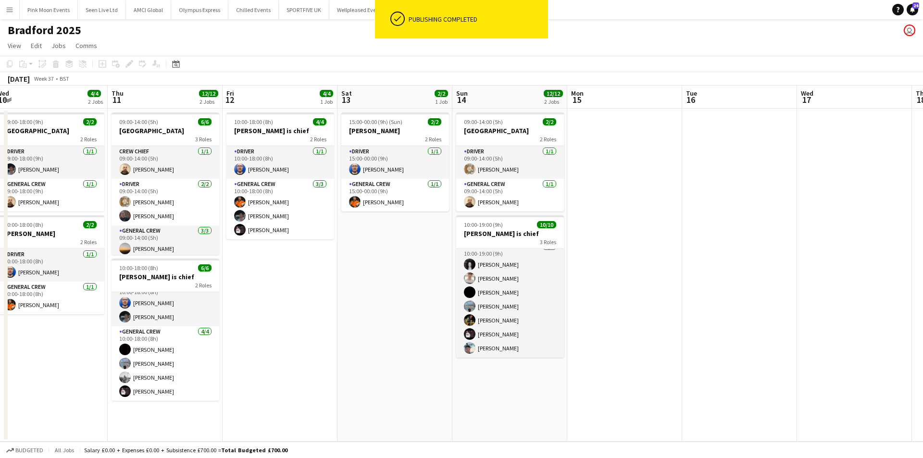
scroll to position [87, 0]
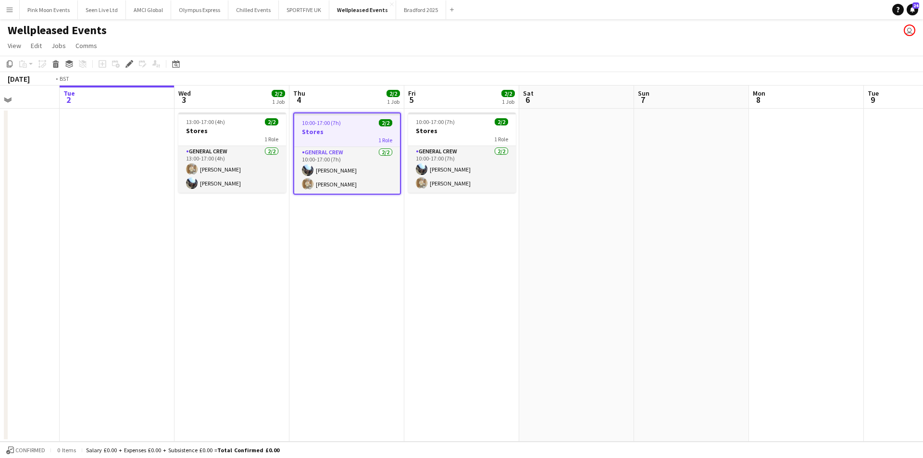
drag, startPoint x: 548, startPoint y: 271, endPoint x: 471, endPoint y: 276, distance: 77.1
click at [478, 276] on app-calendar-viewport "Fri 29 Sat 30 Sun 31 Mon 1 Tue 2 Wed 3 2/2 1 Job Thu 4 2/2 1 Job Fri 5 2/2 1 Jo…" at bounding box center [461, 264] width 923 height 356
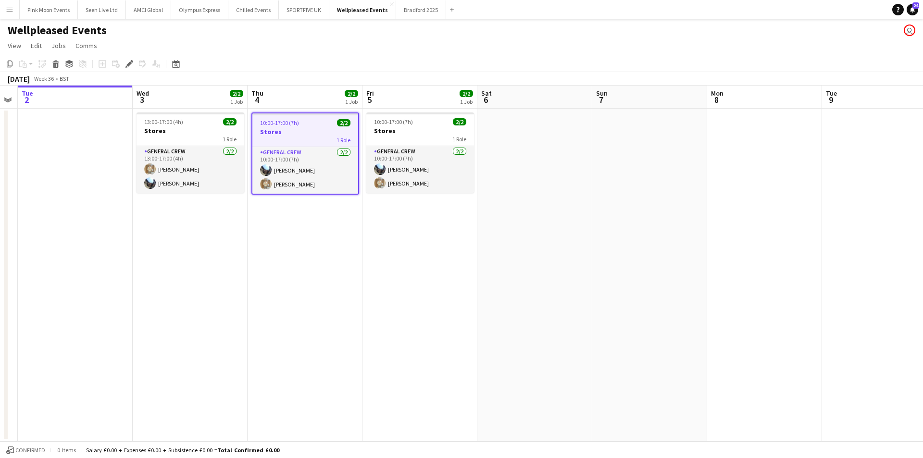
drag, startPoint x: 694, startPoint y: 293, endPoint x: 648, endPoint y: 290, distance: 45.8
click at [652, 293] on app-calendar-viewport "Fri 29 Sat 30 Sun 31 Mon 1 Tue 2 Wed 3 2/2 1 Job Thu 4 2/2 1 Job Fri 5 2/2 1 Jo…" at bounding box center [461, 264] width 923 height 356
click at [1, 62] on app-toolbar "Copy Paste Paste Ctrl+V Paste with crew Ctrl+Shift+V Paste linked Job Delete Gr…" at bounding box center [461, 64] width 923 height 16
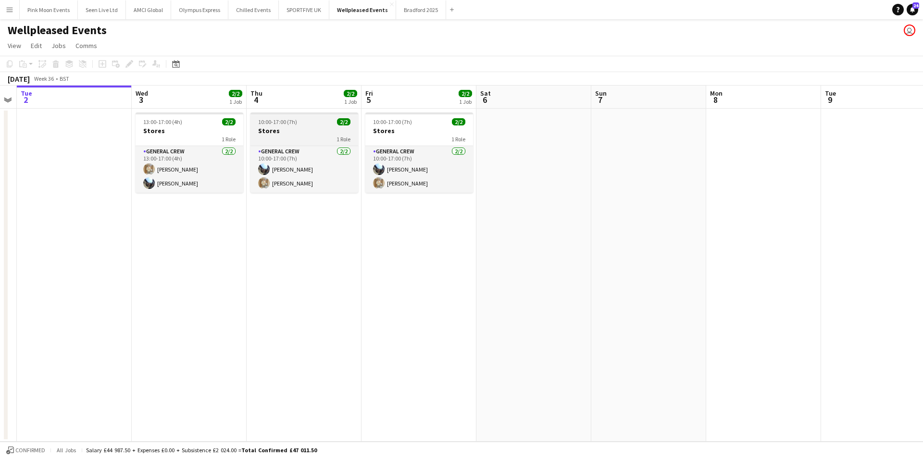
click at [274, 124] on span "10:00-17:00 (7h)" at bounding box center [277, 121] width 39 height 7
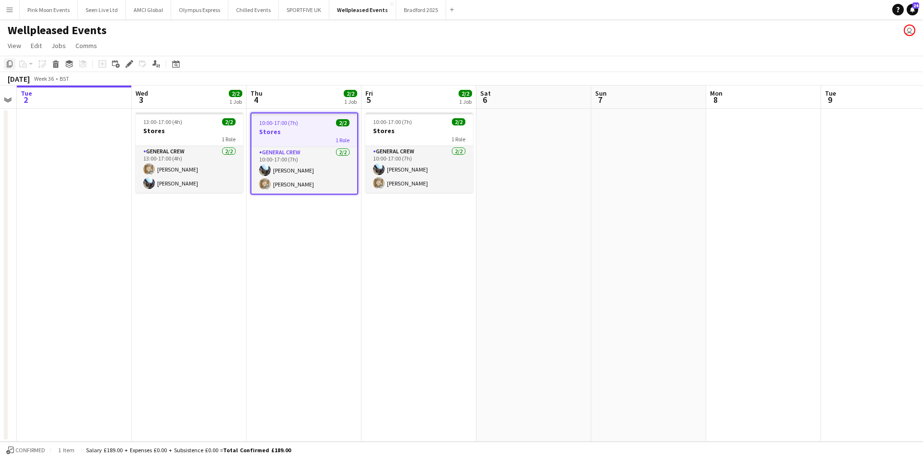
click at [9, 65] on icon "Copy" at bounding box center [10, 64] width 8 height 8
click at [493, 140] on app-date-cell at bounding box center [534, 275] width 115 height 333
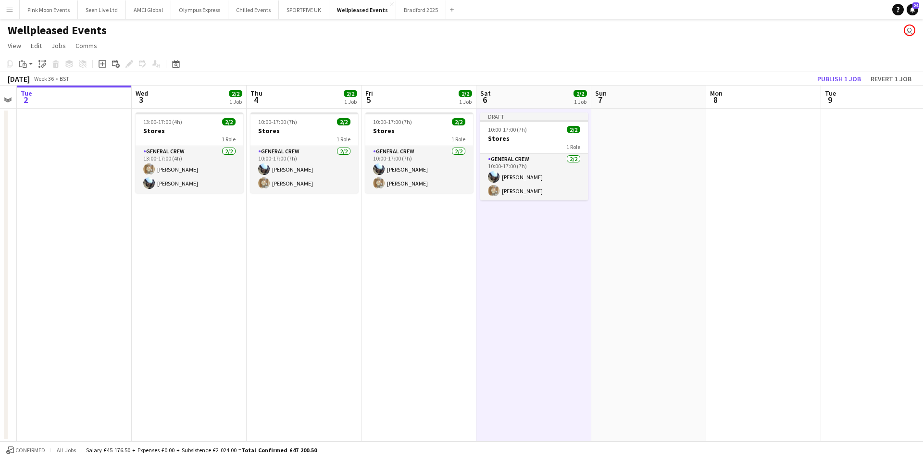
click at [493, 140] on h3 "Stores" at bounding box center [534, 138] width 108 height 9
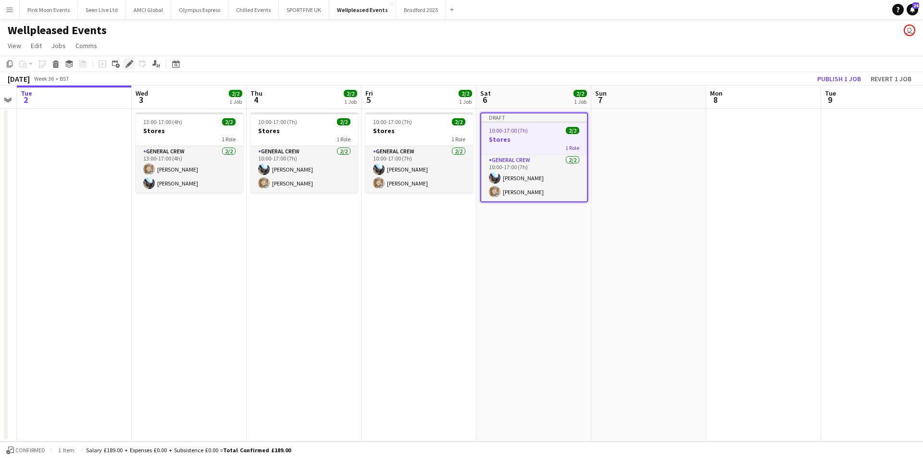
click at [126, 66] on icon "Edit" at bounding box center [130, 64] width 8 height 8
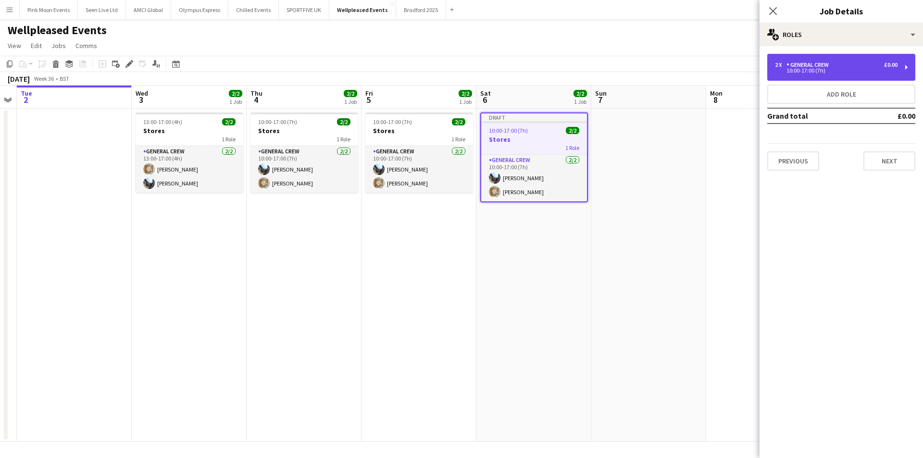
click at [790, 72] on div "10:00-17:00 (7h)" at bounding box center [836, 70] width 123 height 5
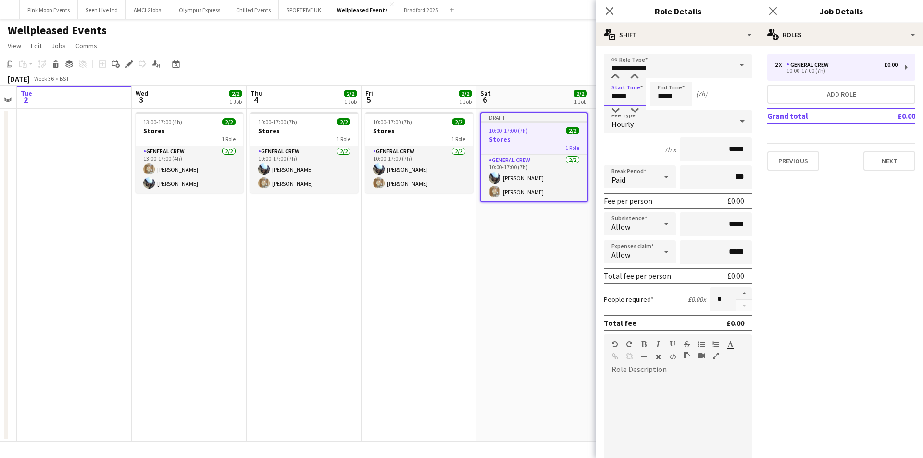
drag, startPoint x: 639, startPoint y: 91, endPoint x: 588, endPoint y: 100, distance: 51.6
click at [588, 100] on body "Menu Boards Boards Boards All jobs Status Workforce Workforce My Workforce Recr…" at bounding box center [461, 229] width 923 height 458
type input "*****"
drag, startPoint x: 691, startPoint y: 93, endPoint x: 623, endPoint y: 100, distance: 68.6
click at [623, 100] on div "Start Time ***** End Time ***** (9h)" at bounding box center [678, 94] width 148 height 24
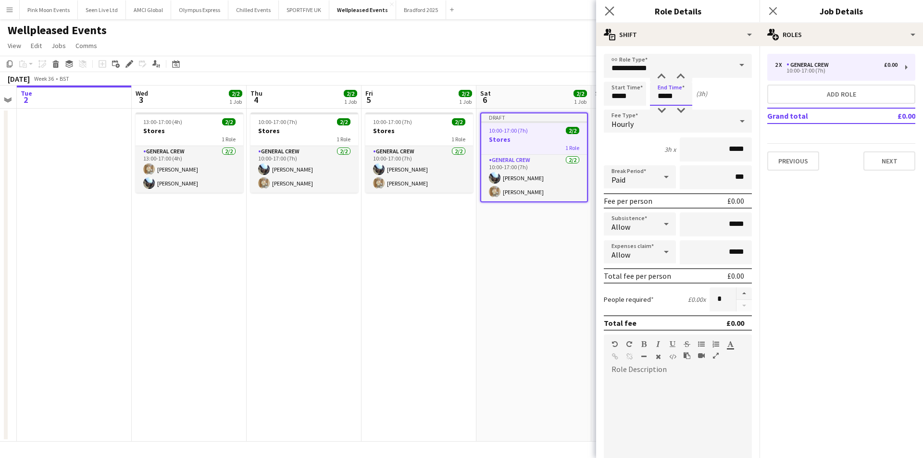
type input "*****"
click at [604, 11] on app-icon "Close pop-in" at bounding box center [610, 11] width 14 height 14
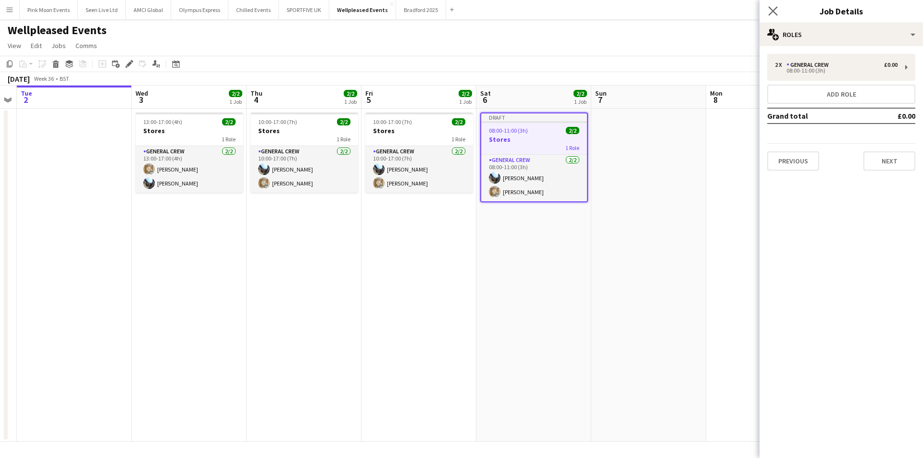
click at [775, 16] on app-icon "Close pop-in" at bounding box center [774, 11] width 14 height 14
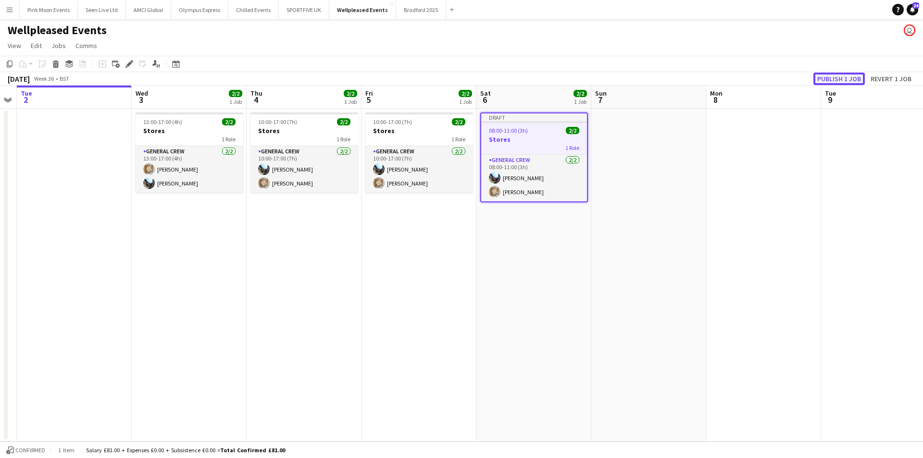
click at [846, 83] on button "Publish 1 job" at bounding box center [839, 79] width 51 height 13
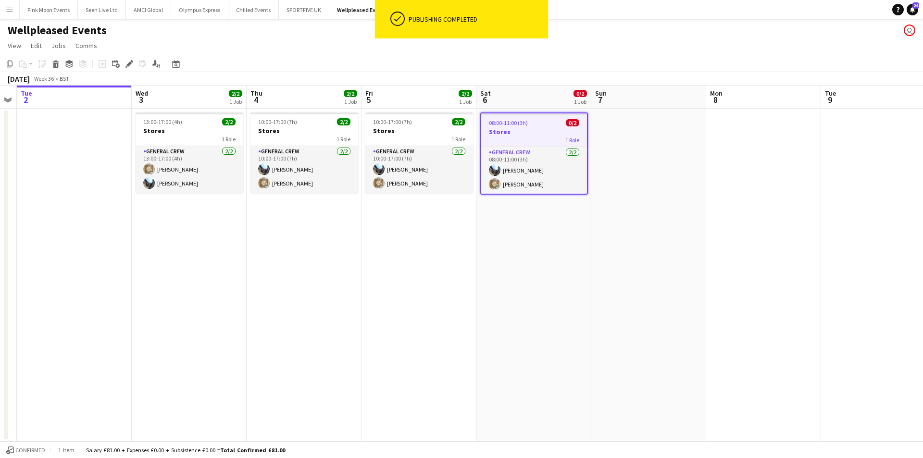
click at [538, 136] on div "1 Role" at bounding box center [534, 140] width 106 height 8
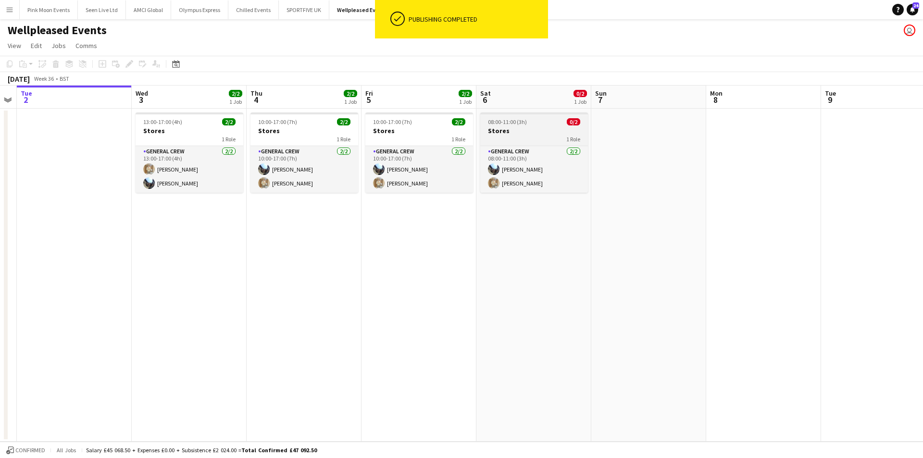
click at [513, 126] on app-job-card "08:00-11:00 (3h) 0/2 Stores 1 Role General Crew 2/2 08:00-11:00 (3h) Josh Lewis…" at bounding box center [534, 153] width 108 height 80
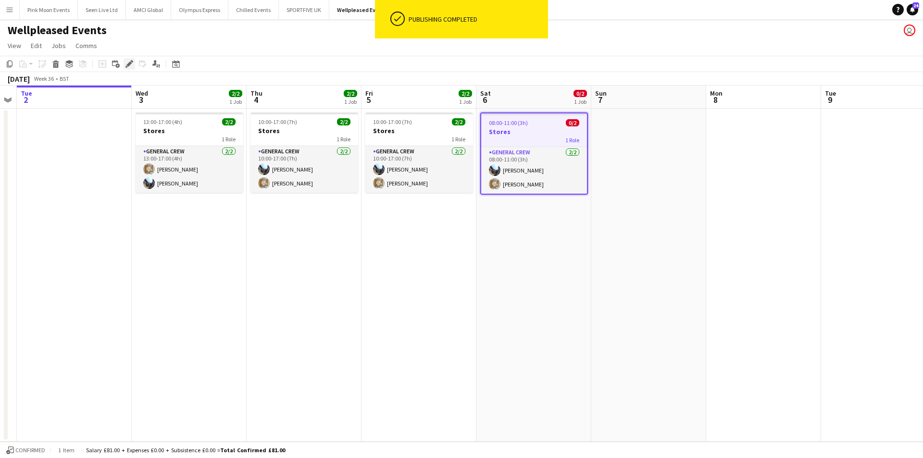
click at [129, 68] on icon "Edit" at bounding box center [130, 64] width 8 height 8
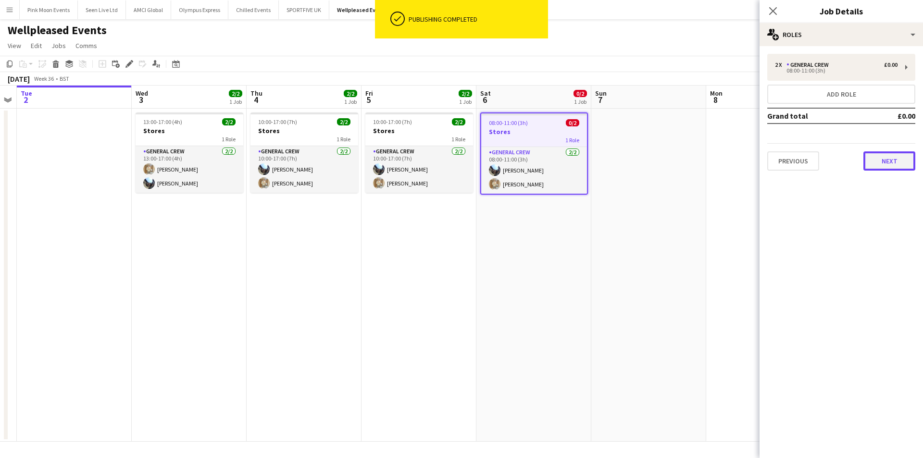
click at [866, 165] on button "Next" at bounding box center [890, 161] width 52 height 19
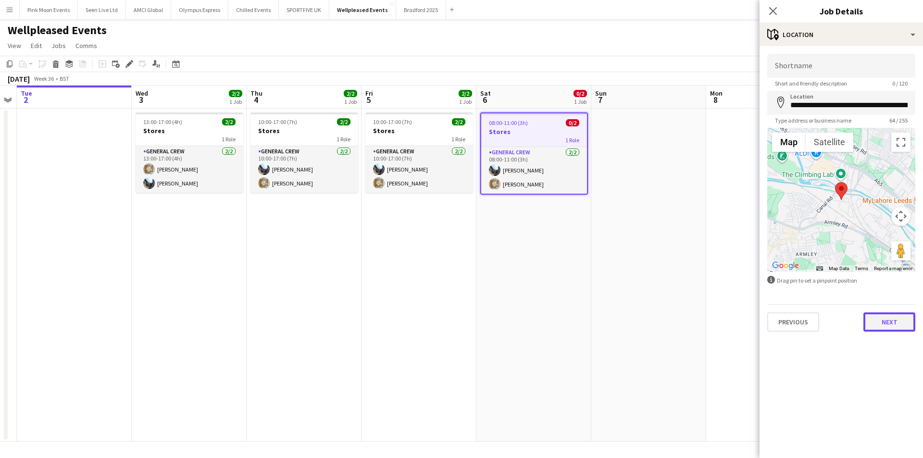
click at [877, 321] on button "Next" at bounding box center [890, 322] width 52 height 19
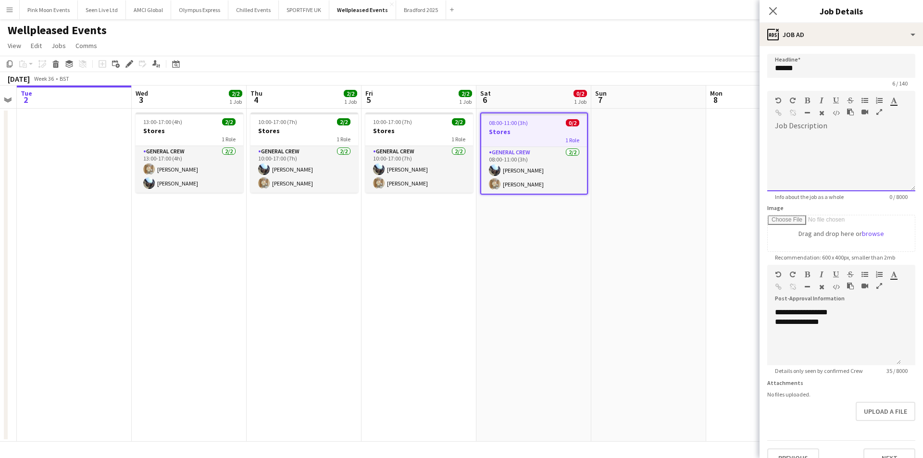
click at [842, 145] on div at bounding box center [842, 163] width 148 height 58
click at [768, 6] on app-icon "Close pop-in" at bounding box center [774, 11] width 14 height 14
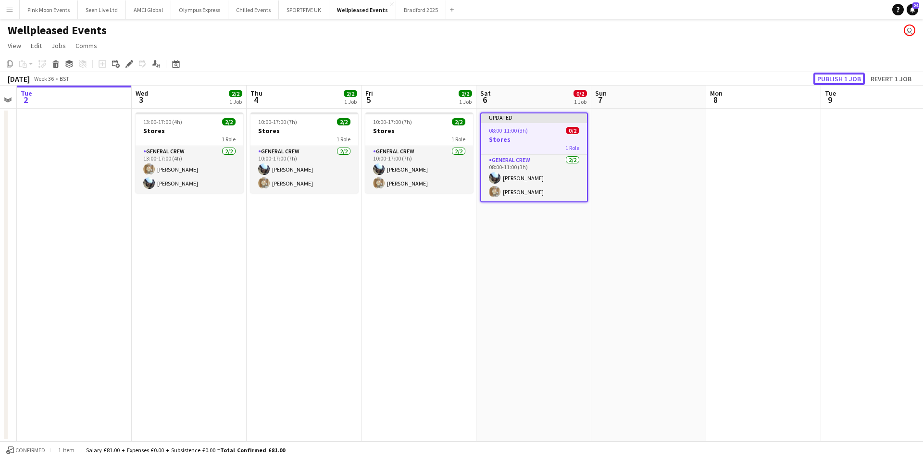
click at [834, 83] on button "Publish 1 job" at bounding box center [839, 79] width 51 height 13
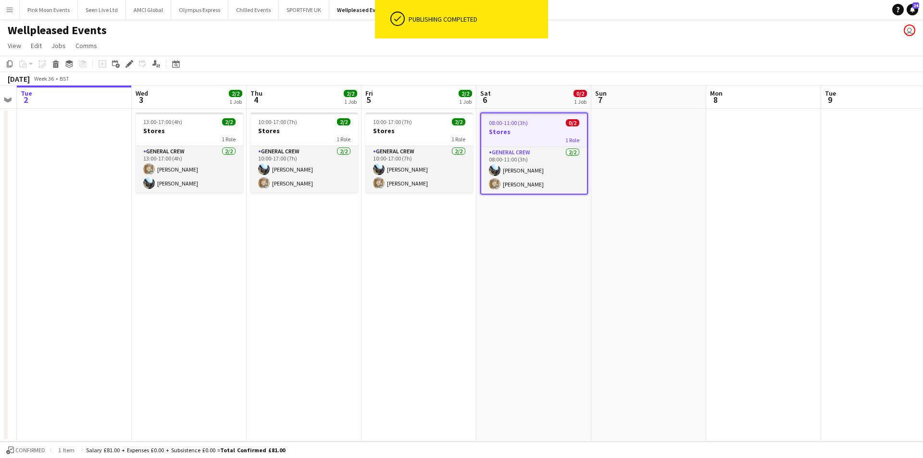
click at [724, 163] on app-date-cell at bounding box center [764, 275] width 115 height 333
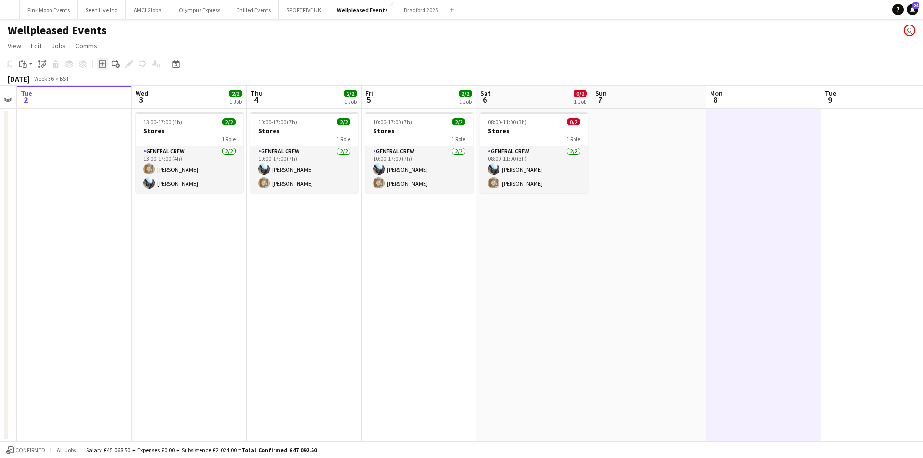
click at [104, 63] on icon "Add job" at bounding box center [103, 64] width 8 height 8
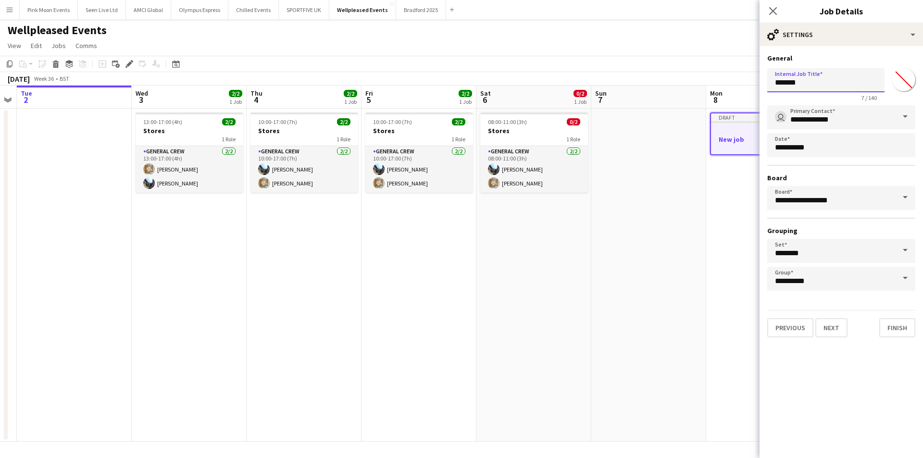
drag, startPoint x: 837, startPoint y: 82, endPoint x: 629, endPoint y: 81, distance: 208.3
click at [629, 81] on body "Menu Boards Boards Boards All jobs Status Workforce Workforce My Workforce Recr…" at bounding box center [461, 229] width 923 height 458
click at [770, 14] on icon at bounding box center [773, 10] width 9 height 9
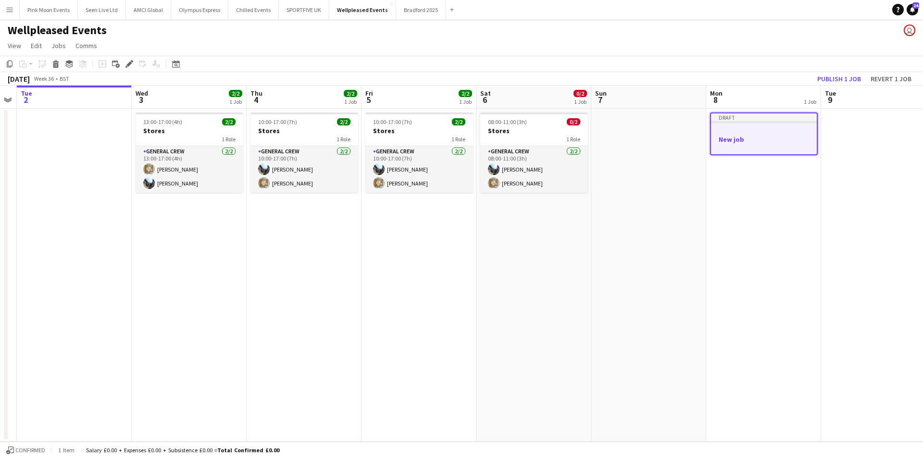
click at [773, 126] on app-job-card "Draft New job" at bounding box center [764, 134] width 108 height 43
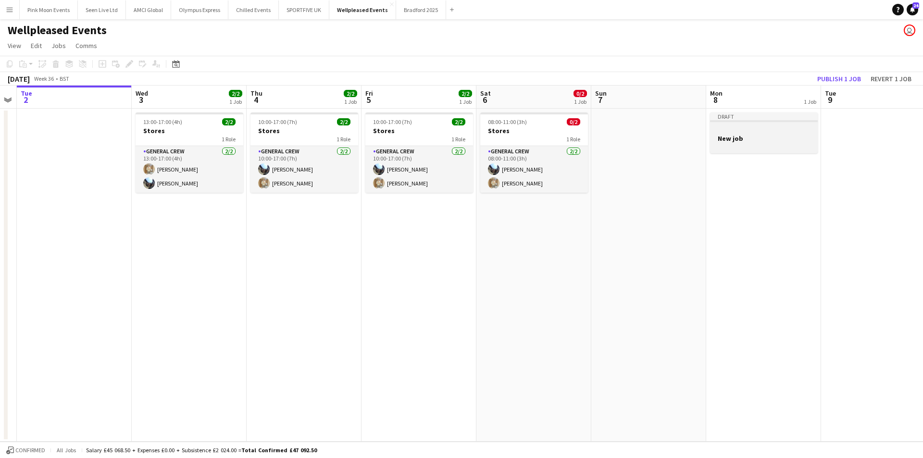
click at [773, 126] on div at bounding box center [764, 129] width 108 height 7
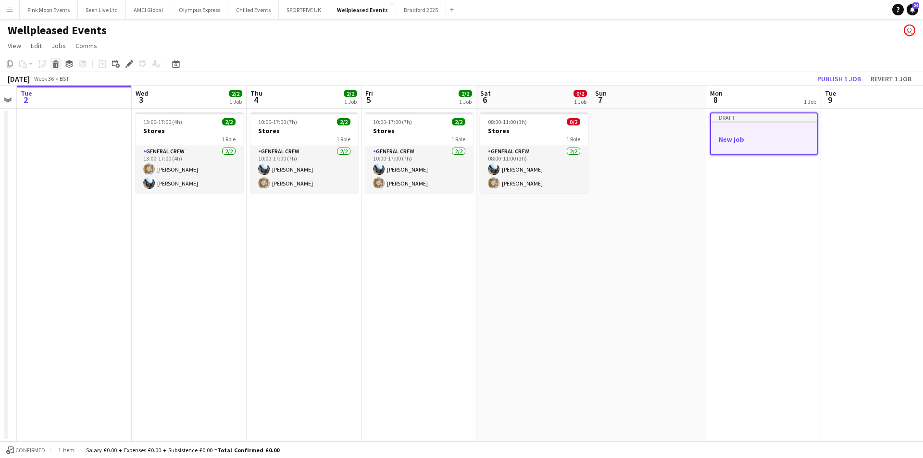
click at [57, 64] on icon "Delete" at bounding box center [56, 64] width 8 height 8
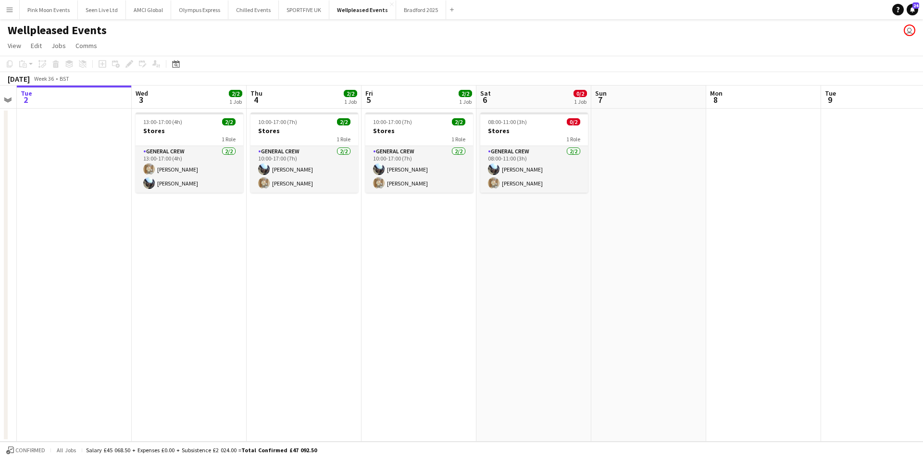
click at [606, 318] on app-date-cell at bounding box center [649, 275] width 115 height 333
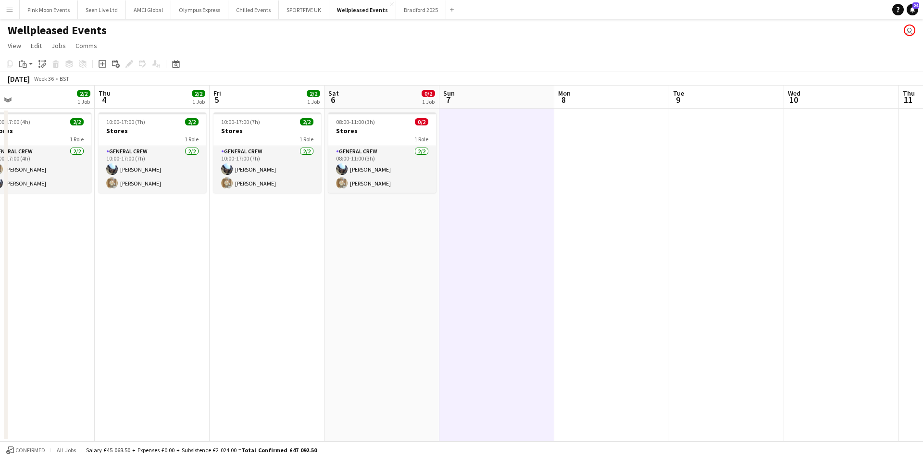
drag, startPoint x: 637, startPoint y: 228, endPoint x: 485, endPoint y: 241, distance: 152.6
click at [485, 241] on app-calendar-viewport "Sun 31 Mon 1 Tue 2 Wed 3 2/2 1 Job Thu 4 2/2 1 Job Fri 5 2/2 1 Job Sat 6 0/2 1 …" at bounding box center [461, 264] width 923 height 356
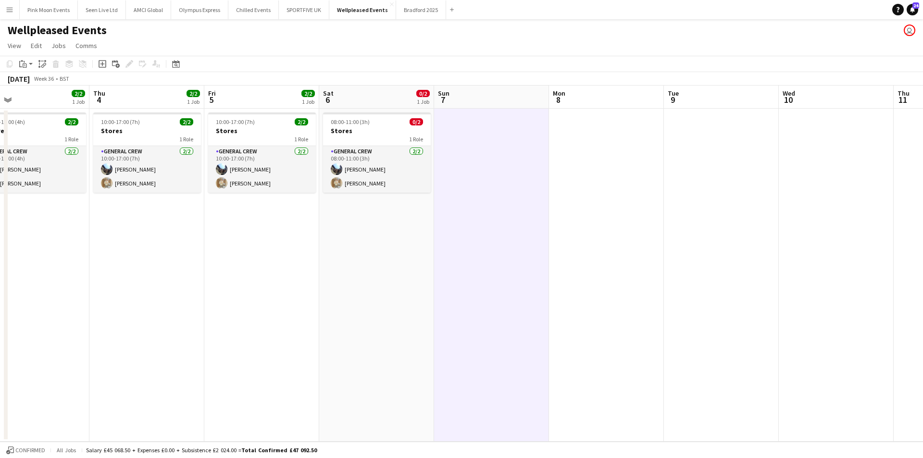
click at [543, 227] on app-calendar-viewport "Sun 31 Mon 1 Tue 2 Wed 3 2/2 1 Job Thu 4 2/2 1 Job Fri 5 2/2 1 Job Sat 6 0/2 1 …" at bounding box center [461, 264] width 923 height 356
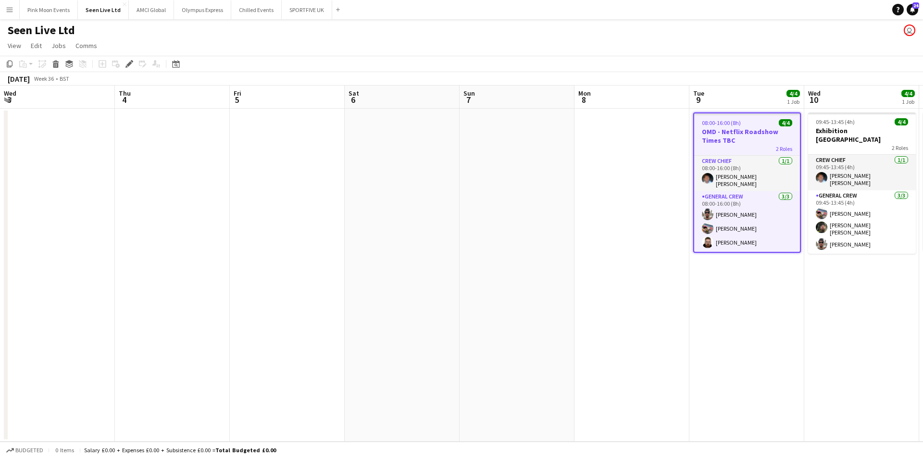
scroll to position [0, 331]
